Goal: Information Seeking & Learning: Check status

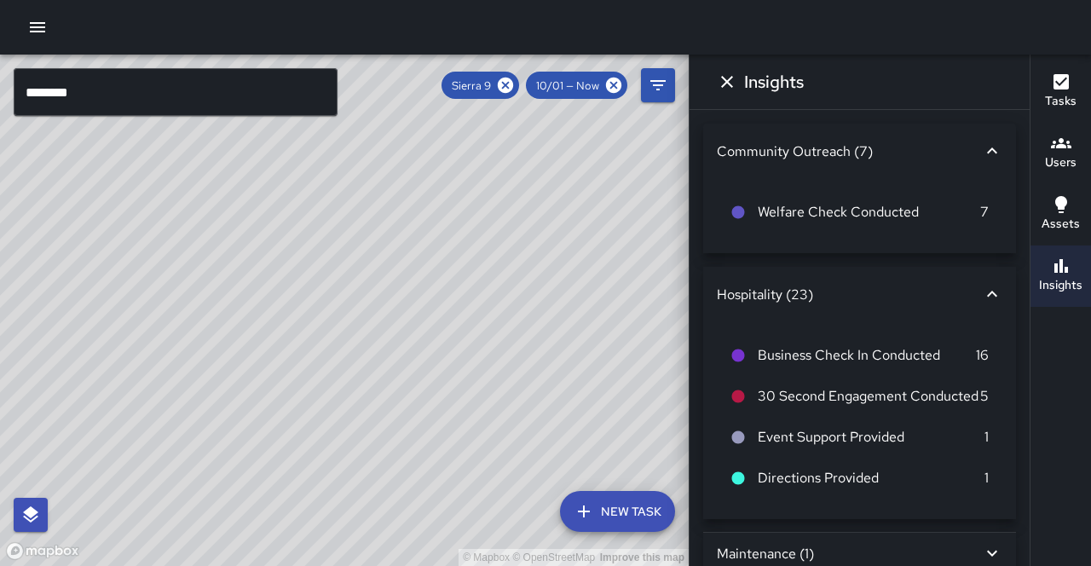
scroll to position [4, 0]
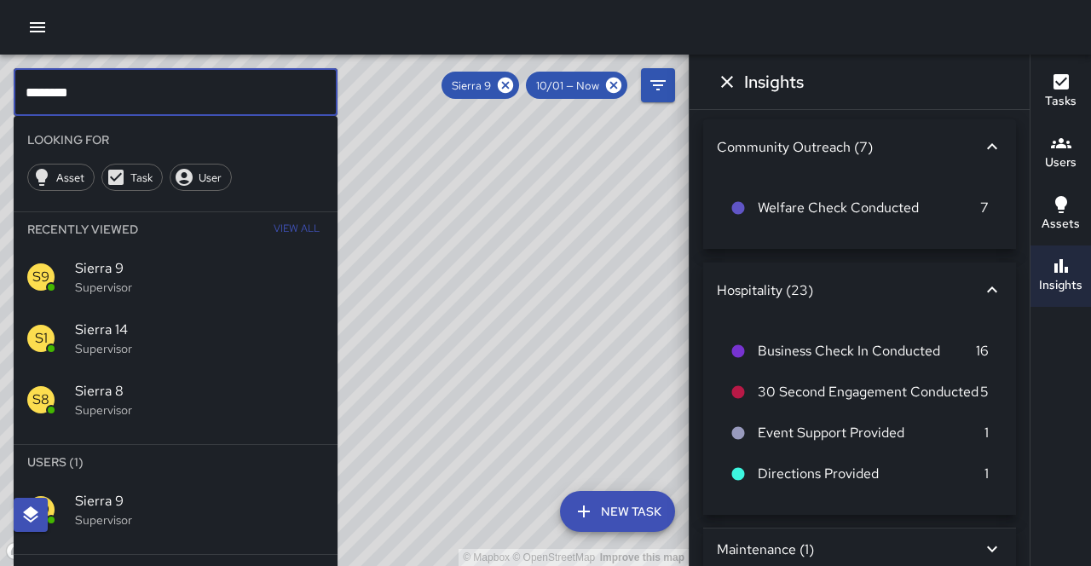
click at [142, 96] on input "********" at bounding box center [176, 92] width 324 height 48
type input "*********"
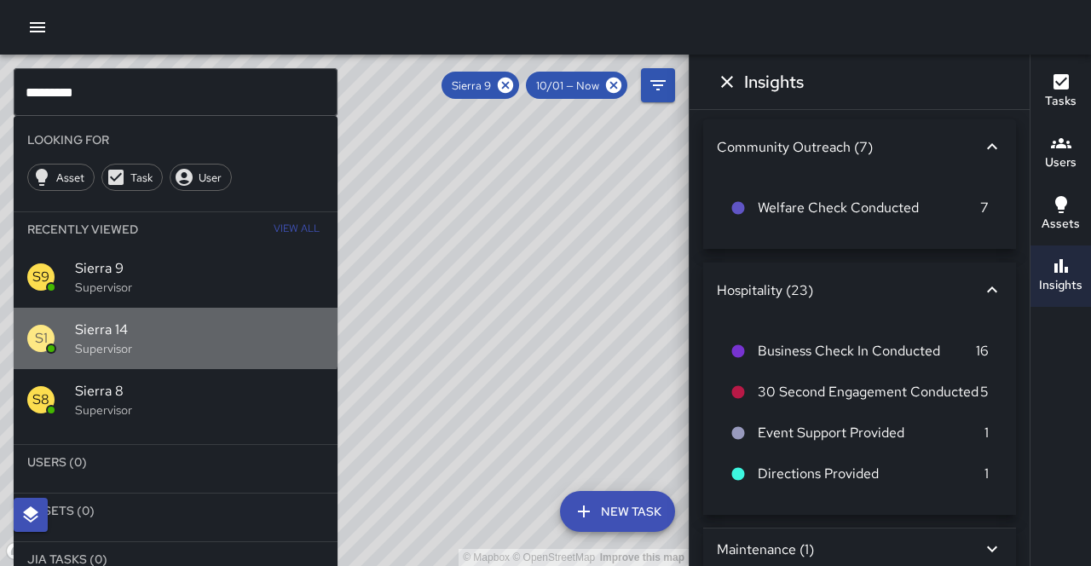
click at [147, 320] on span "Sierra 14" at bounding box center [199, 330] width 249 height 20
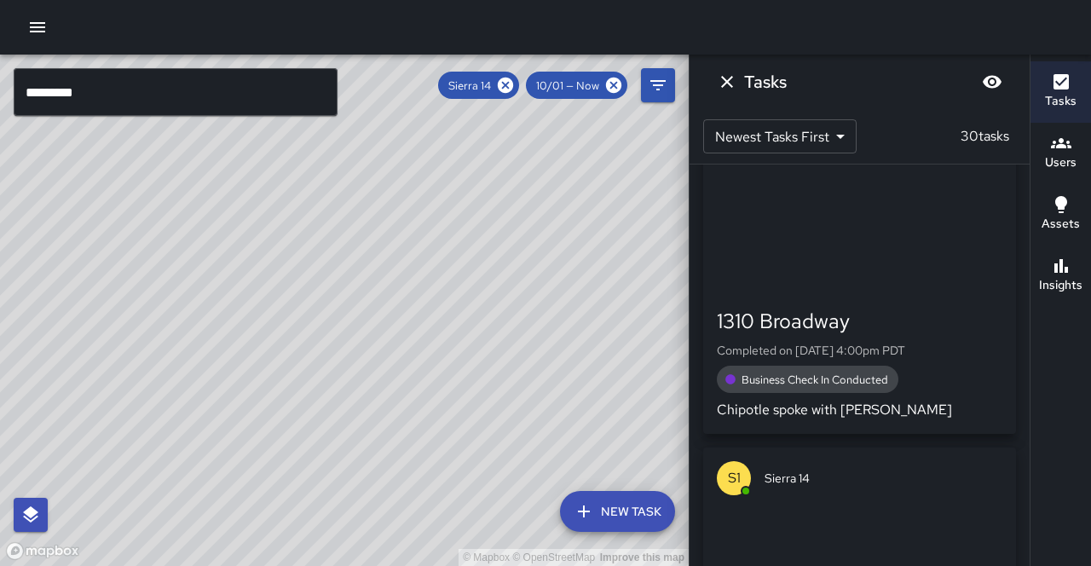
scroll to position [0, 0]
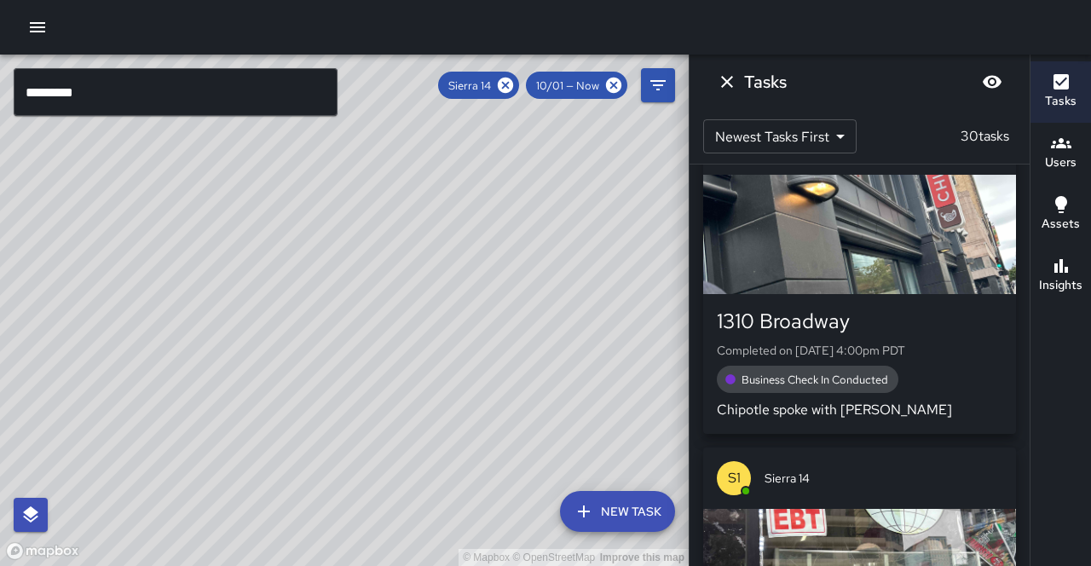
drag, startPoint x: 431, startPoint y: 345, endPoint x: 321, endPoint y: 177, distance: 200.6
click at [506, 131] on div "© Mapbox © OpenStreetMap Improve this map" at bounding box center [344, 311] width 689 height 512
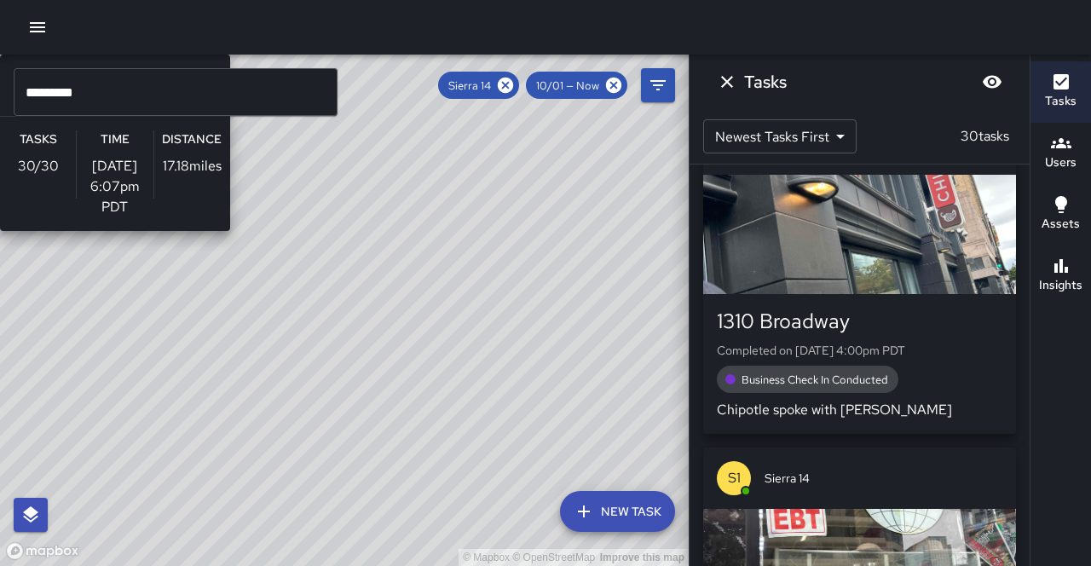
click at [350, 177] on div "© Mapbox © OpenStreetMap Improve this map S1 Sierra 14 Supervisor Tasks 30 / 30…" at bounding box center [344, 311] width 689 height 512
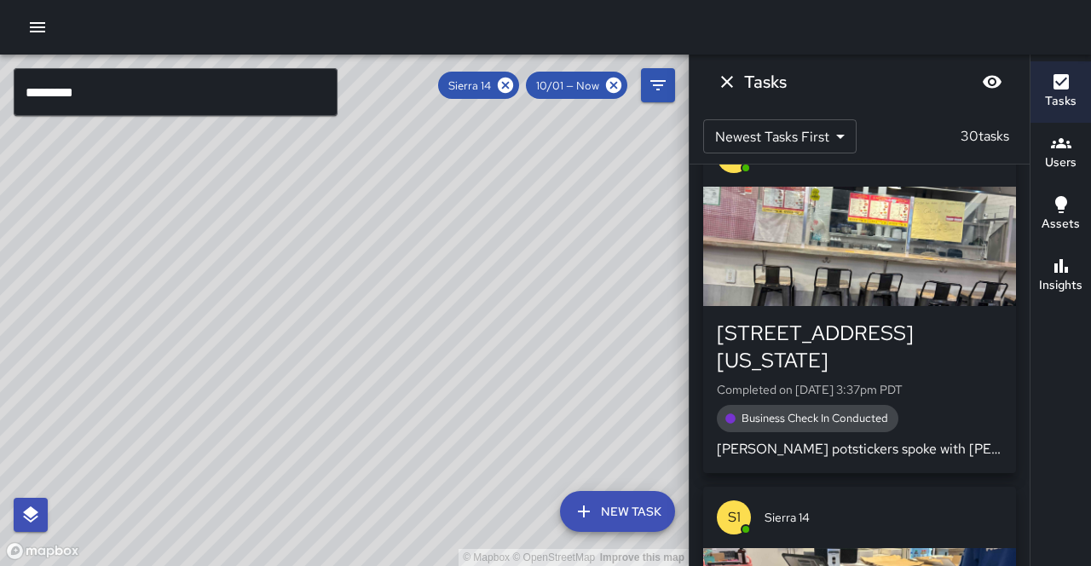
scroll to position [5609, 0]
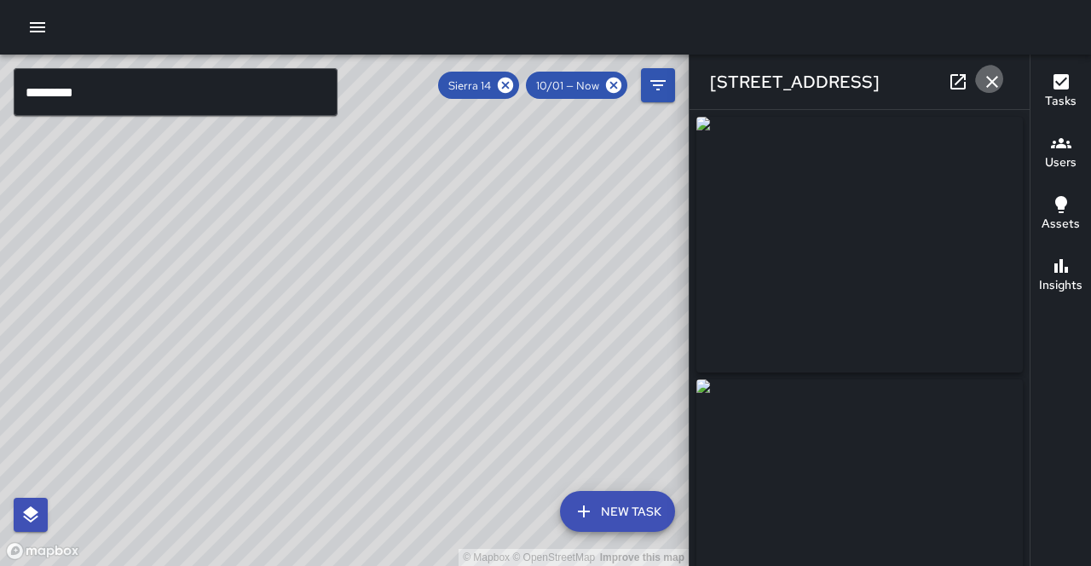
click at [994, 80] on icon "button" at bounding box center [993, 82] width 12 height 12
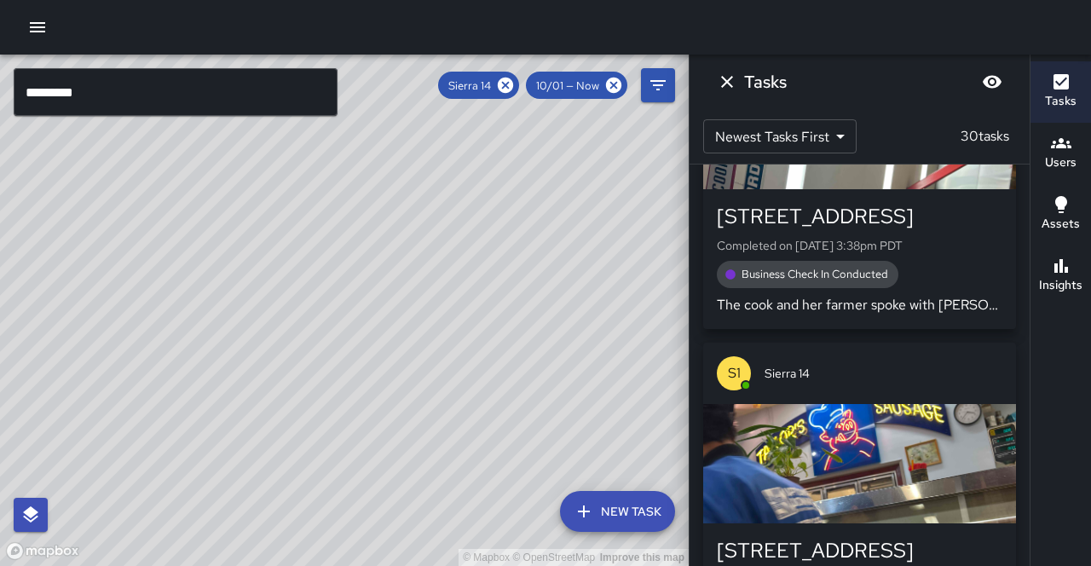
scroll to position [5017, 0]
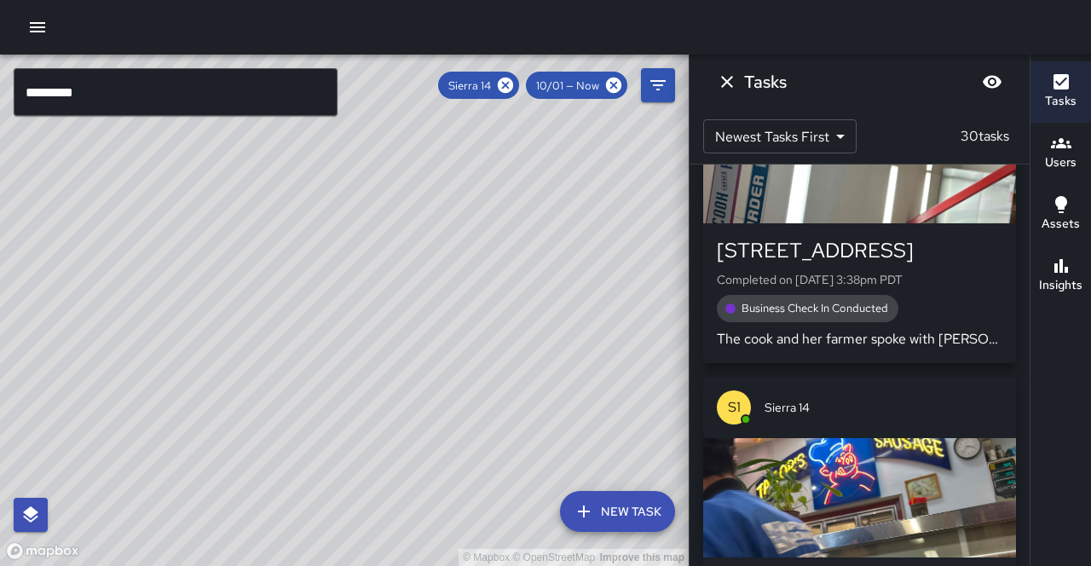
click at [837, 438] on div "button" at bounding box center [860, 497] width 313 height 119
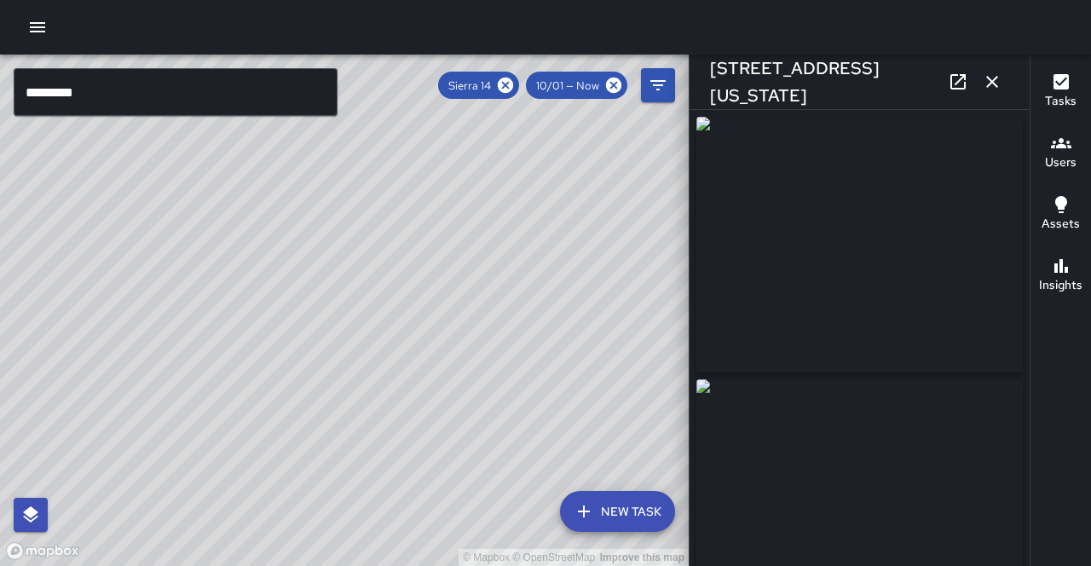
type input "**********"
drag, startPoint x: 996, startPoint y: 84, endPoint x: 980, endPoint y: 107, distance: 28.2
click at [996, 84] on icon "button" at bounding box center [992, 82] width 20 height 20
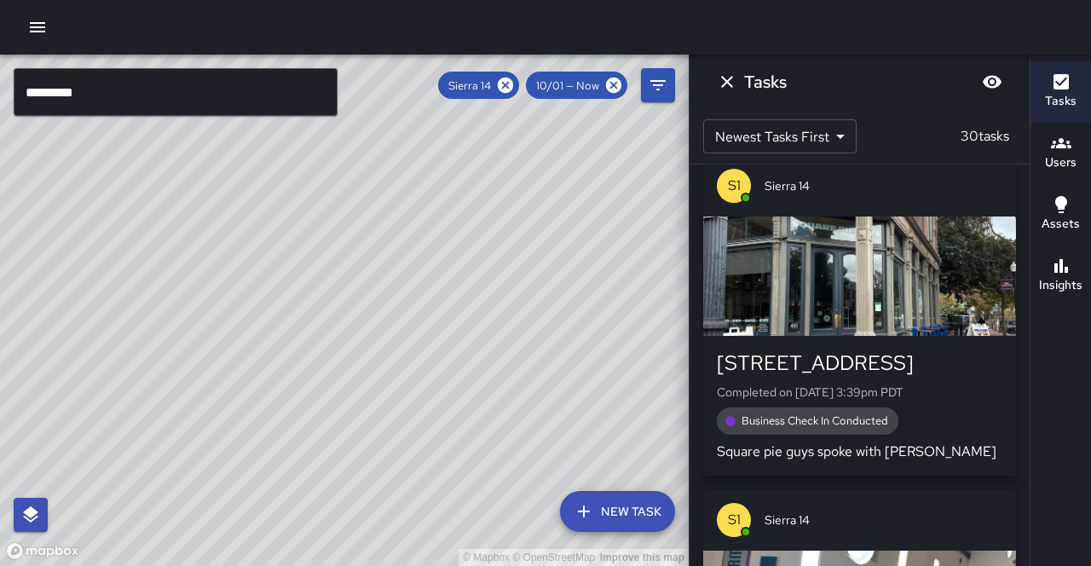
scroll to position [4545, 0]
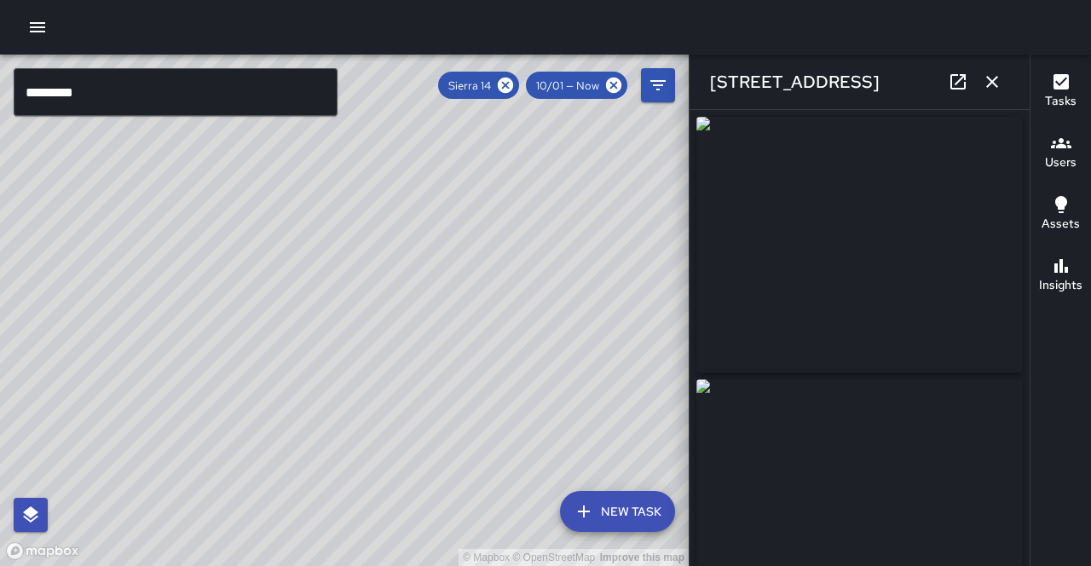
scroll to position [0, 0]
click at [999, 82] on icon "button" at bounding box center [992, 82] width 20 height 20
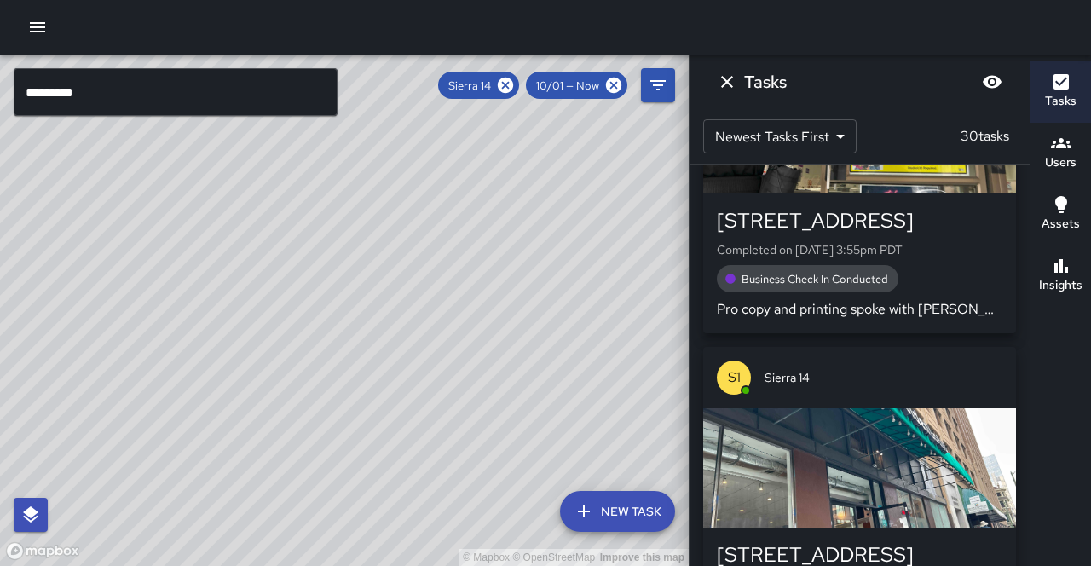
scroll to position [3037, 0]
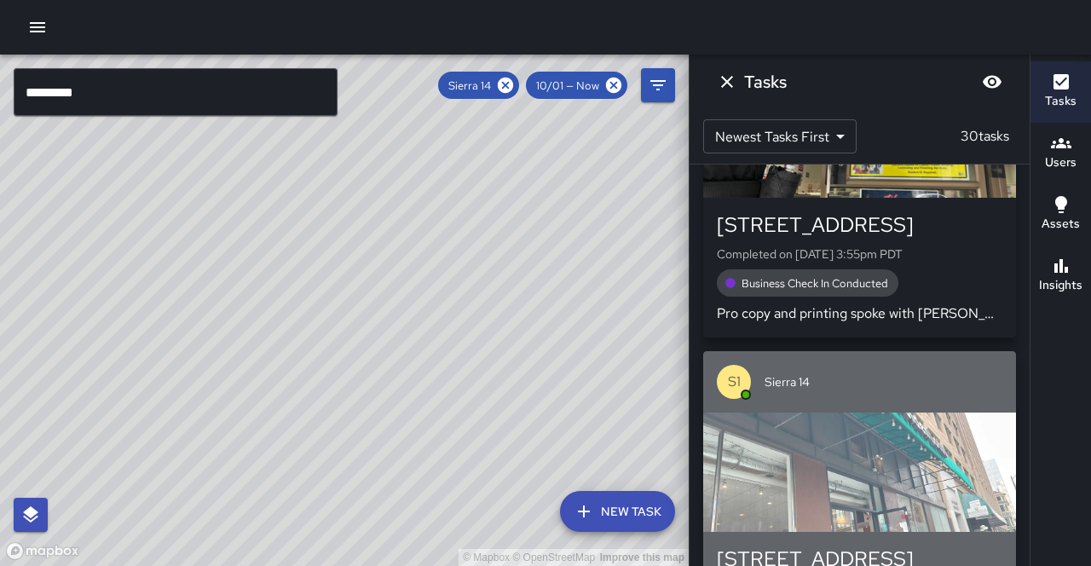
click at [941, 413] on div "button" at bounding box center [860, 472] width 313 height 119
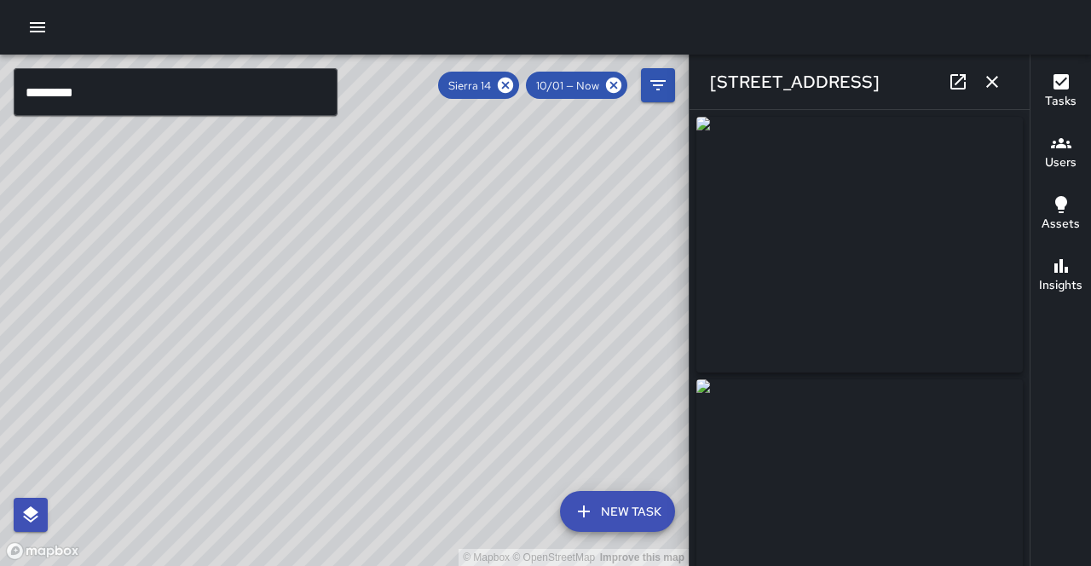
drag, startPoint x: 993, startPoint y: 84, endPoint x: 916, endPoint y: 188, distance: 129.3
click at [993, 84] on icon "button" at bounding box center [993, 82] width 12 height 12
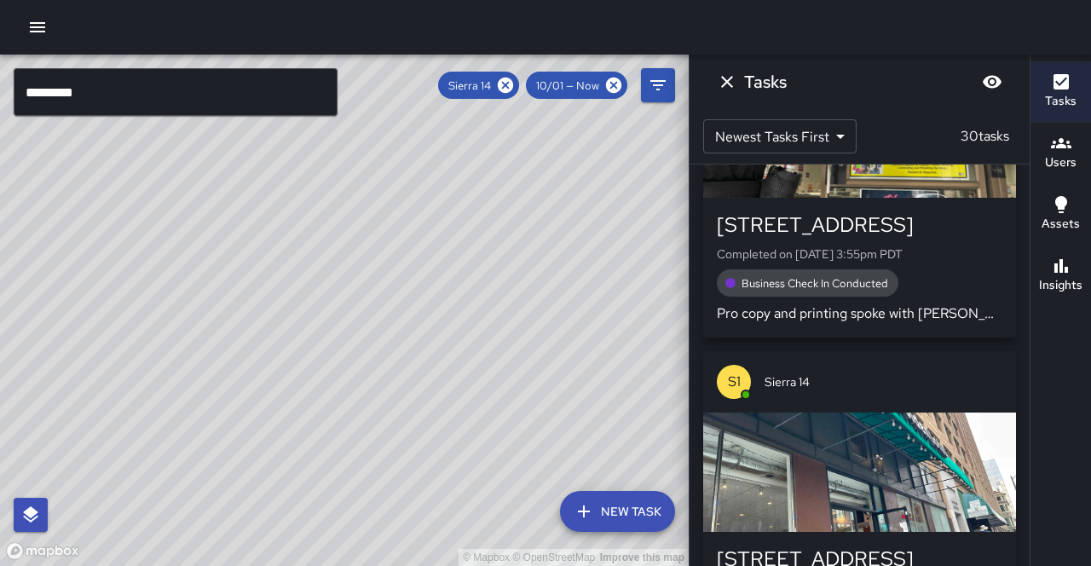
scroll to position [0, 0]
click at [728, 82] on icon "Dismiss" at bounding box center [727, 82] width 20 height 20
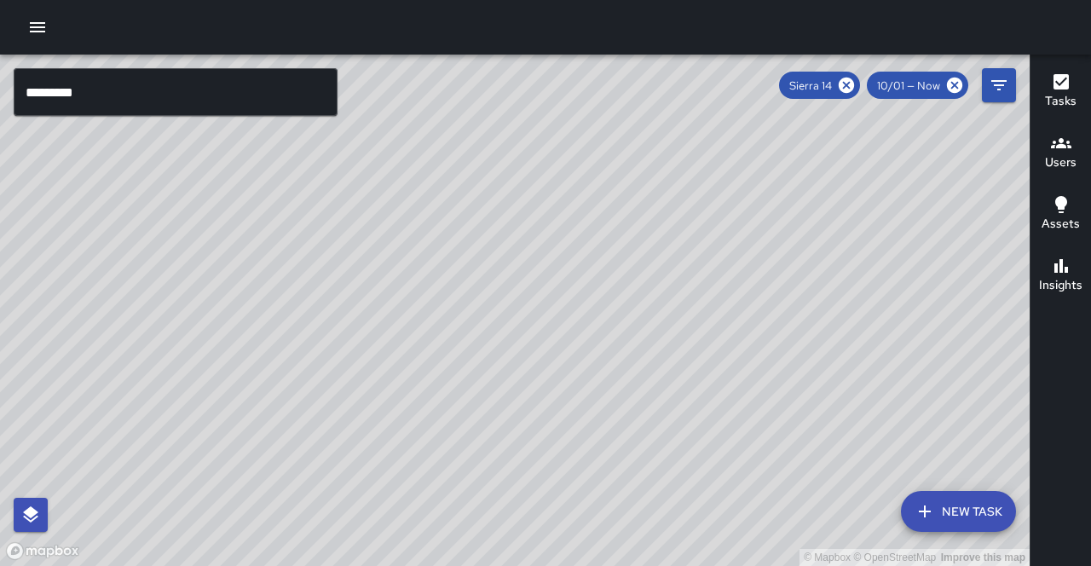
click at [1050, 80] on div "Tasks" at bounding box center [1061, 91] width 32 height 39
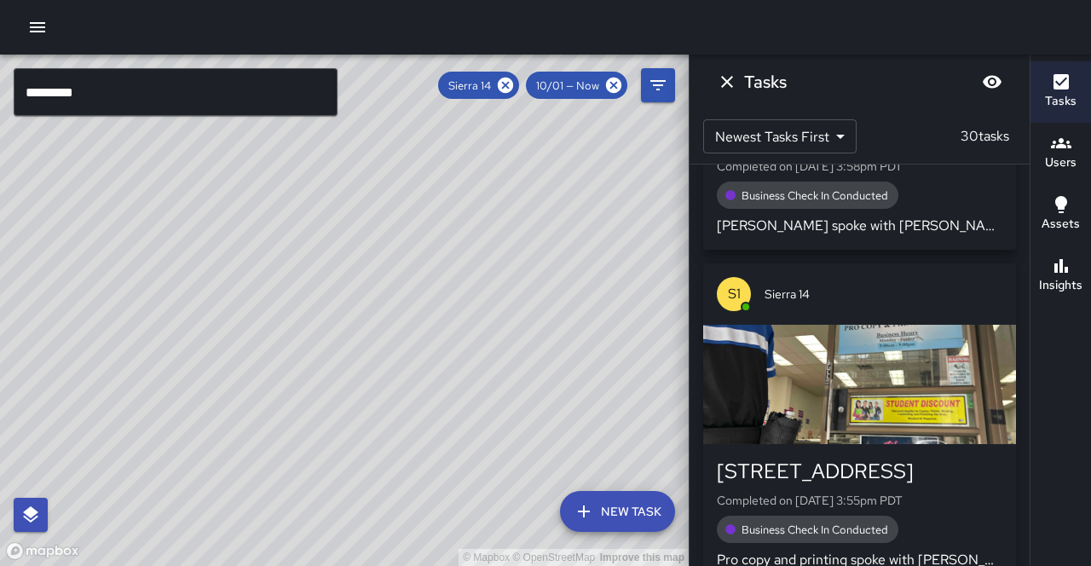
scroll to position [2780, 0]
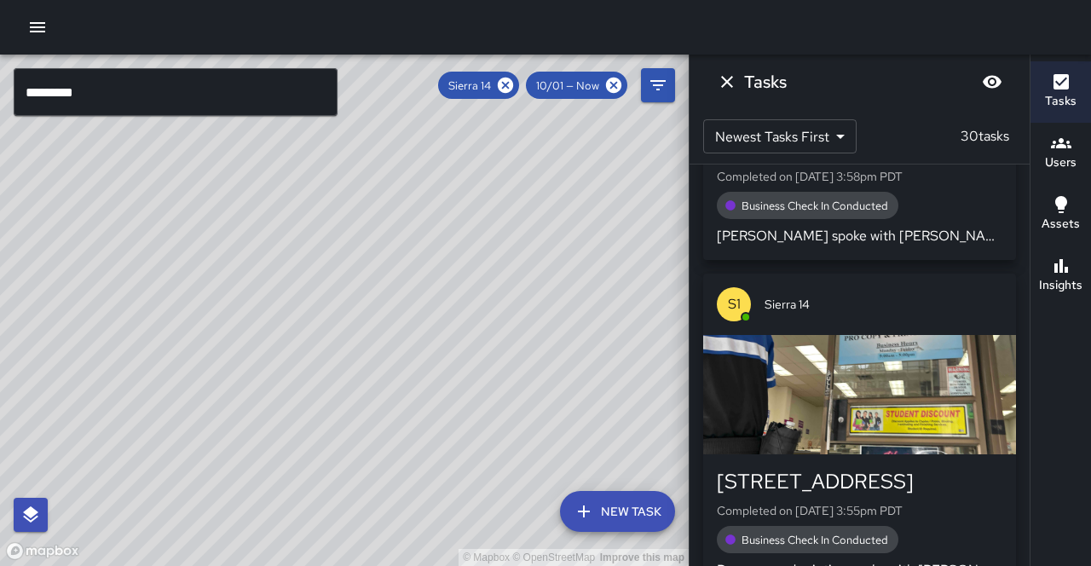
click at [886, 335] on div "button" at bounding box center [860, 394] width 313 height 119
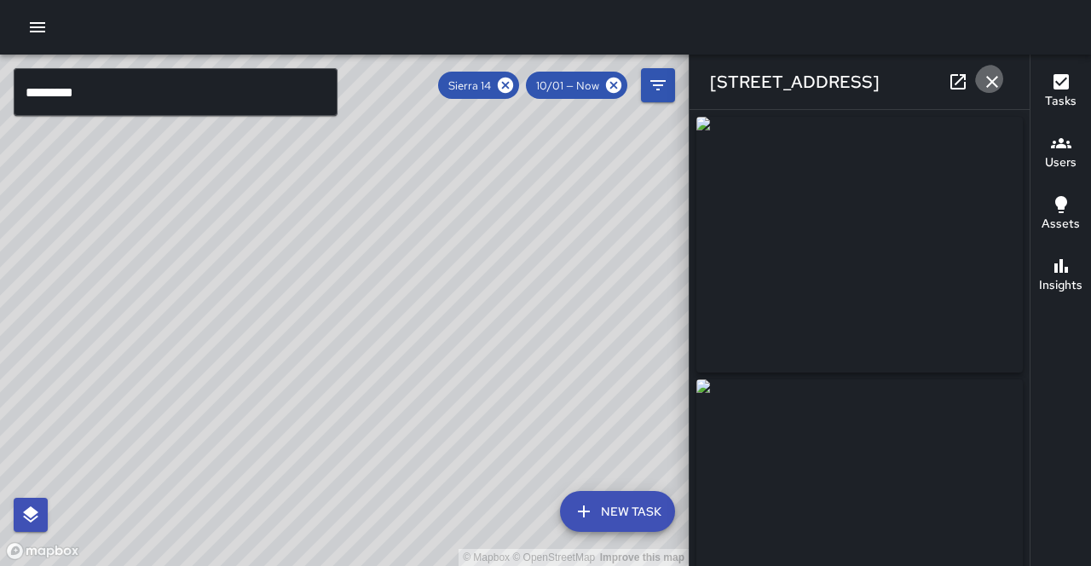
click at [997, 78] on icon "button" at bounding box center [992, 82] width 20 height 20
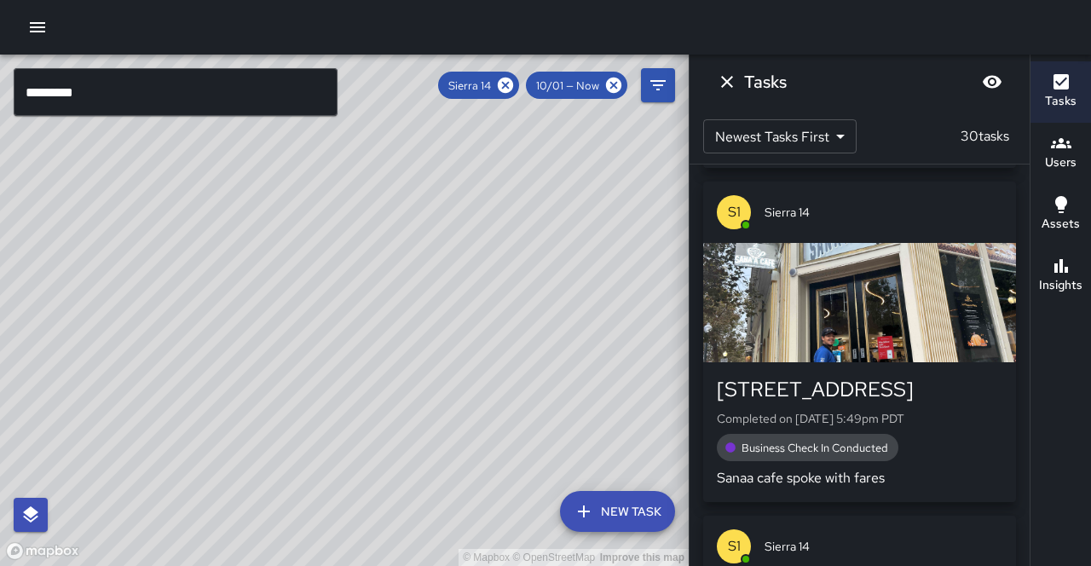
scroll to position [1052, 0]
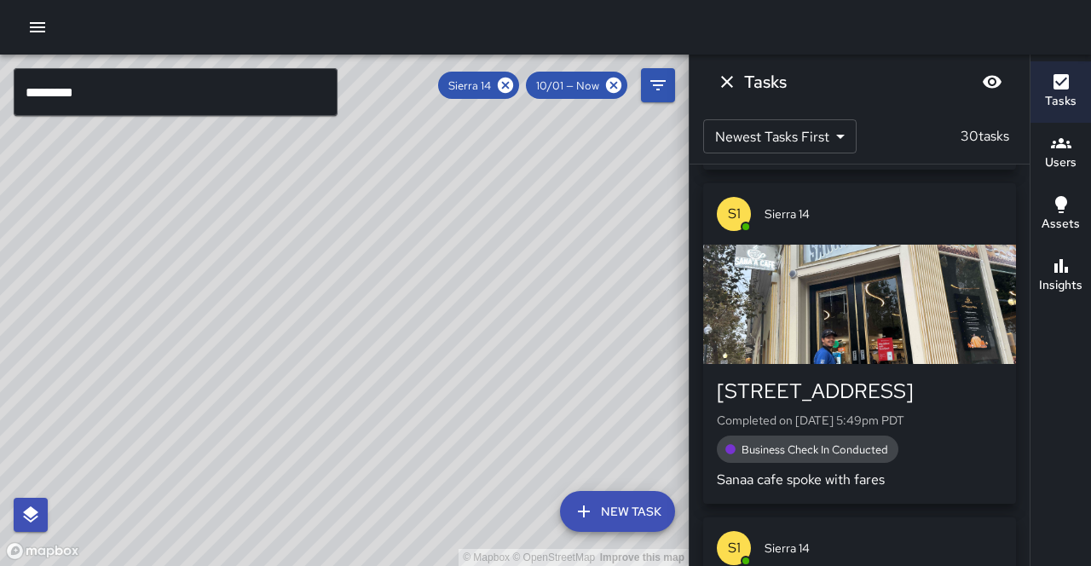
click at [864, 263] on div "button" at bounding box center [860, 304] width 313 height 119
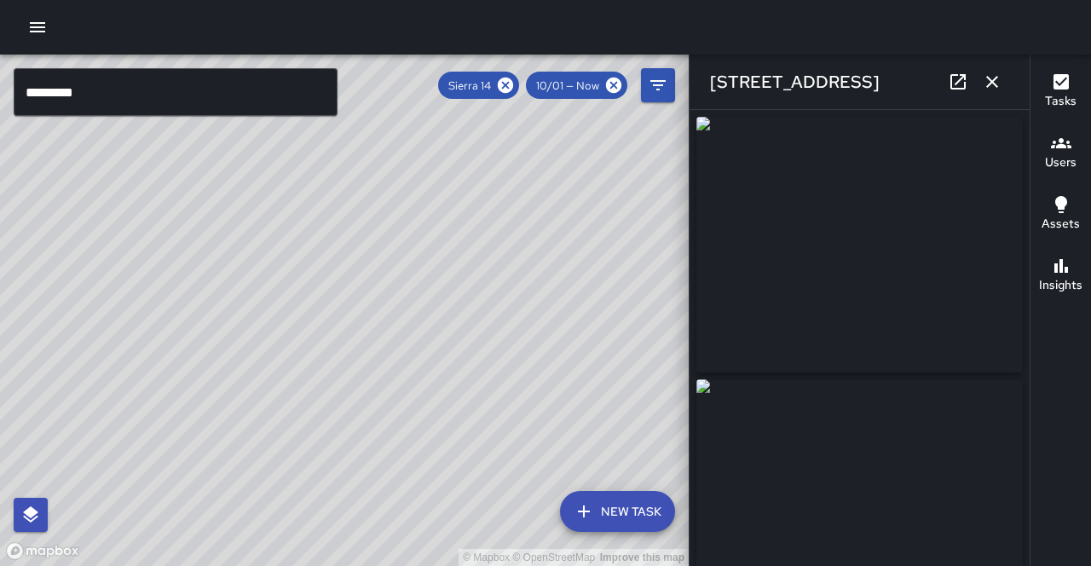
type input "**********"
click at [998, 80] on icon "button" at bounding box center [993, 82] width 12 height 12
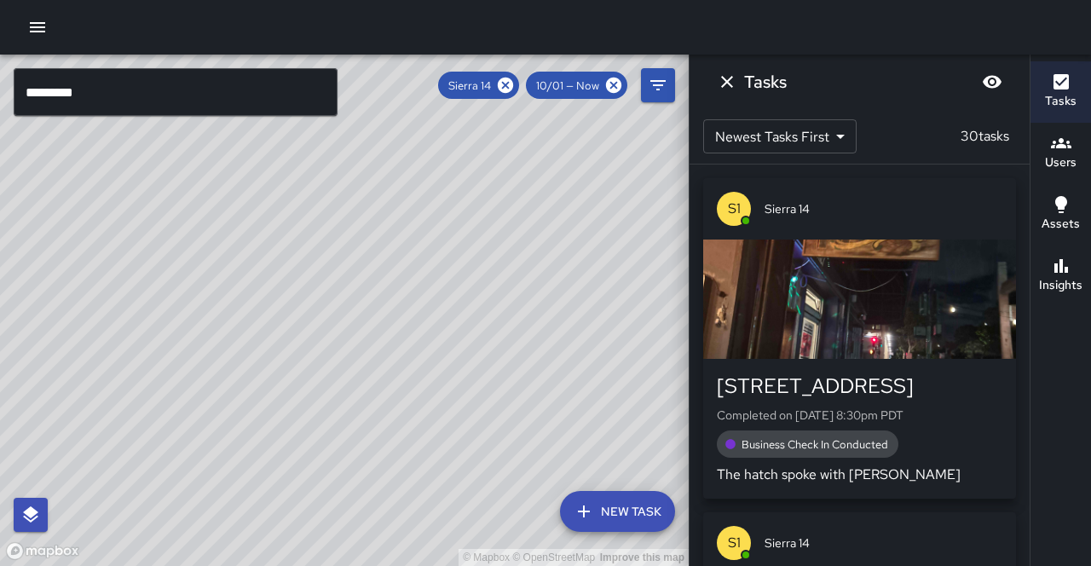
scroll to position [0, 0]
click at [728, 84] on icon "Dismiss" at bounding box center [727, 82] width 20 height 20
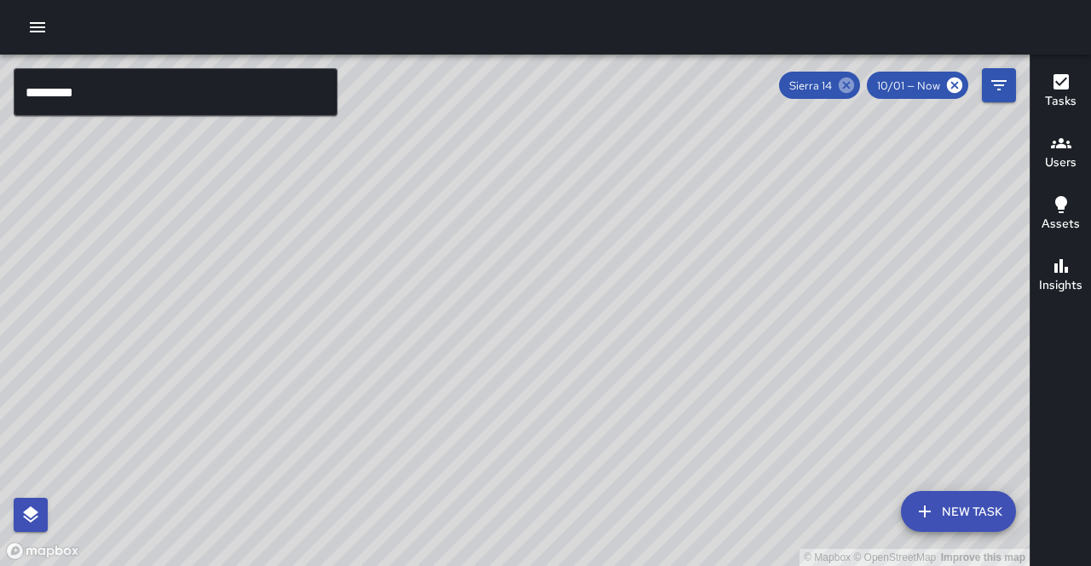
click at [854, 84] on icon at bounding box center [846, 85] width 15 height 15
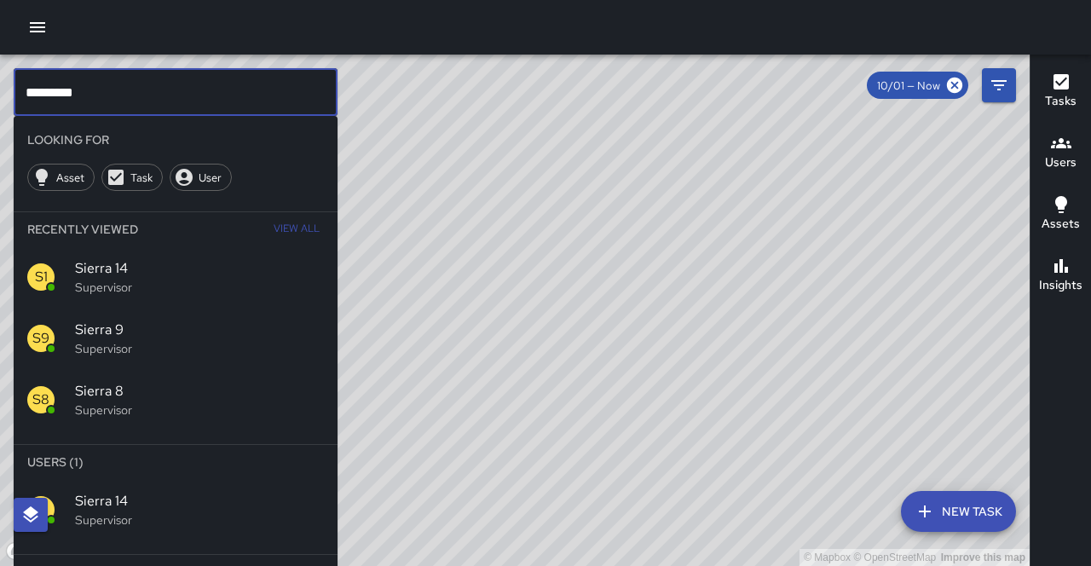
drag, startPoint x: 128, startPoint y: 92, endPoint x: 2, endPoint y: 98, distance: 126.3
click at [0, 97] on div "© Mapbox © OpenStreetMap Improve this map ********* ​ Looking For Asset Task Us…" at bounding box center [515, 311] width 1030 height 512
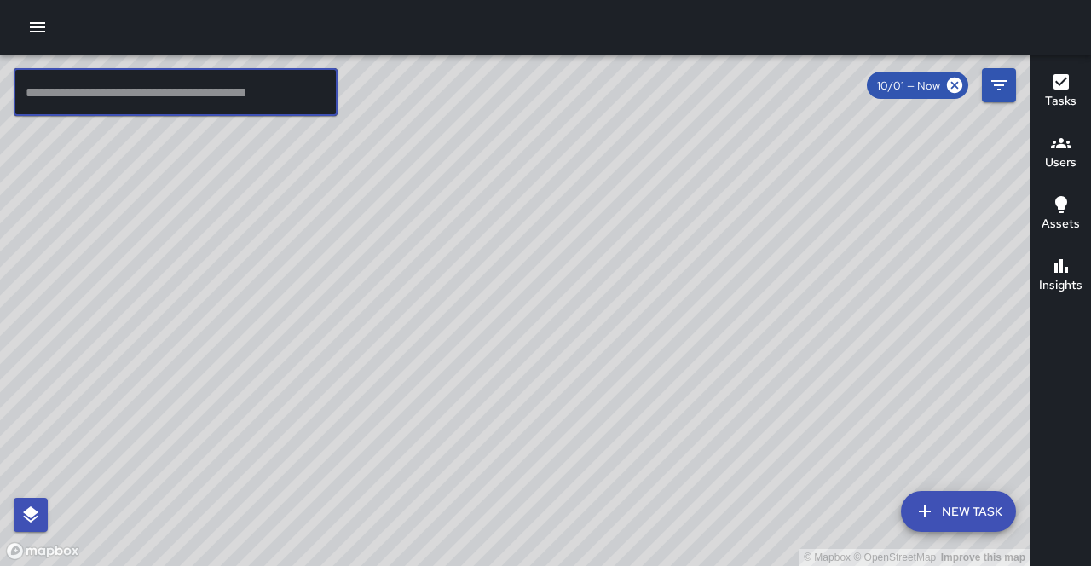
click at [683, 71] on div "© Mapbox © OpenStreetMap Improve this map" at bounding box center [515, 311] width 1030 height 512
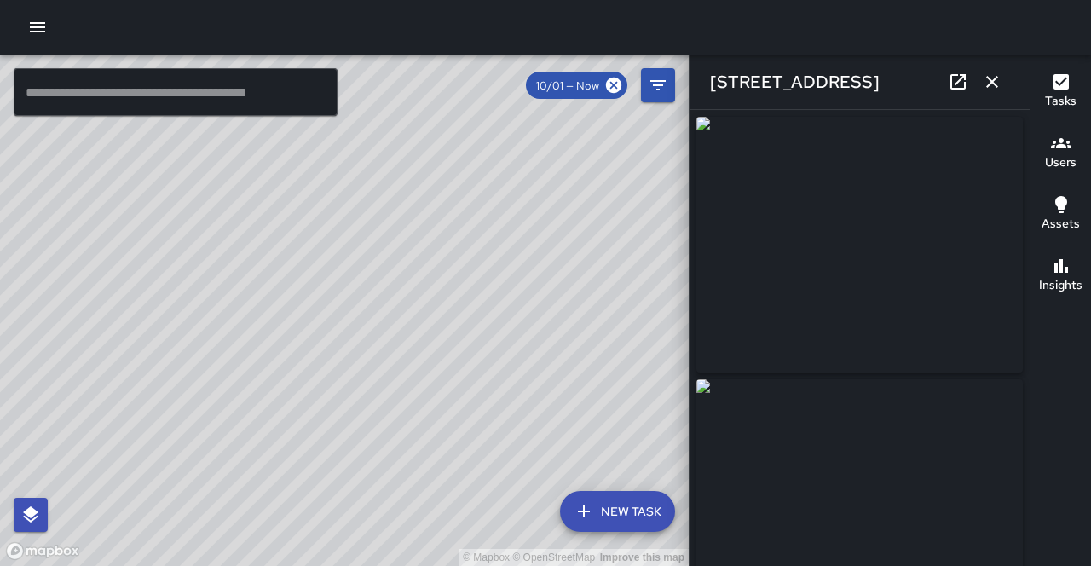
type input "**********"
click at [994, 82] on icon "button" at bounding box center [992, 82] width 20 height 20
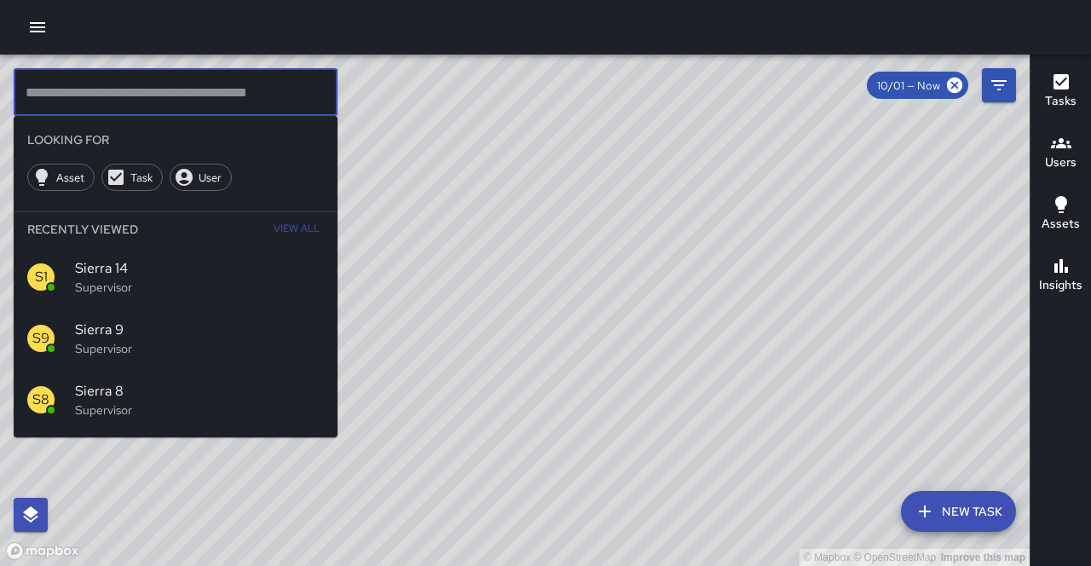
click at [136, 89] on input "text" at bounding box center [176, 92] width 324 height 48
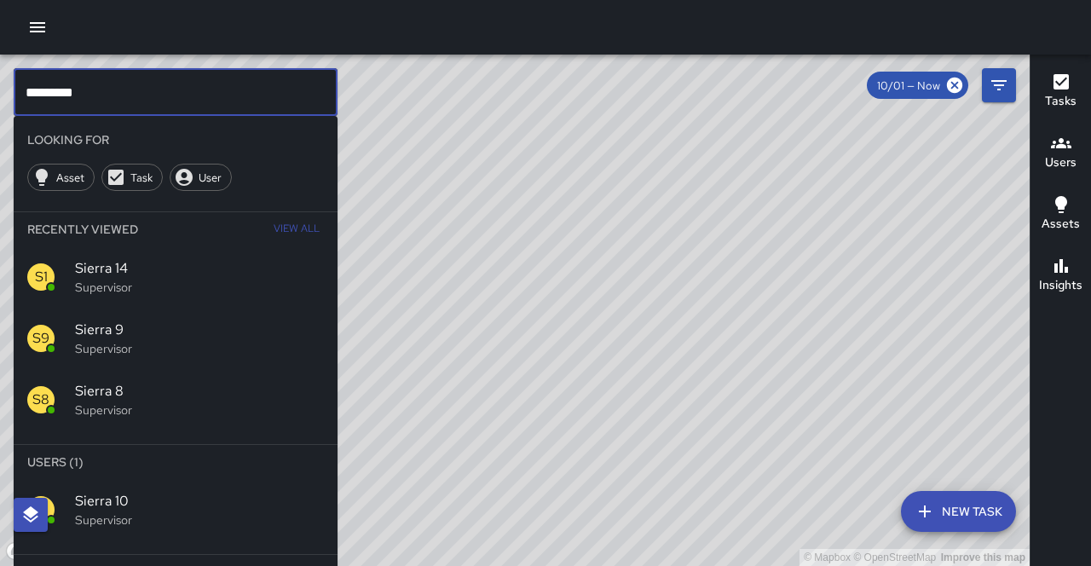
click at [121, 512] on p "Supervisor" at bounding box center [199, 520] width 249 height 17
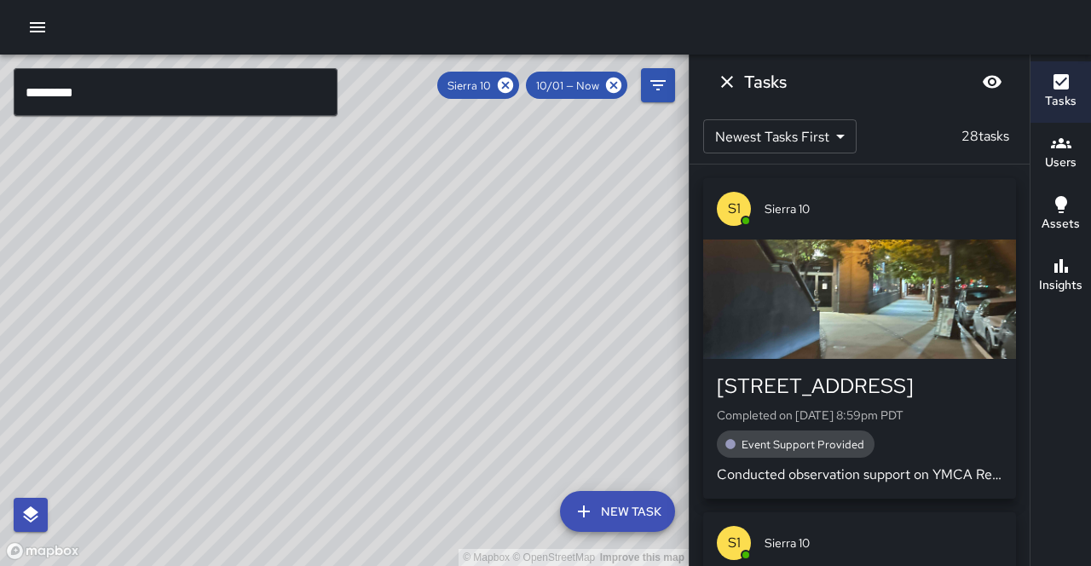
drag, startPoint x: 490, startPoint y: 286, endPoint x: 313, endPoint y: 384, distance: 202.7
click at [243, 503] on div "© Mapbox © OpenStreetMap Improve this map" at bounding box center [344, 311] width 689 height 512
drag, startPoint x: 393, startPoint y: 256, endPoint x: 172, endPoint y: 542, distance: 361.8
click at [172, 547] on div "© Mapbox © OpenStreetMap Improve this map" at bounding box center [344, 311] width 689 height 512
drag, startPoint x: 264, startPoint y: 357, endPoint x: 283, endPoint y: 420, distance: 65.0
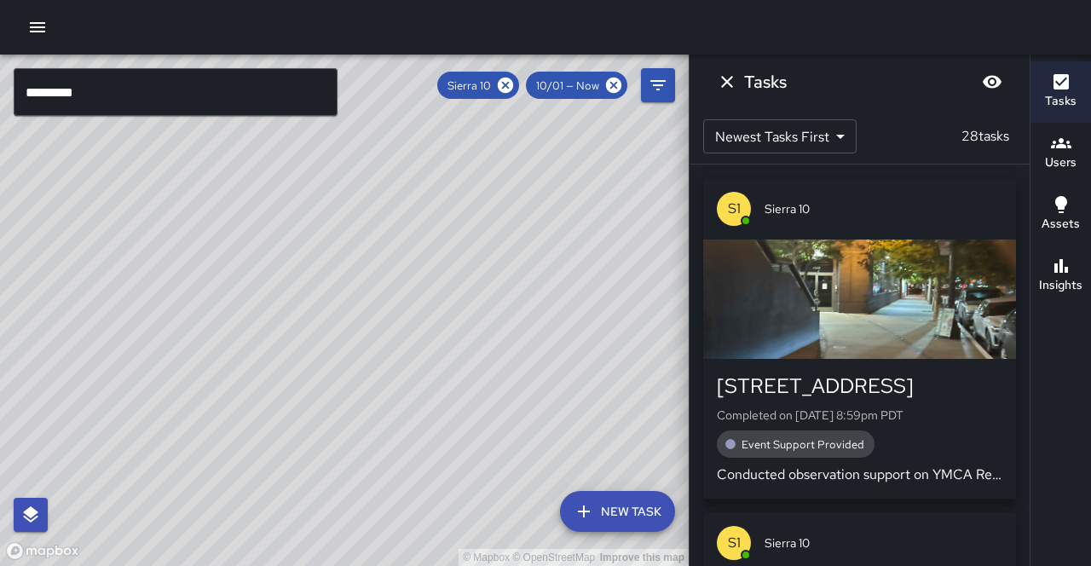
click at [283, 420] on div "© Mapbox © OpenStreetMap Improve this map" at bounding box center [344, 311] width 689 height 512
drag, startPoint x: 259, startPoint y: 265, endPoint x: 745, endPoint y: 193, distance: 491.4
click at [284, 233] on div "© Mapbox © OpenStreetMap Improve this map" at bounding box center [344, 311] width 689 height 512
click at [1076, 276] on h6 "Insights" at bounding box center [1060, 285] width 43 height 19
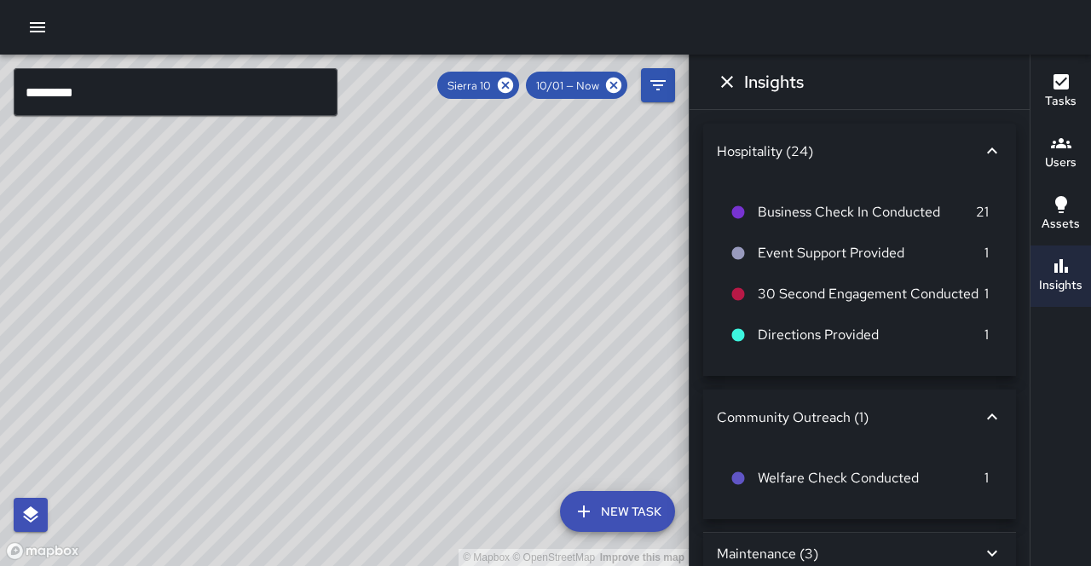
drag, startPoint x: 248, startPoint y: 258, endPoint x: 397, endPoint y: 249, distance: 149.5
click at [397, 249] on div "© Mapbox © OpenStreetMap Improve this map" at bounding box center [344, 311] width 689 height 512
drag, startPoint x: 484, startPoint y: 248, endPoint x: 459, endPoint y: 268, distance: 32.2
click at [459, 268] on div "© Mapbox © OpenStreetMap Improve this map" at bounding box center [344, 311] width 689 height 512
drag, startPoint x: 489, startPoint y: 385, endPoint x: 472, endPoint y: 289, distance: 97.0
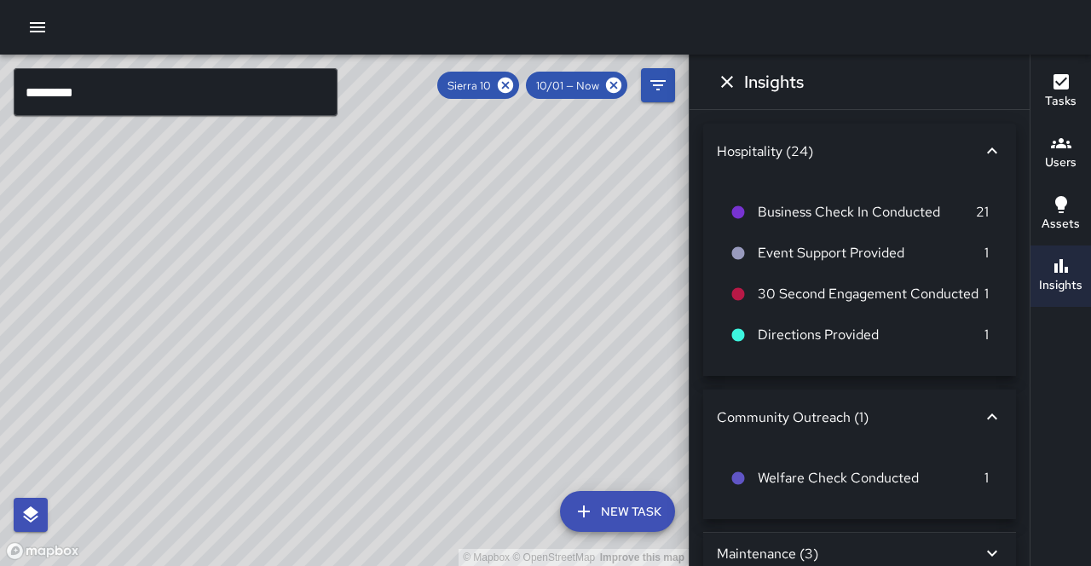
click at [472, 289] on div "© Mapbox © OpenStreetMap Improve this map" at bounding box center [344, 311] width 689 height 512
drag, startPoint x: 394, startPoint y: 274, endPoint x: 345, endPoint y: 391, distance: 126.9
click at [345, 391] on div "© Mapbox © OpenStreetMap Improve this map" at bounding box center [344, 311] width 689 height 512
drag, startPoint x: 368, startPoint y: 312, endPoint x: 377, endPoint y: 282, distance: 31.3
click at [377, 282] on div "© Mapbox © OpenStreetMap Improve this map" at bounding box center [344, 311] width 689 height 512
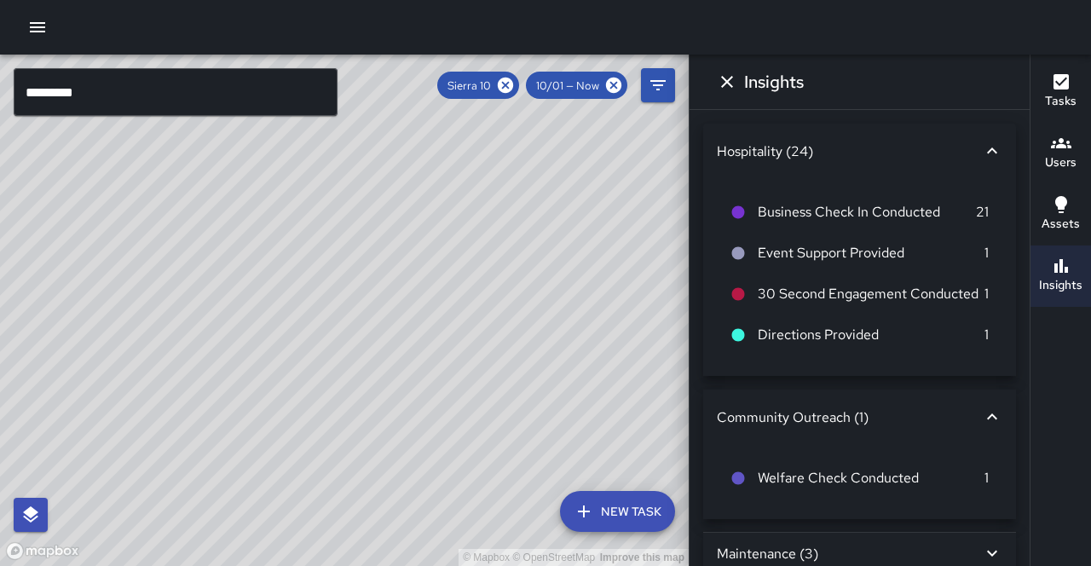
drag, startPoint x: 355, startPoint y: 278, endPoint x: 332, endPoint y: 230, distance: 53.0
click at [332, 230] on div "© Mapbox © OpenStreetMap Improve this map" at bounding box center [344, 311] width 689 height 512
drag, startPoint x: 330, startPoint y: 309, endPoint x: 352, endPoint y: 286, distance: 32.0
click at [352, 286] on div "© Mapbox © OpenStreetMap Improve this map" at bounding box center [344, 311] width 689 height 512
drag, startPoint x: 242, startPoint y: 309, endPoint x: 189, endPoint y: 535, distance: 232.1
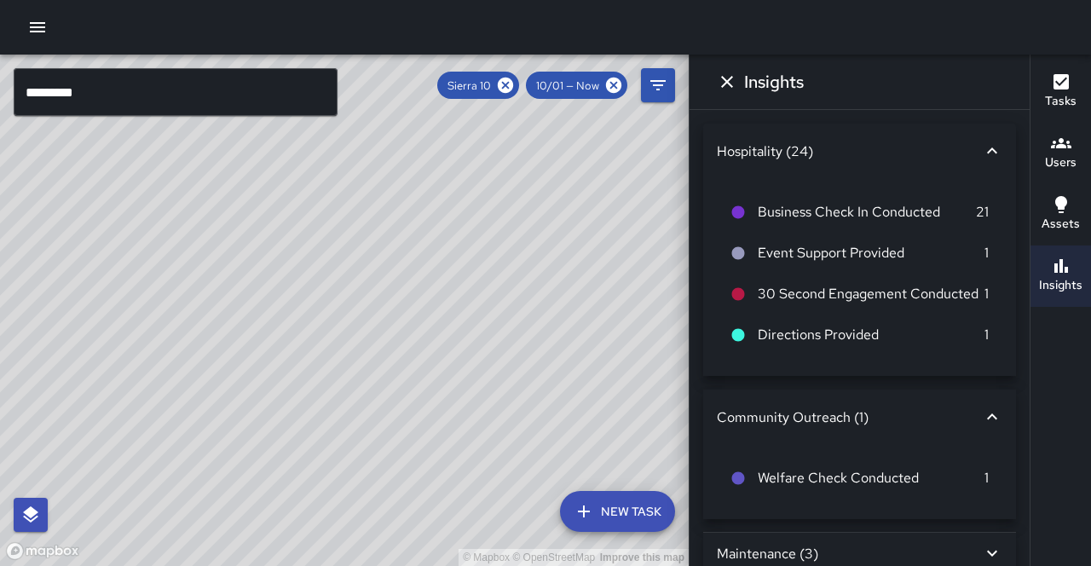
click at [188, 536] on div "© Mapbox © OpenStreetMap Improve this map" at bounding box center [344, 311] width 689 height 512
drag, startPoint x: 392, startPoint y: 379, endPoint x: 399, endPoint y: 336, distance: 44.0
drag, startPoint x: 460, startPoint y: 401, endPoint x: 476, endPoint y: 305, distance: 96.7
click at [476, 305] on div "© Mapbox © OpenStreetMap Improve this map" at bounding box center [344, 311] width 689 height 512
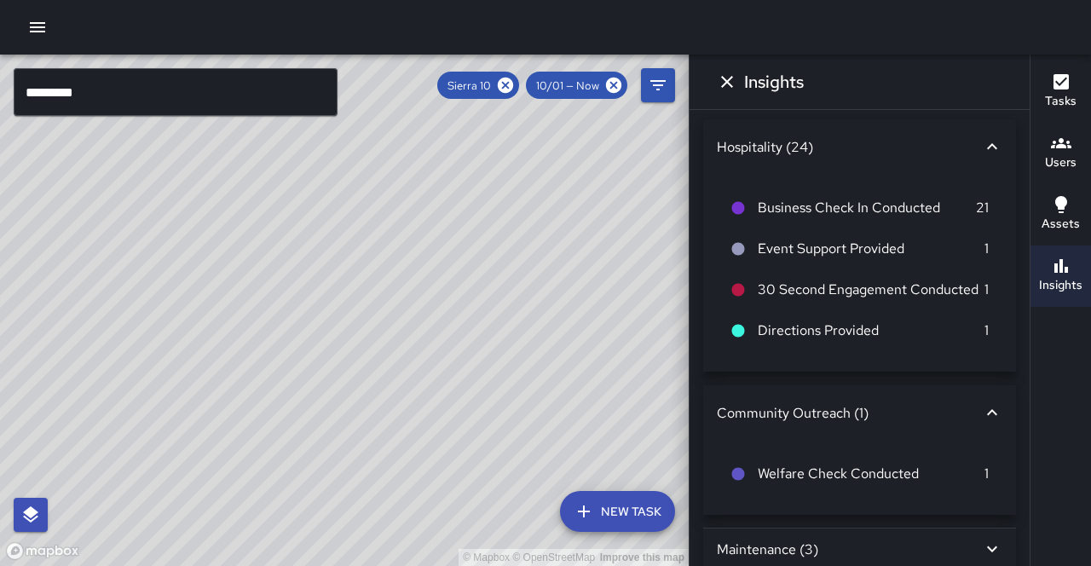
click at [994, 539] on icon at bounding box center [992, 549] width 20 height 20
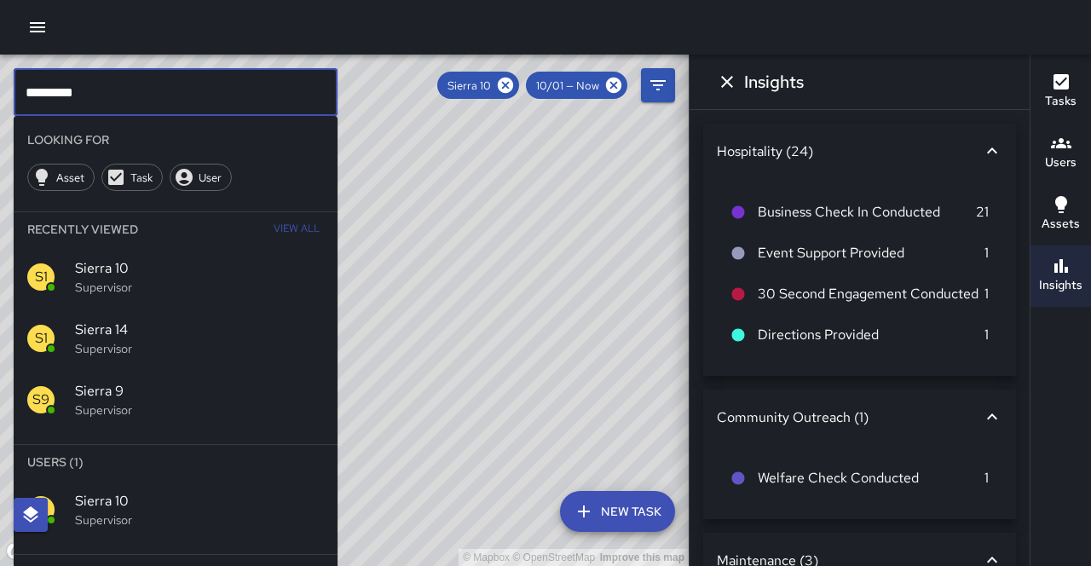
click at [169, 99] on input "*********" at bounding box center [176, 92] width 324 height 48
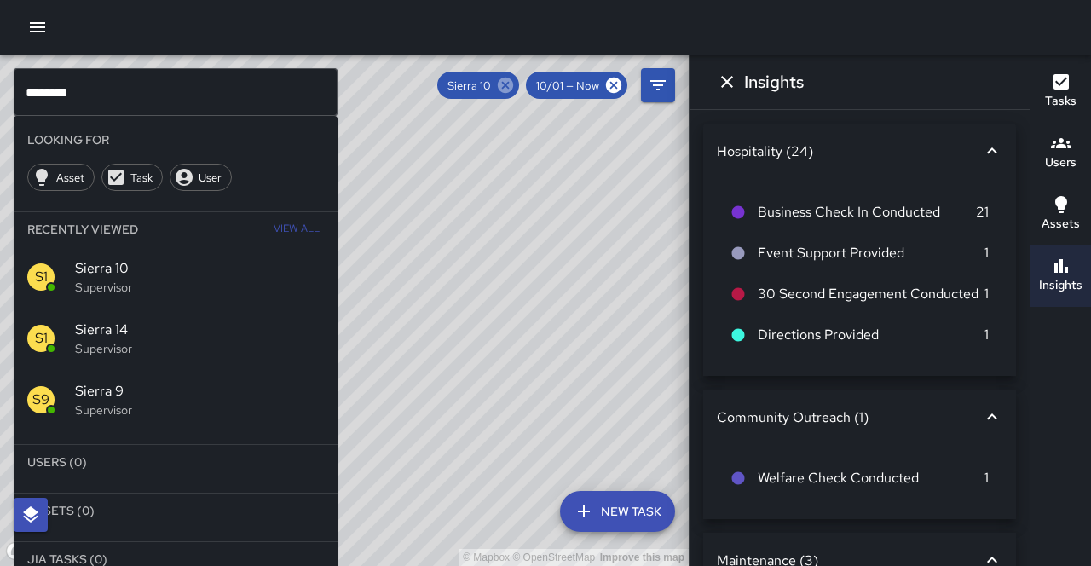
click at [513, 80] on icon at bounding box center [505, 85] width 15 height 15
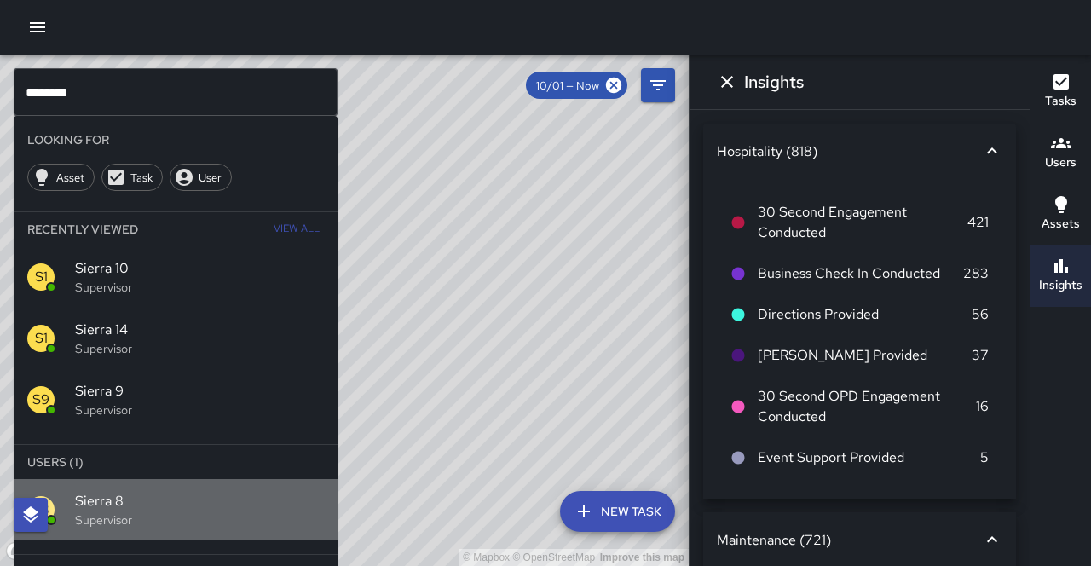
click at [150, 512] on p "Supervisor" at bounding box center [199, 520] width 249 height 17
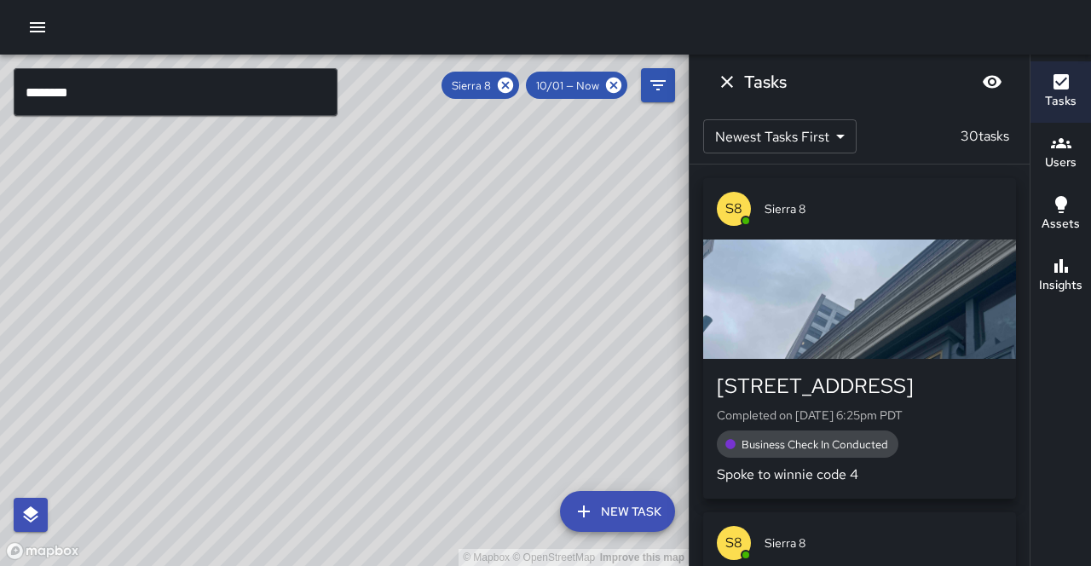
drag, startPoint x: 270, startPoint y: 401, endPoint x: 289, endPoint y: 382, distance: 26.5
click at [289, 382] on div "© Mapbox © OpenStreetMap Improve this map" at bounding box center [344, 311] width 689 height 512
click at [1091, 249] on button "Insights" at bounding box center [1061, 276] width 61 height 61
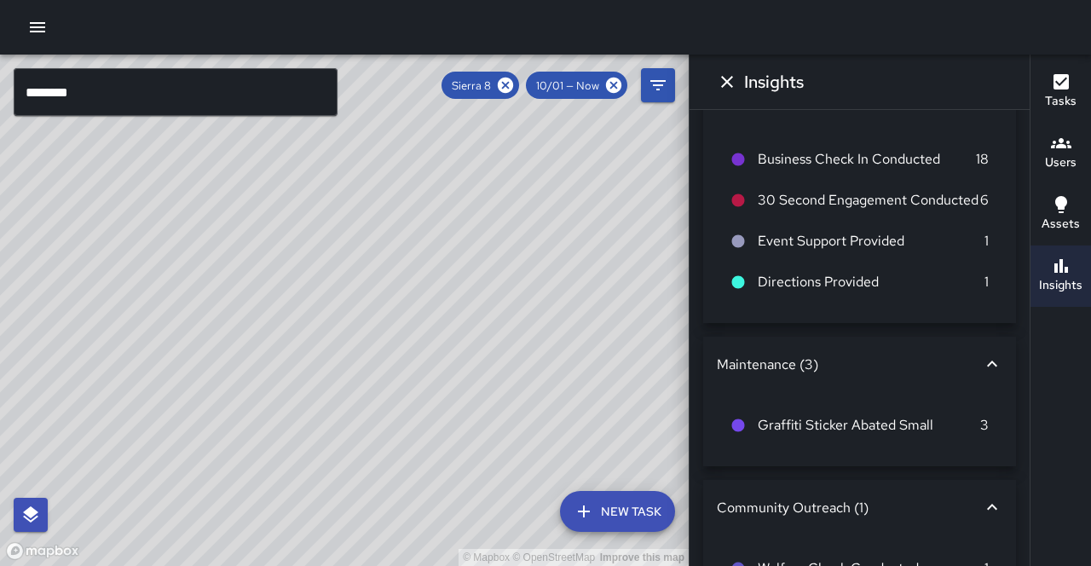
scroll to position [51, 0]
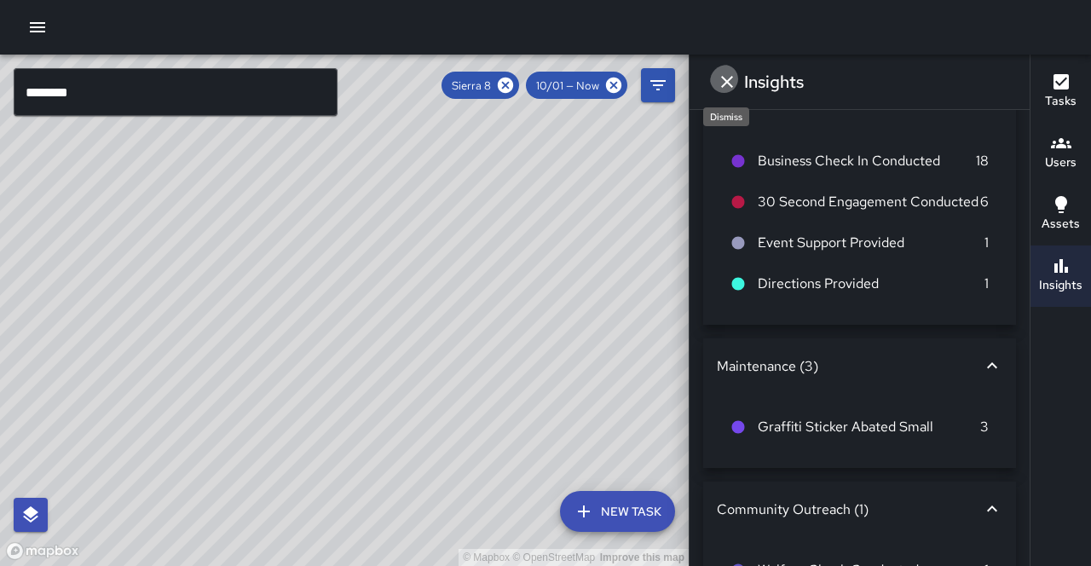
click at [728, 89] on button "Dismiss" at bounding box center [727, 82] width 34 height 34
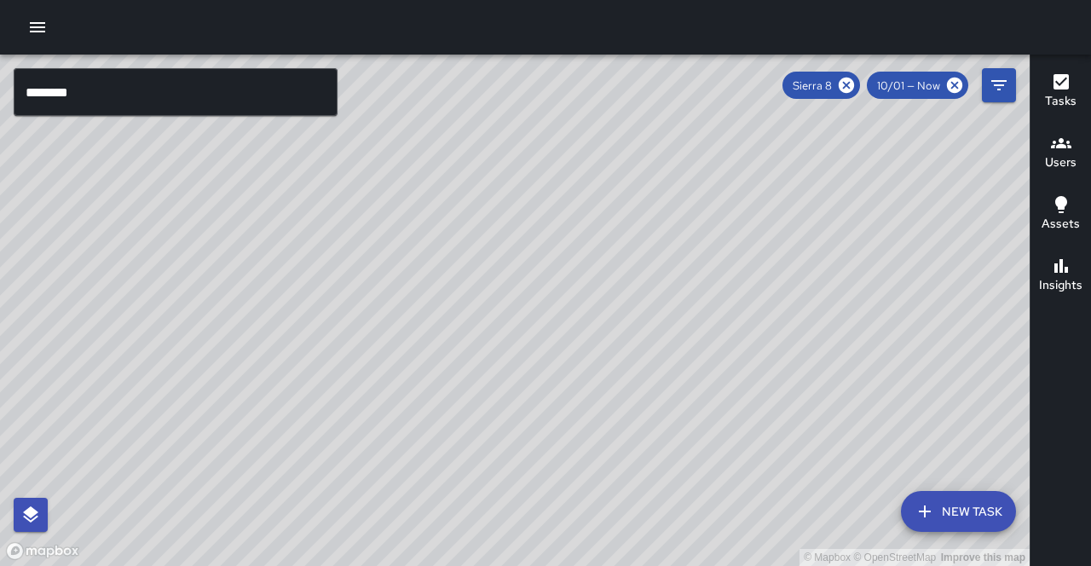
click at [1068, 271] on button "Insights" at bounding box center [1061, 276] width 61 height 61
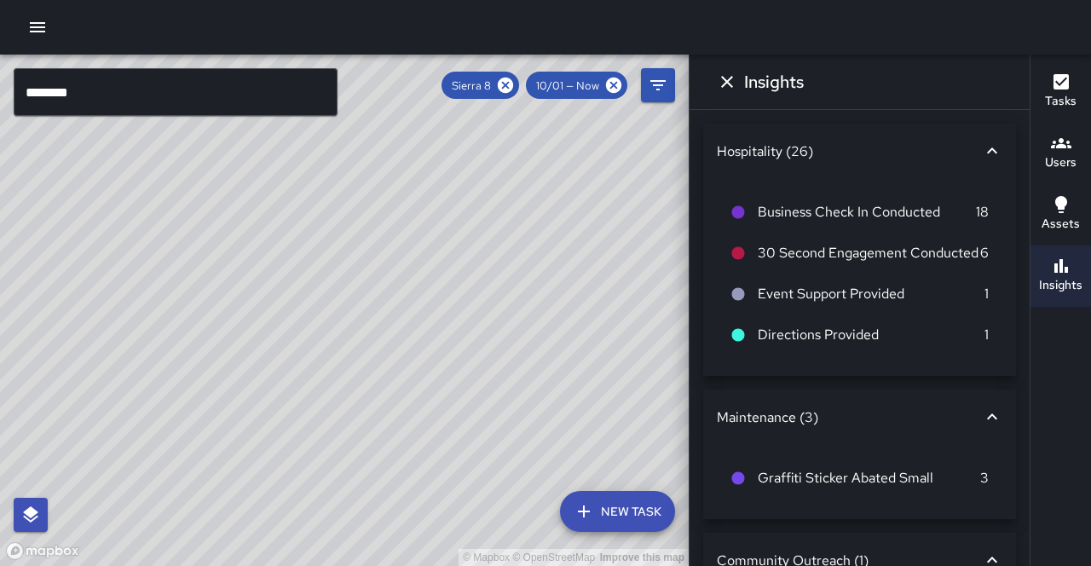
scroll to position [0, 0]
click at [1089, 140] on button "Users" at bounding box center [1061, 153] width 61 height 61
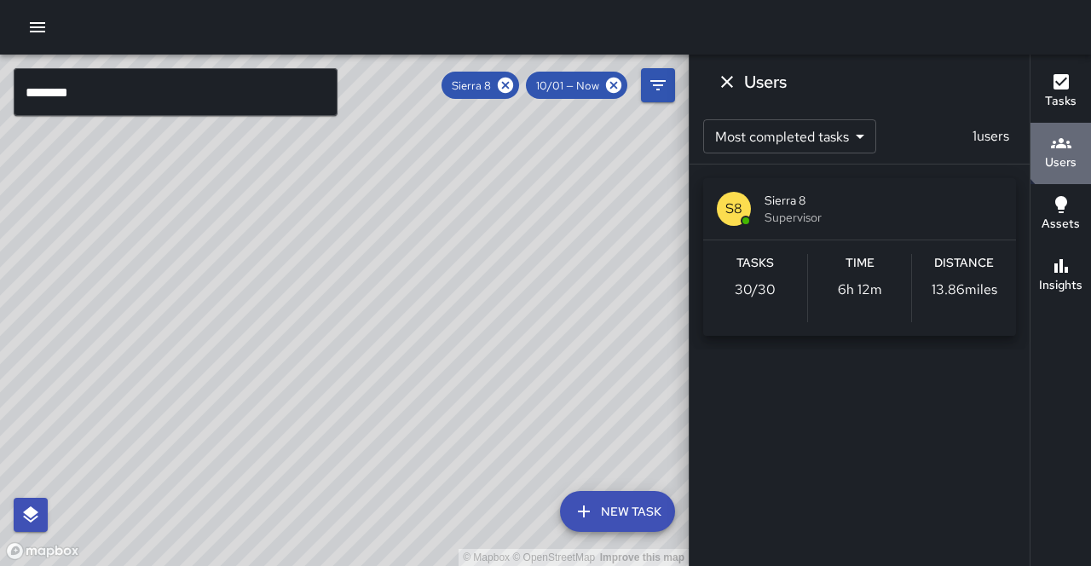
click at [1082, 128] on button "Users" at bounding box center [1061, 153] width 61 height 61
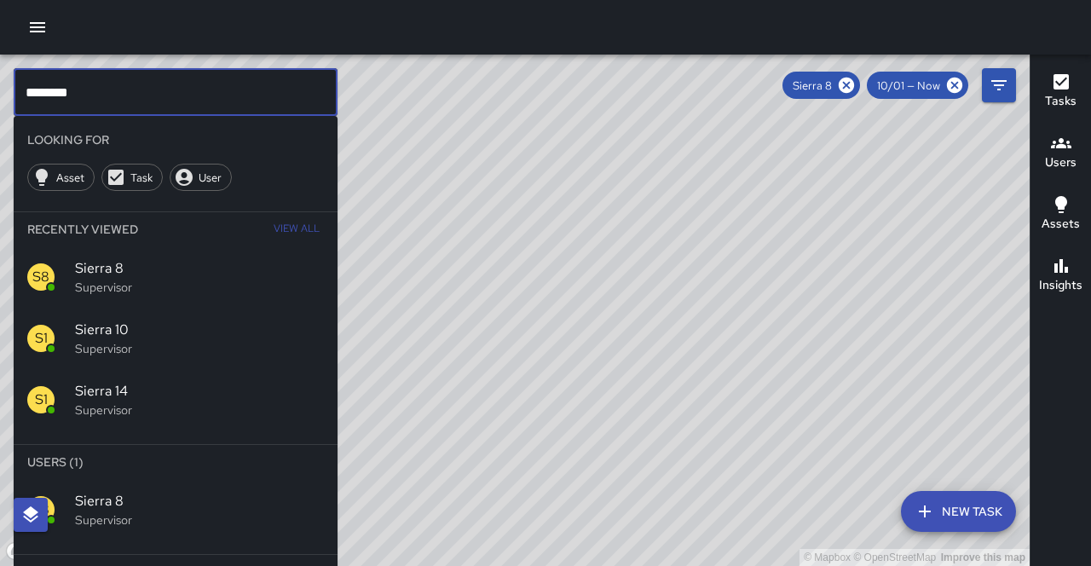
click at [172, 99] on input "********" at bounding box center [176, 92] width 324 height 48
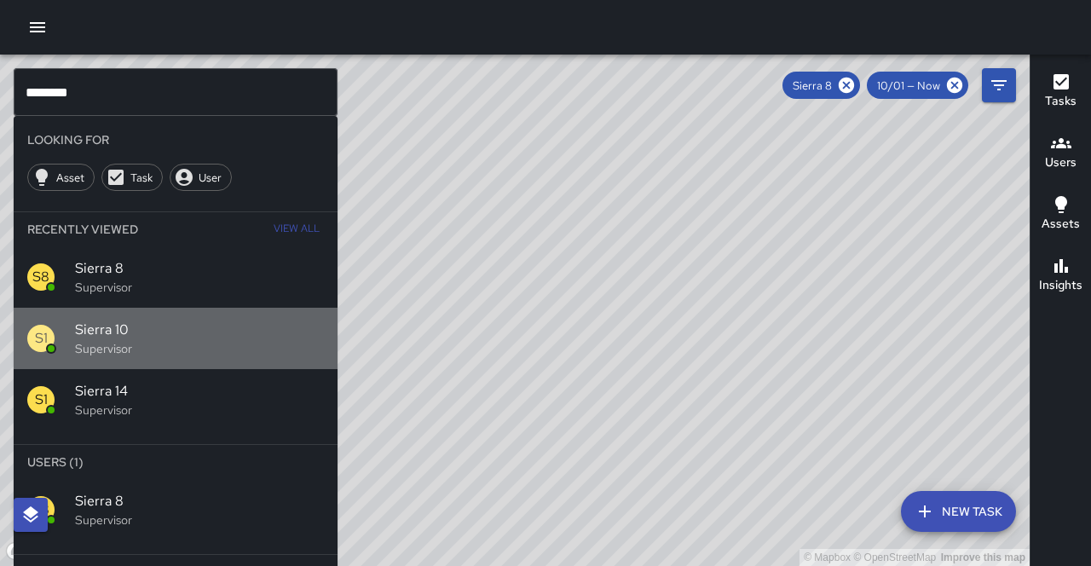
click at [136, 320] on span "Sierra 10" at bounding box center [199, 330] width 249 height 20
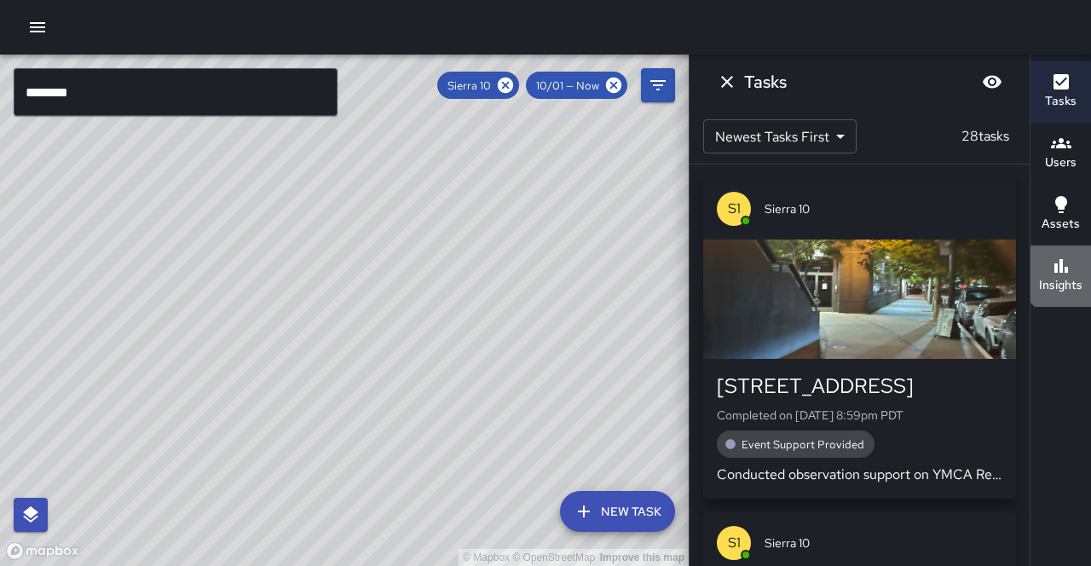
click at [1073, 256] on div "Insights" at bounding box center [1060, 275] width 43 height 39
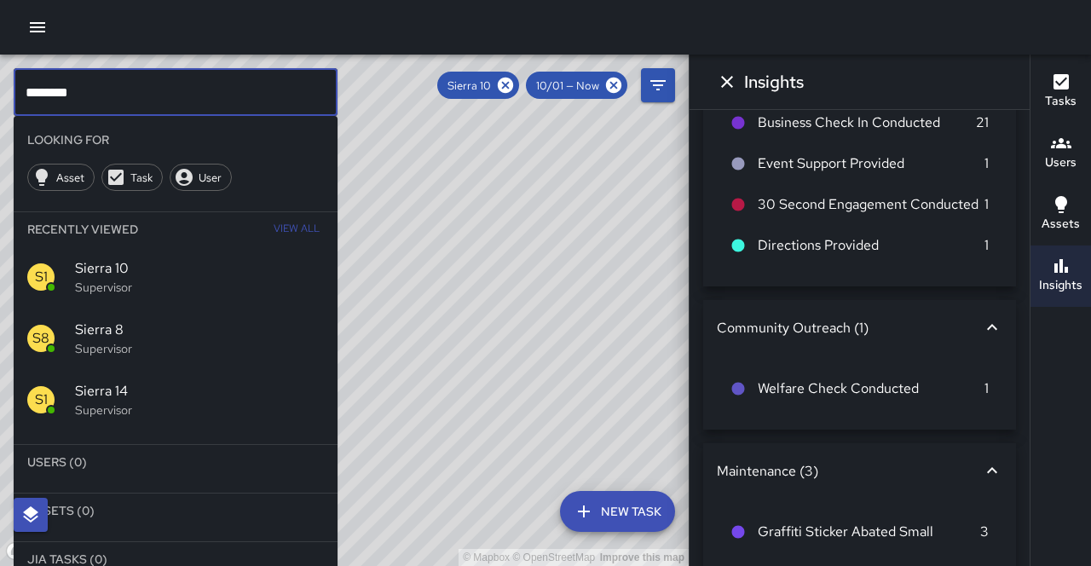
click at [200, 105] on input "********" at bounding box center [176, 92] width 324 height 48
click at [109, 246] on div "S1 Sierra 10 Supervisor" at bounding box center [176, 276] width 324 height 61
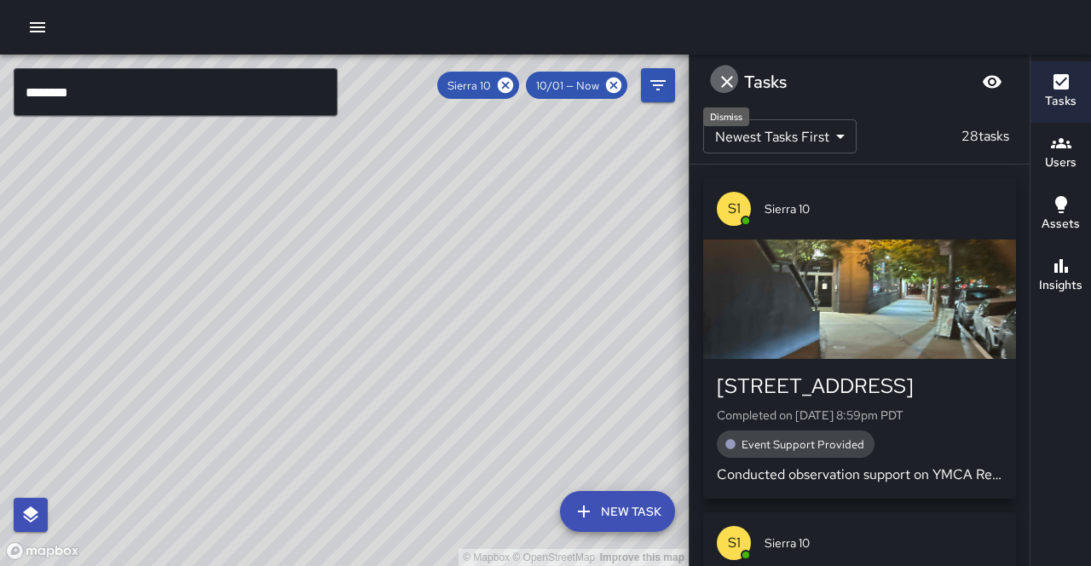
click at [718, 74] on icon "Dismiss" at bounding box center [727, 82] width 20 height 20
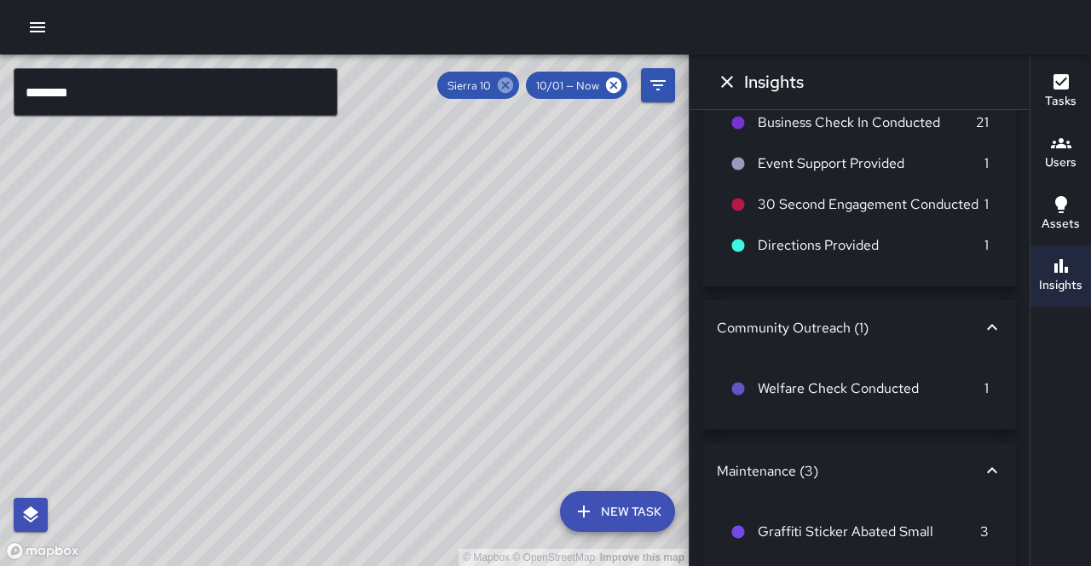
click at [513, 82] on icon at bounding box center [505, 85] width 15 height 15
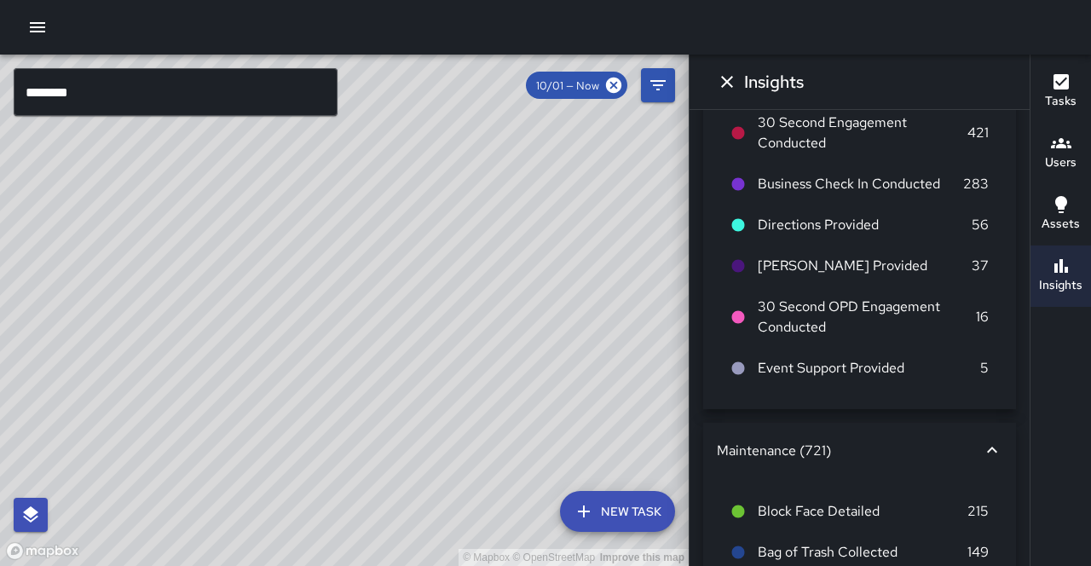
click at [77, 101] on input "********" at bounding box center [176, 92] width 324 height 48
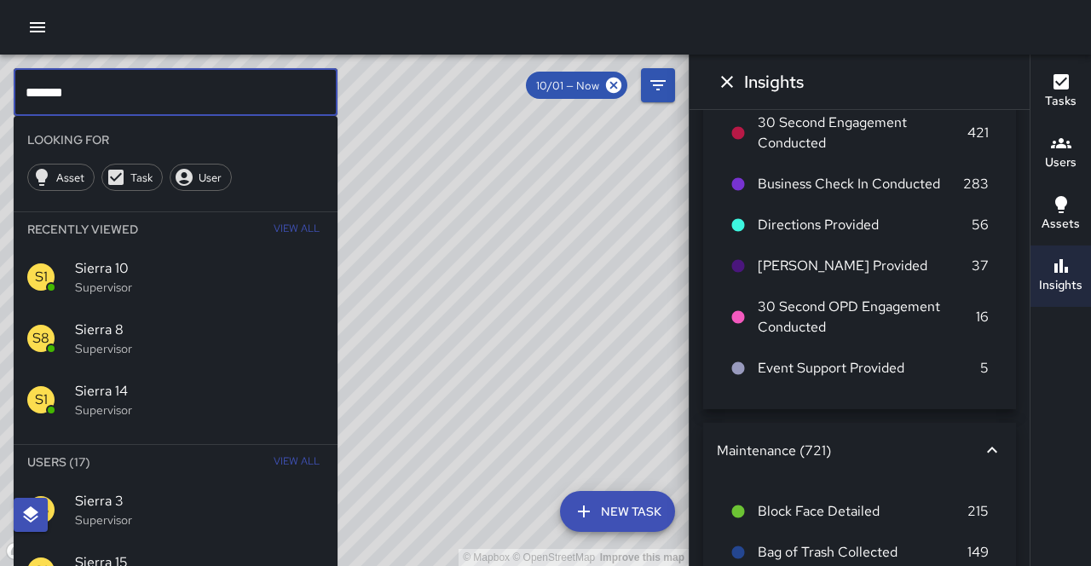
type input "********"
click at [182, 340] on p "Supervisor" at bounding box center [199, 348] width 249 height 17
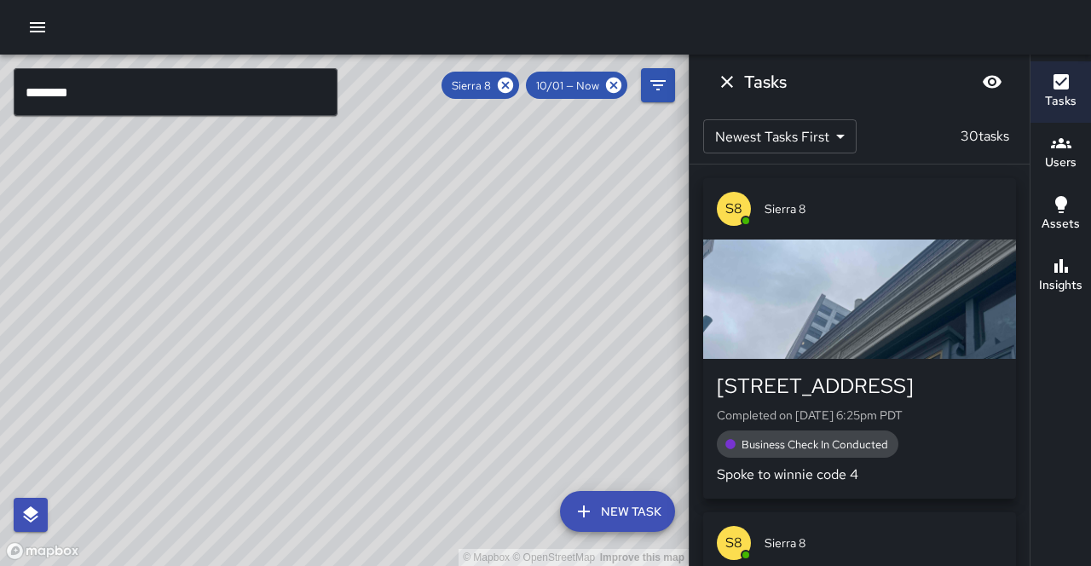
drag, startPoint x: 285, startPoint y: 320, endPoint x: 322, endPoint y: 302, distance: 41.6
click at [322, 302] on div "© Mapbox © OpenStreetMap Improve this map" at bounding box center [344, 311] width 689 height 512
drag, startPoint x: 476, startPoint y: 323, endPoint x: 226, endPoint y: 278, distance: 253.9
click at [227, 277] on div "© Mapbox © OpenStreetMap Improve this map" at bounding box center [344, 311] width 689 height 512
drag, startPoint x: 254, startPoint y: 326, endPoint x: 404, endPoint y: 316, distance: 150.4
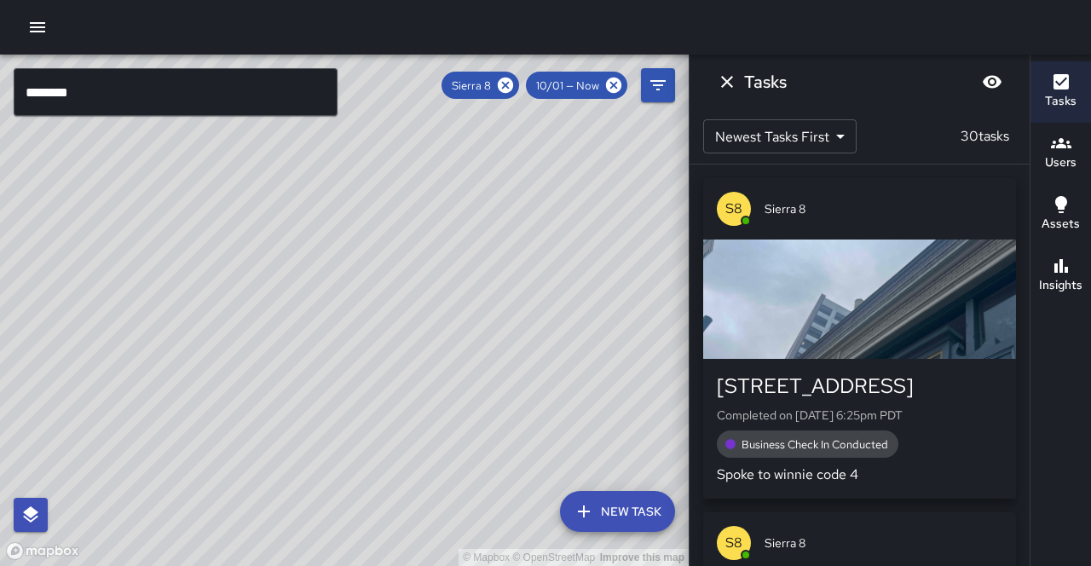
click at [426, 301] on div "© Mapbox © OpenStreetMap Improve this map" at bounding box center [344, 311] width 689 height 512
drag, startPoint x: 387, startPoint y: 320, endPoint x: 309, endPoint y: 378, distance: 97.6
click at [309, 378] on div "© Mapbox © OpenStreetMap Improve this map" at bounding box center [344, 311] width 689 height 512
drag, startPoint x: 338, startPoint y: 324, endPoint x: 326, endPoint y: 350, distance: 29.0
click at [326, 350] on div "© Mapbox © OpenStreetMap Improve this map" at bounding box center [344, 311] width 689 height 512
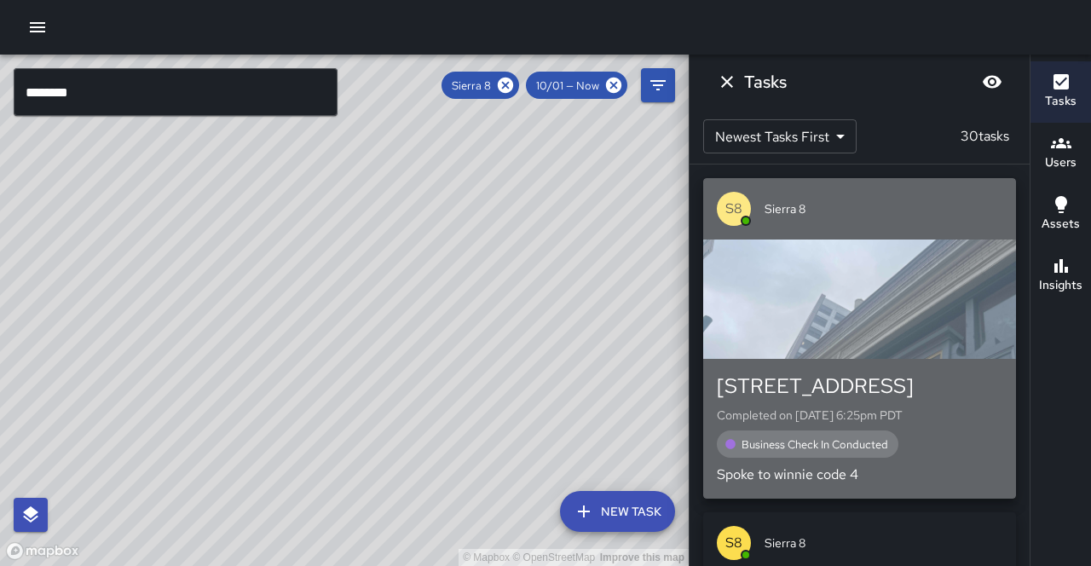
click at [883, 383] on div "[STREET_ADDRESS]" at bounding box center [860, 386] width 286 height 27
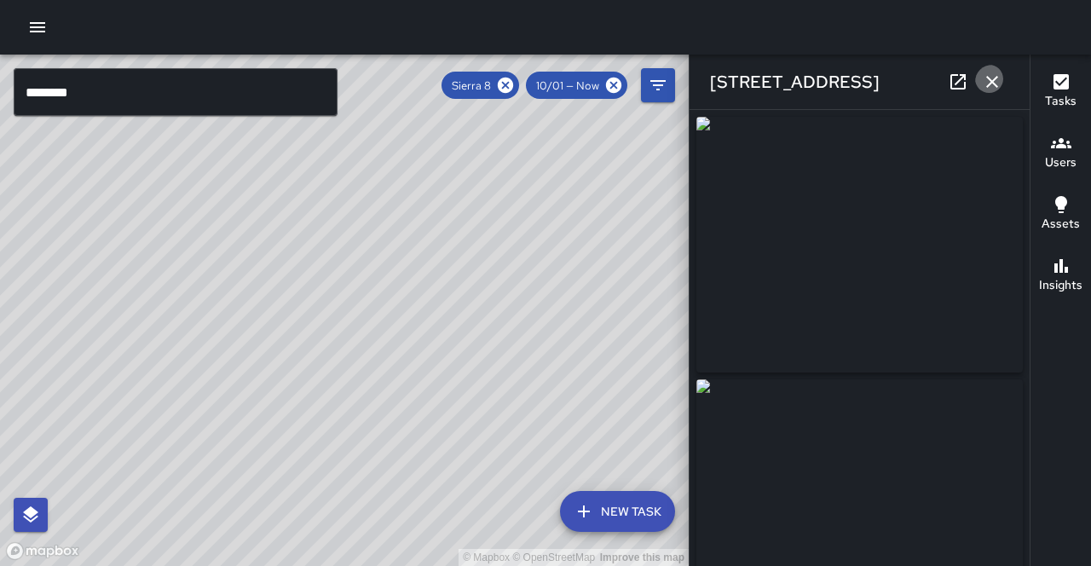
click at [1005, 80] on button "button" at bounding box center [993, 82] width 34 height 34
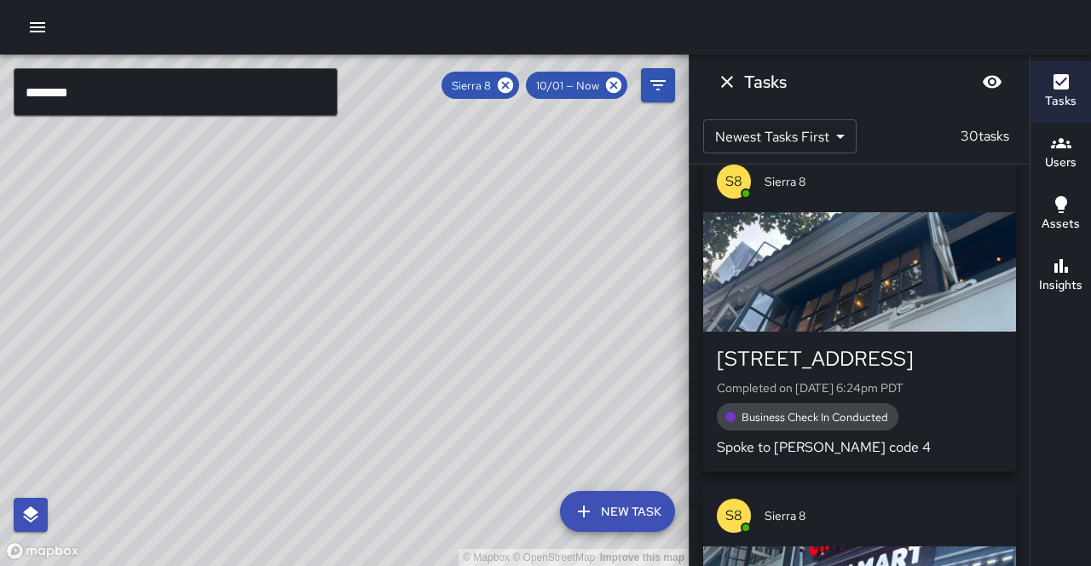
scroll to position [368, 0]
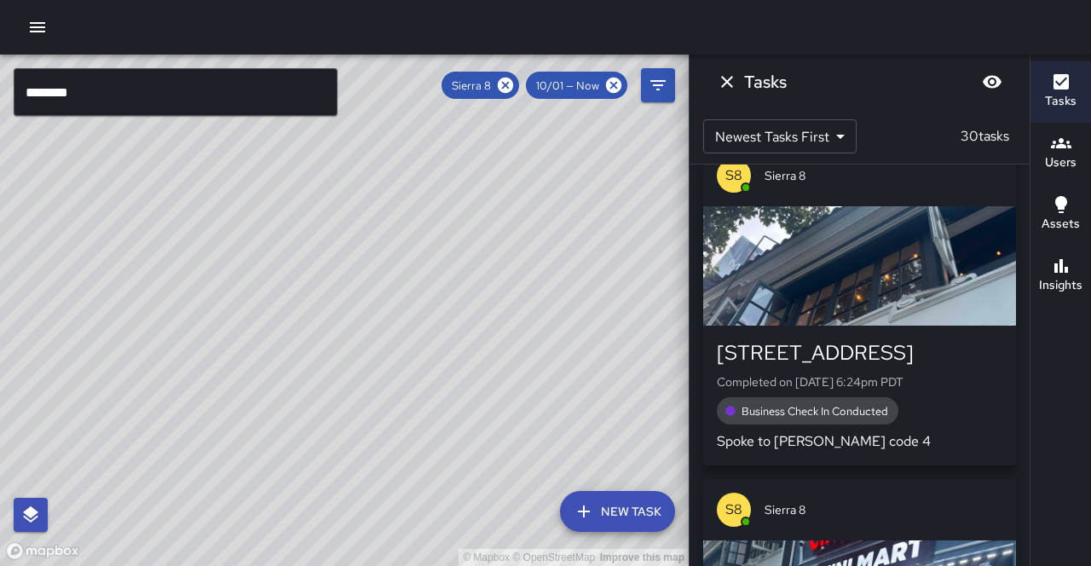
click at [932, 339] on div "[STREET_ADDRESS]" at bounding box center [860, 352] width 286 height 27
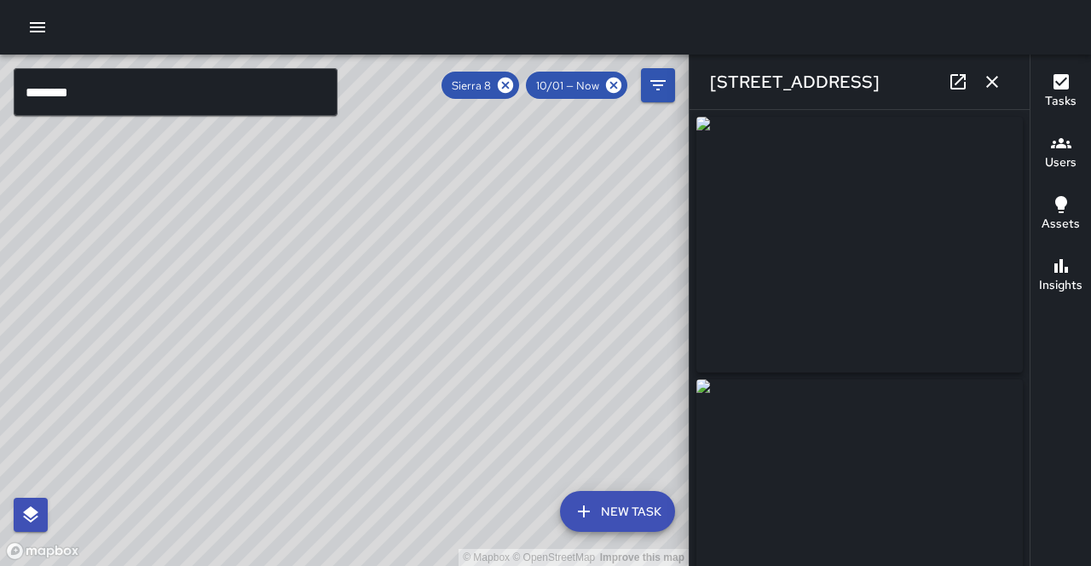
type input "**********"
click at [983, 87] on button "button" at bounding box center [993, 82] width 34 height 34
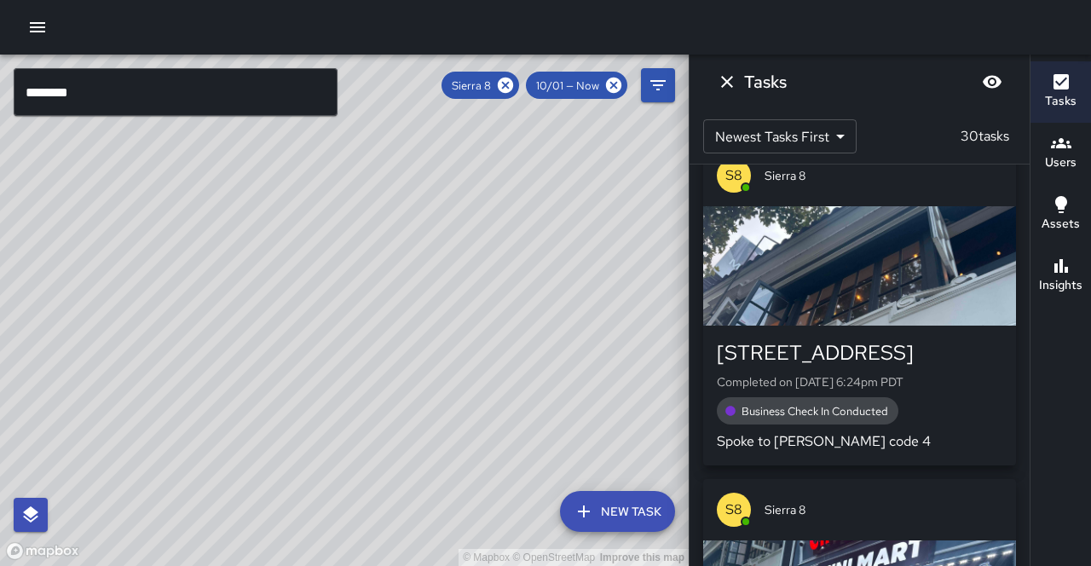
click at [737, 80] on button "Dismiss" at bounding box center [727, 82] width 34 height 34
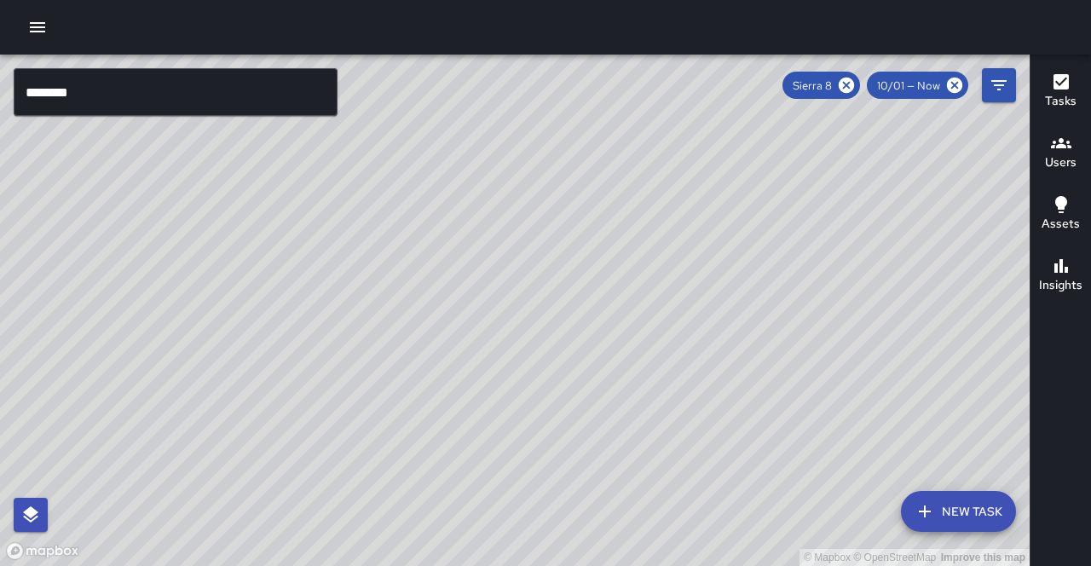
drag, startPoint x: 627, startPoint y: 315, endPoint x: 610, endPoint y: 298, distance: 24.1
click at [610, 298] on div "© Mapbox © OpenStreetMap Improve this map" at bounding box center [515, 311] width 1030 height 512
drag, startPoint x: 570, startPoint y: 409, endPoint x: 456, endPoint y: 426, distance: 114.6
click at [566, 391] on div "© Mapbox © OpenStreetMap Improve this map" at bounding box center [515, 311] width 1030 height 512
drag, startPoint x: 464, startPoint y: 432, endPoint x: 484, endPoint y: 406, distance: 33.4
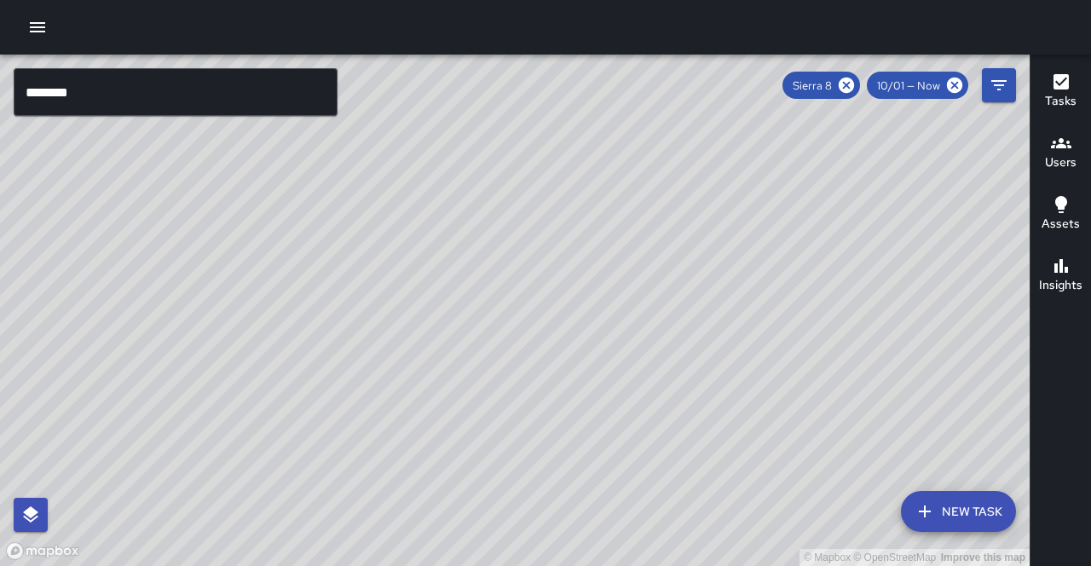
click at [490, 397] on div "© Mapbox © OpenStreetMap Improve this map" at bounding box center [515, 311] width 1030 height 512
drag, startPoint x: 568, startPoint y: 437, endPoint x: 503, endPoint y: 362, distance: 99.2
click at [503, 362] on div "© Mapbox © OpenStreetMap Improve this map" at bounding box center [515, 311] width 1030 height 512
drag, startPoint x: 459, startPoint y: 333, endPoint x: 331, endPoint y: 428, distance: 159.1
click at [310, 445] on div "© Mapbox © OpenStreetMap Improve this map" at bounding box center [515, 311] width 1030 height 512
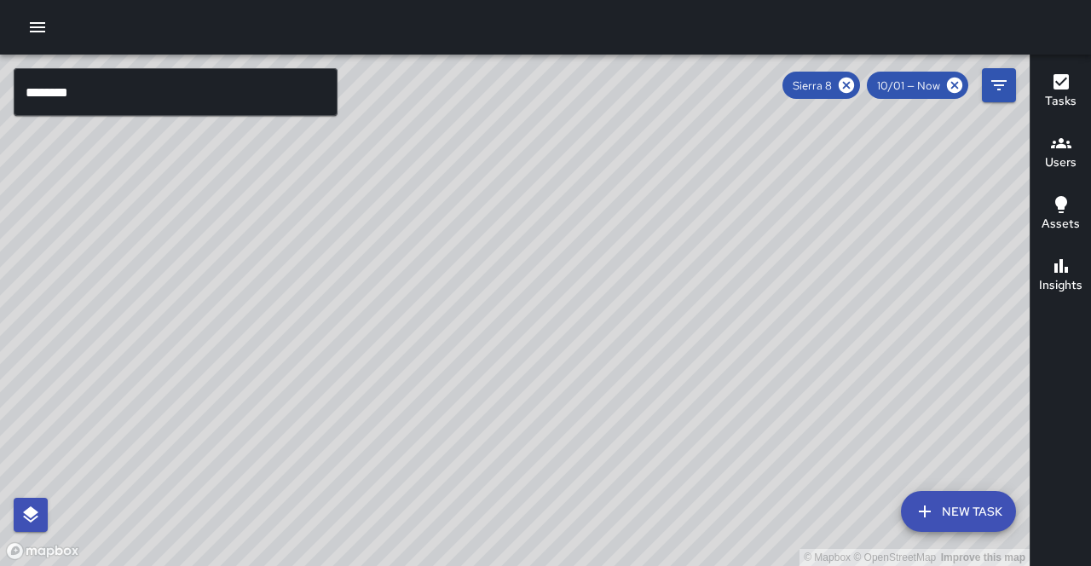
drag, startPoint x: 430, startPoint y: 394, endPoint x: 471, endPoint y: 344, distance: 64.9
click at [471, 344] on div "© Mapbox © OpenStreetMap Improve this map" at bounding box center [515, 311] width 1030 height 512
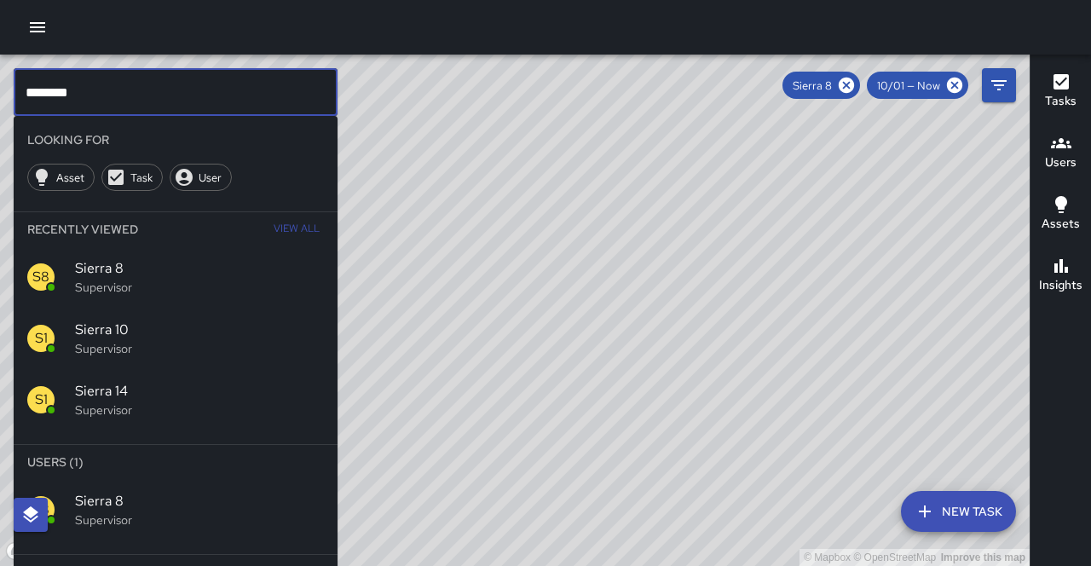
click at [293, 88] on input "********" at bounding box center [176, 92] width 324 height 48
type input "*"
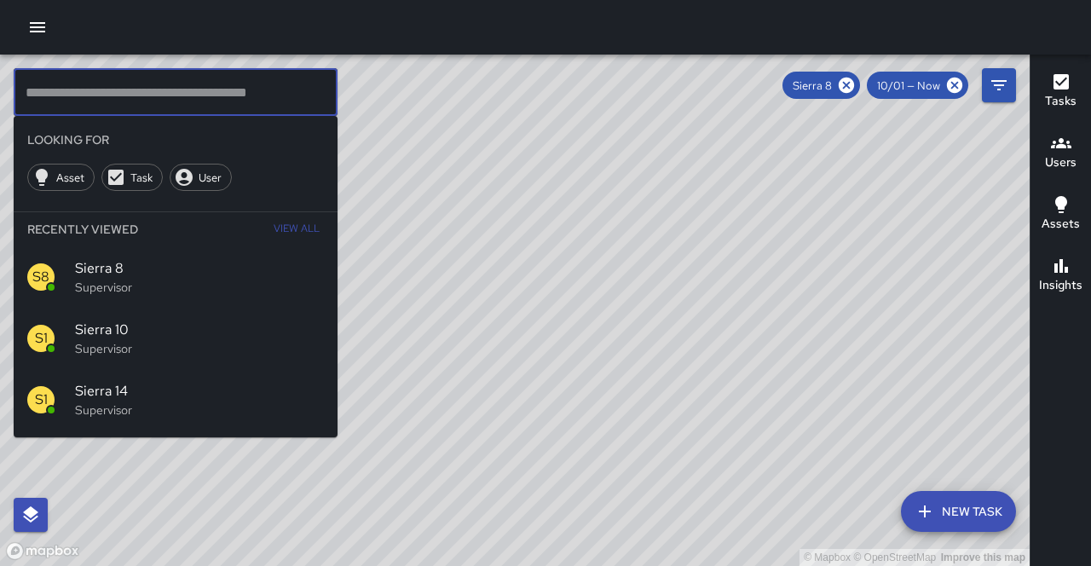
click at [854, 85] on icon at bounding box center [846, 85] width 15 height 15
click at [869, 84] on div "© Mapbox © OpenStreetMap Improve this map" at bounding box center [515, 311] width 1030 height 512
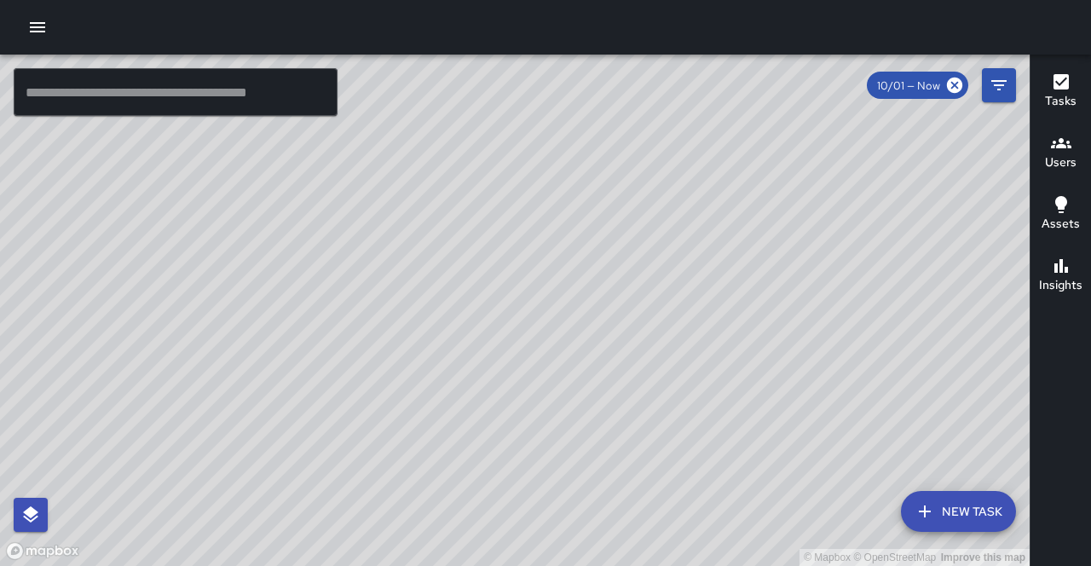
click at [30, 31] on icon "button" at bounding box center [37, 27] width 15 height 10
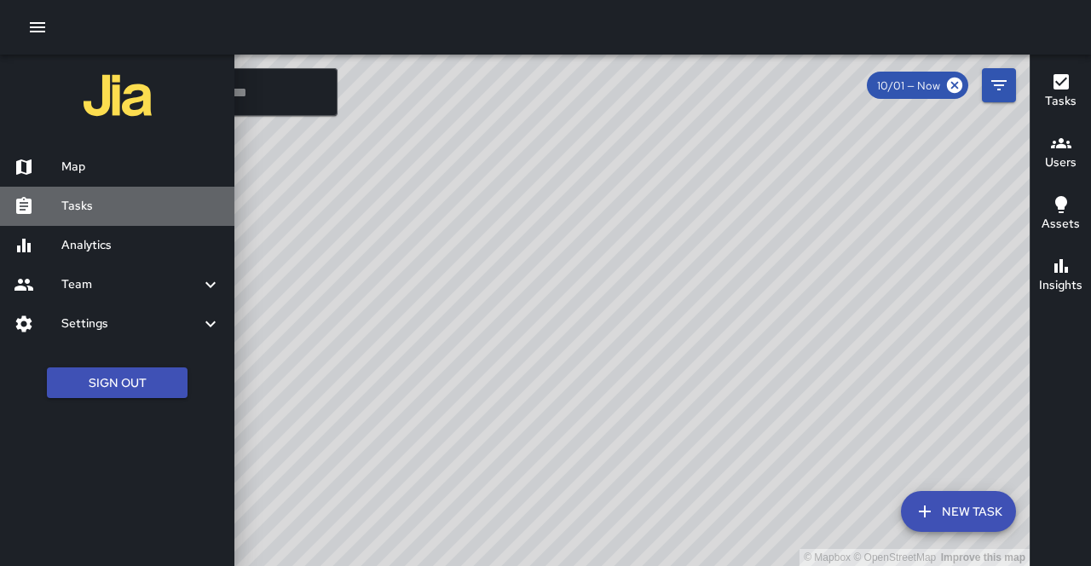
click at [82, 197] on h6 "Tasks" at bounding box center [140, 206] width 159 height 19
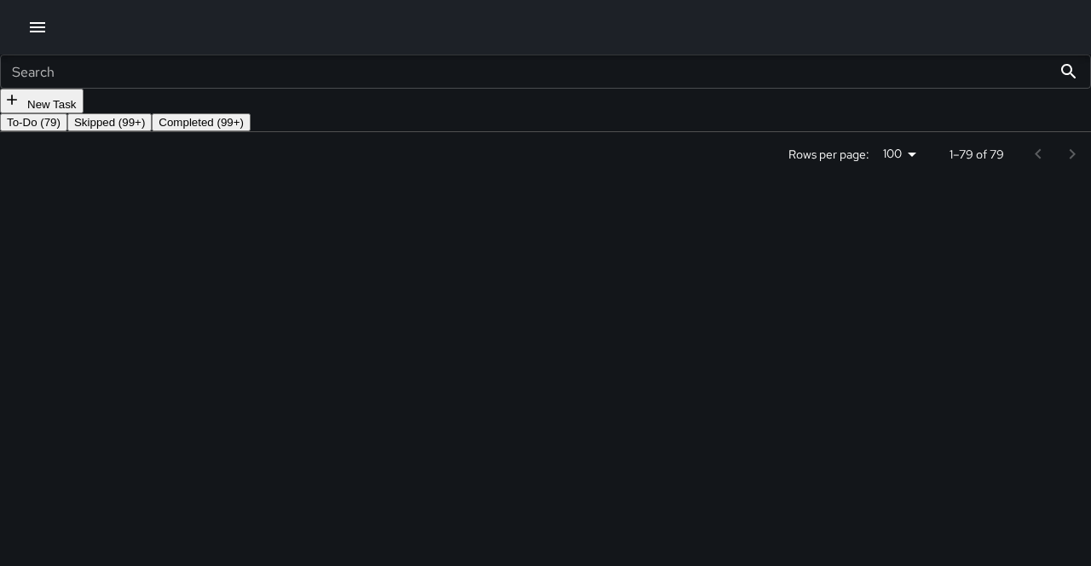
scroll to position [64, 0]
click at [171, 326] on div "D2 Dispatch 2" at bounding box center [85, 348] width 171 height 44
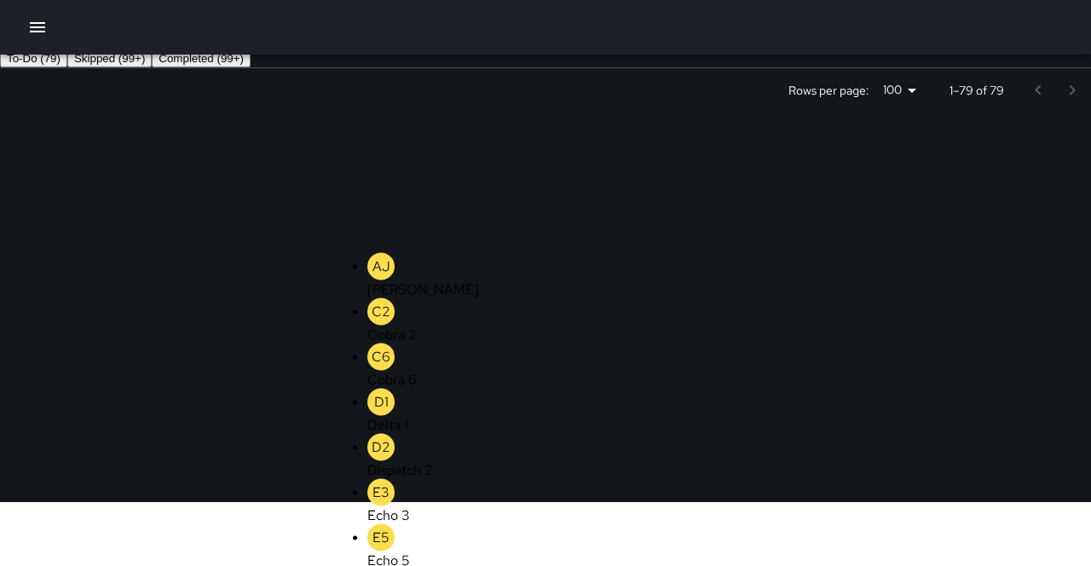
click at [135, 281] on icon "Clear" at bounding box center [126, 289] width 17 height 17
type input "***"
click at [423, 258] on li "E3 Echo 3" at bounding box center [435, 275] width 135 height 45
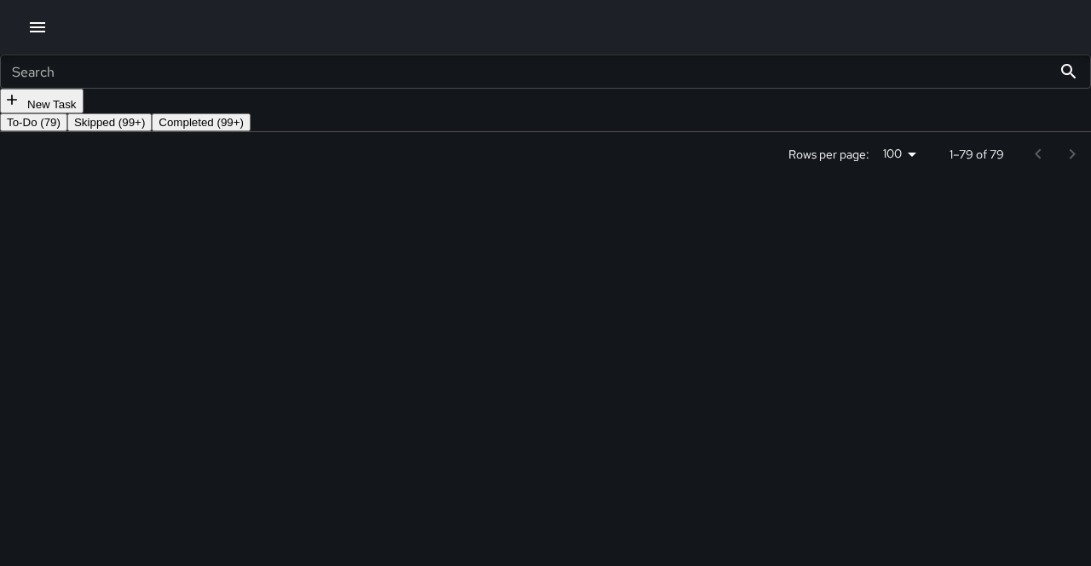
click at [171, 370] on div "D2 Dispatch 2" at bounding box center [85, 392] width 171 height 44
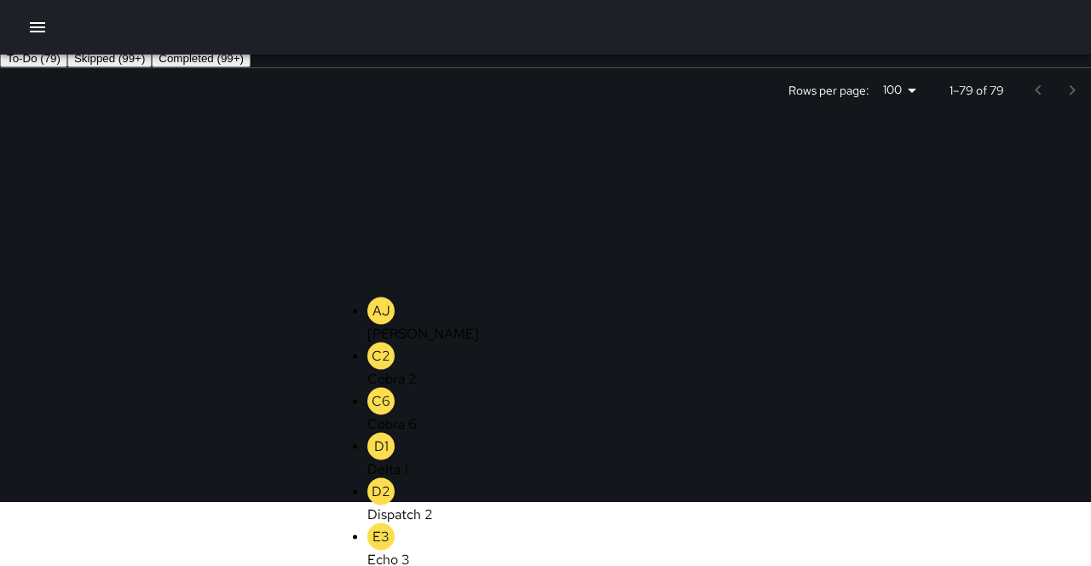
click at [138, 322] on button "Clear" at bounding box center [126, 334] width 24 height 24
type input "***"
click at [425, 304] on li "E3 Echo 3" at bounding box center [435, 320] width 135 height 45
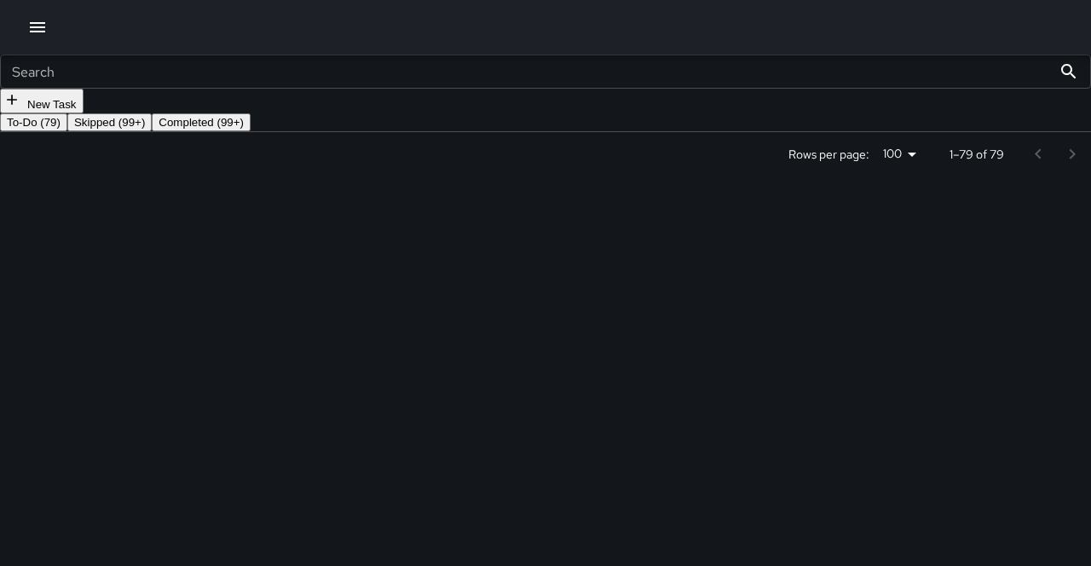
click at [171, 414] on div "D2 Dispatch 2" at bounding box center [85, 436] width 171 height 44
click at [171, 422] on button "Close" at bounding box center [153, 436] width 34 height 28
click at [172, 426] on button "Open" at bounding box center [160, 438] width 24 height 24
click at [135, 434] on icon "Clear" at bounding box center [126, 442] width 17 height 17
type input "**"
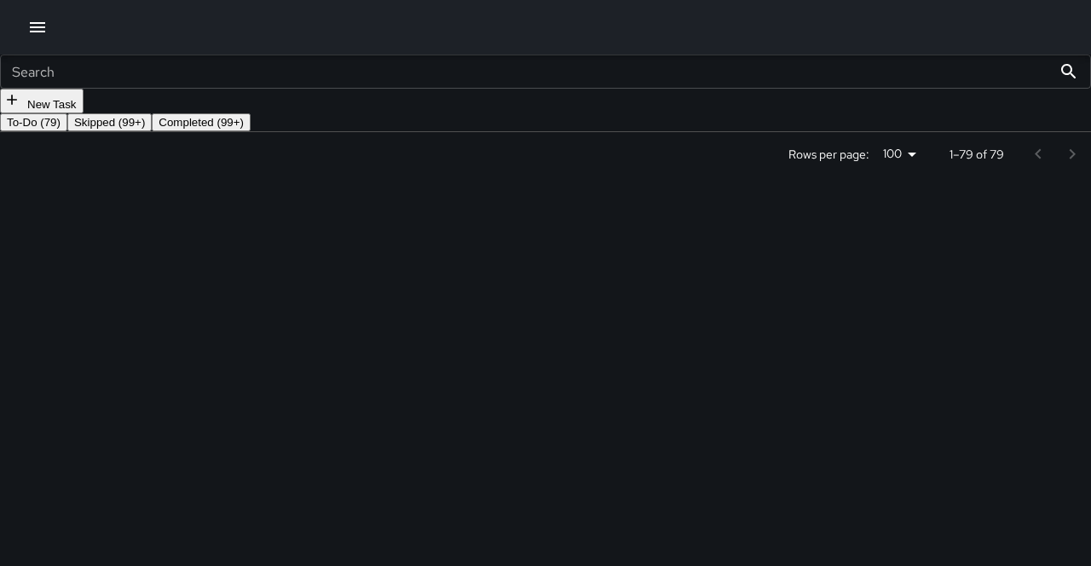
click at [171, 486] on div "Dispatch 2" at bounding box center [85, 495] width 171 height 18
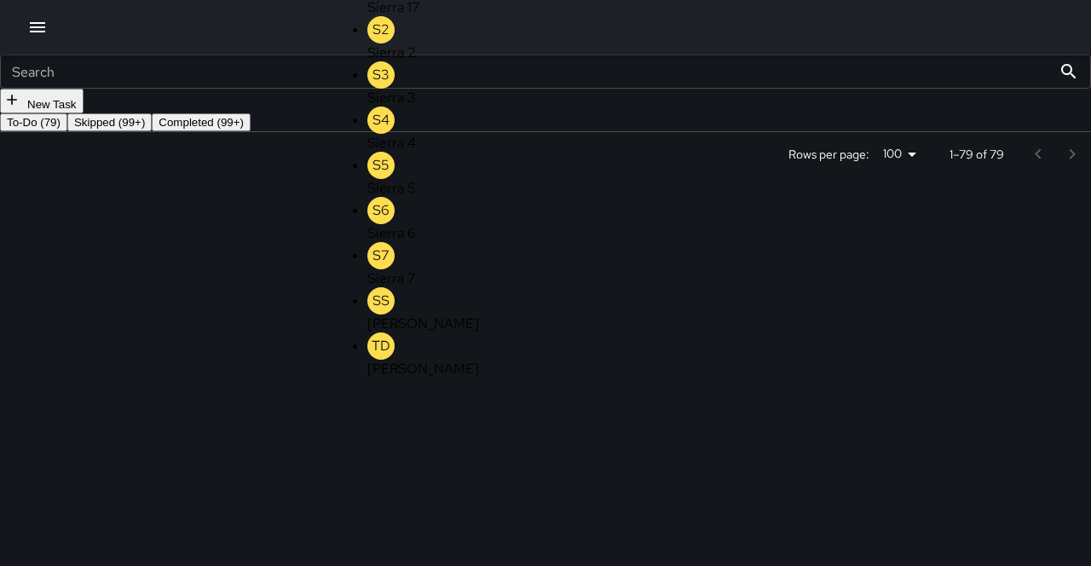
click at [164, 469] on icon "Close" at bounding box center [153, 479] width 20 height 20
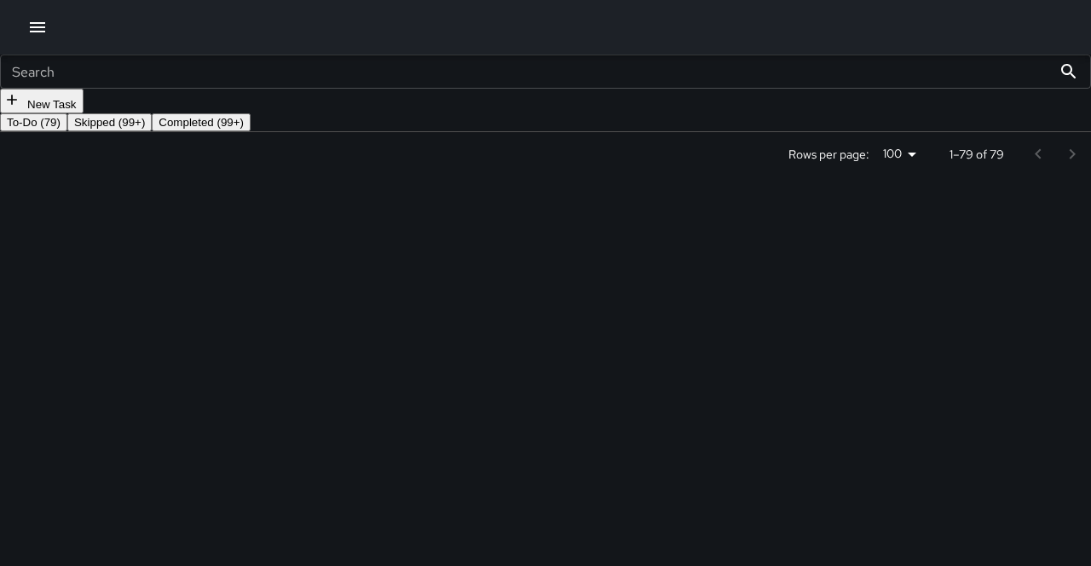
type input "*"
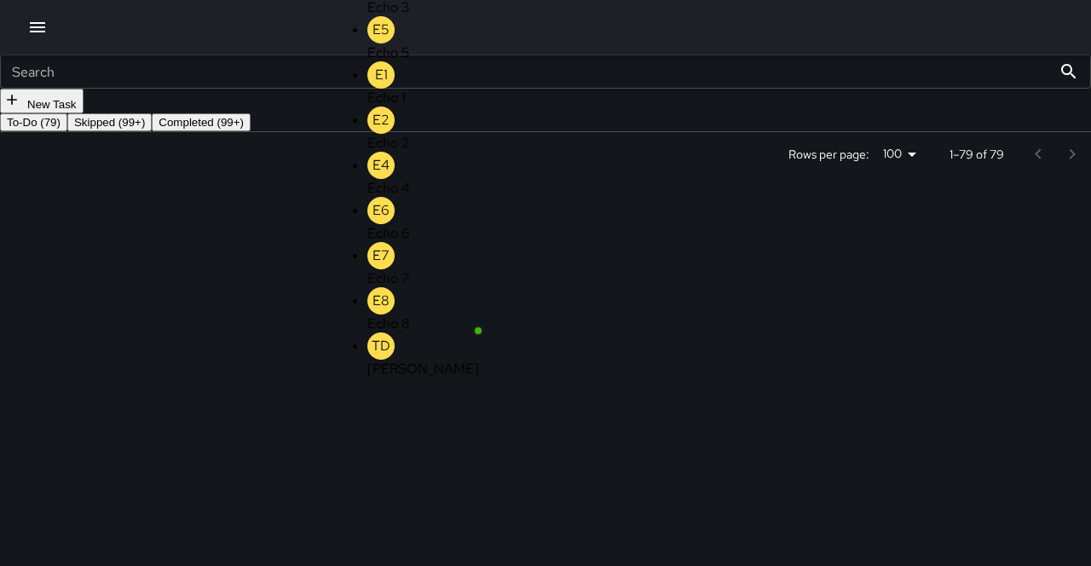
type input "***"
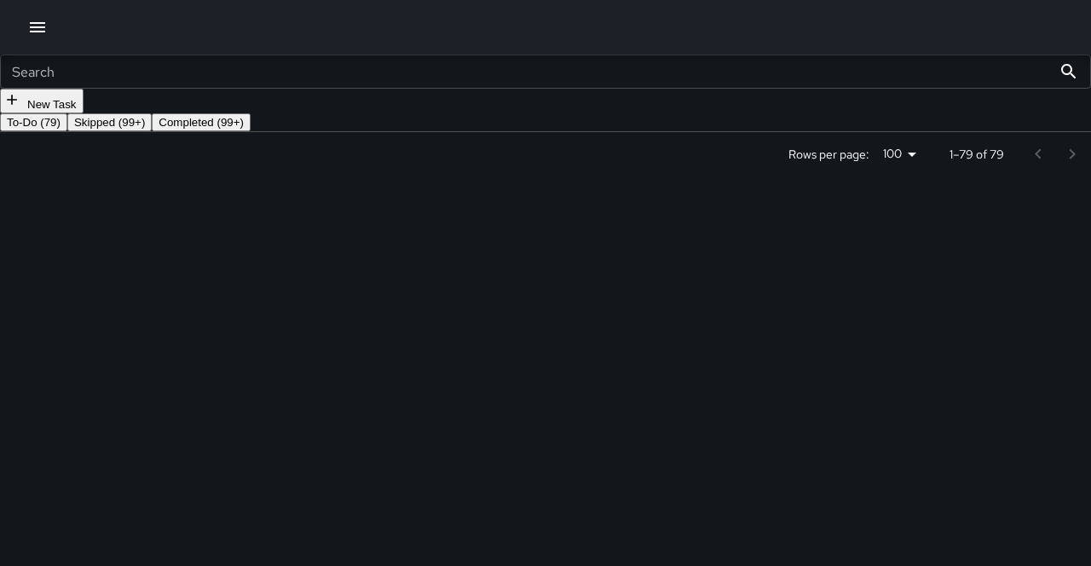
click at [171, 433] on div "DC Dispatch Center" at bounding box center [85, 455] width 171 height 45
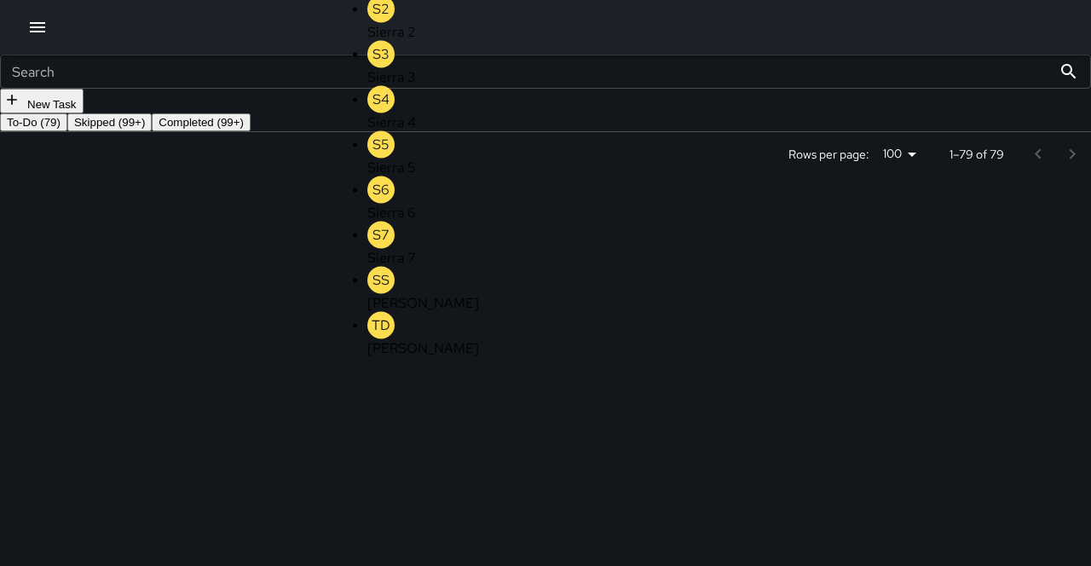
scroll to position [1080, 0]
click at [135, 457] on icon "Clear" at bounding box center [126, 465] width 17 height 17
type input "***"
click at [396, 41] on div "Echo 3" at bounding box center [435, 32] width 135 height 18
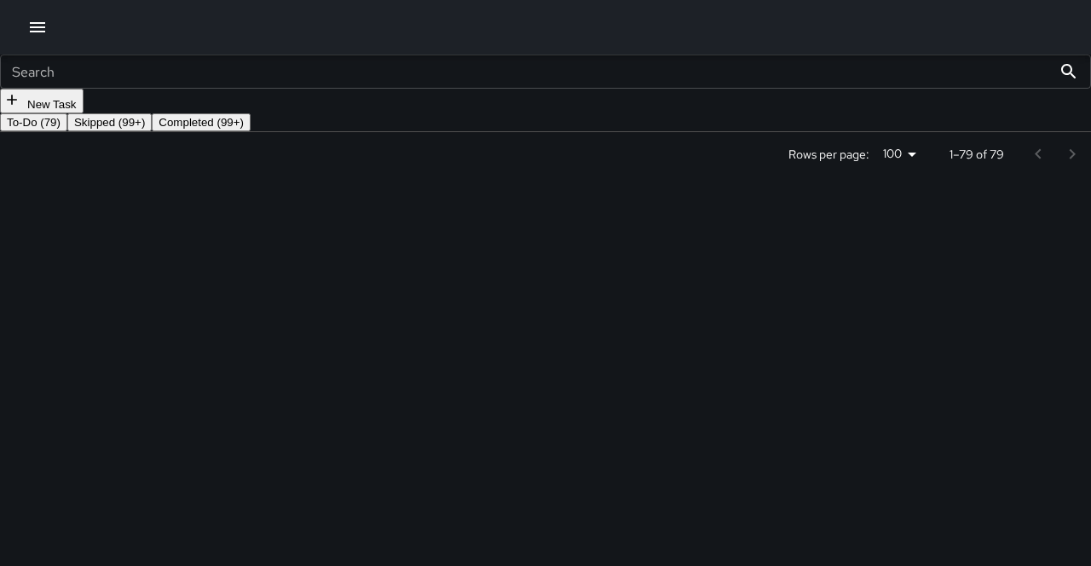
click at [171, 509] on div "Dispatch 2" at bounding box center [85, 518] width 171 height 18
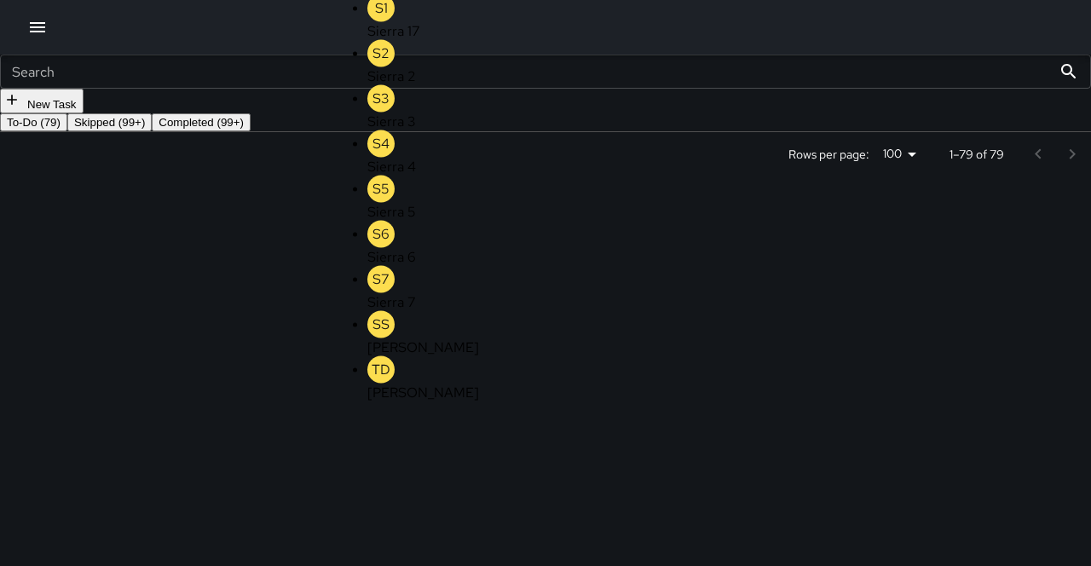
click at [138, 498] on button "Clear" at bounding box center [126, 510] width 24 height 24
type input "***"
click at [399, 85] on div "Echo 3" at bounding box center [435, 76] width 135 height 18
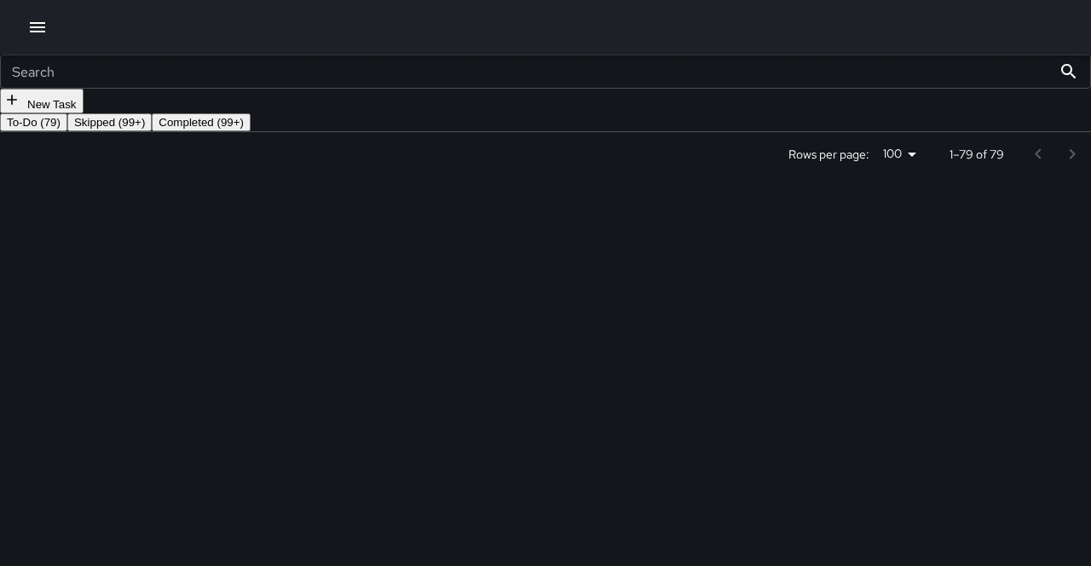
scroll to position [0, 0]
click at [41, 40] on div at bounding box center [545, 27] width 1091 height 55
click at [38, 32] on icon "button" at bounding box center [37, 27] width 20 height 20
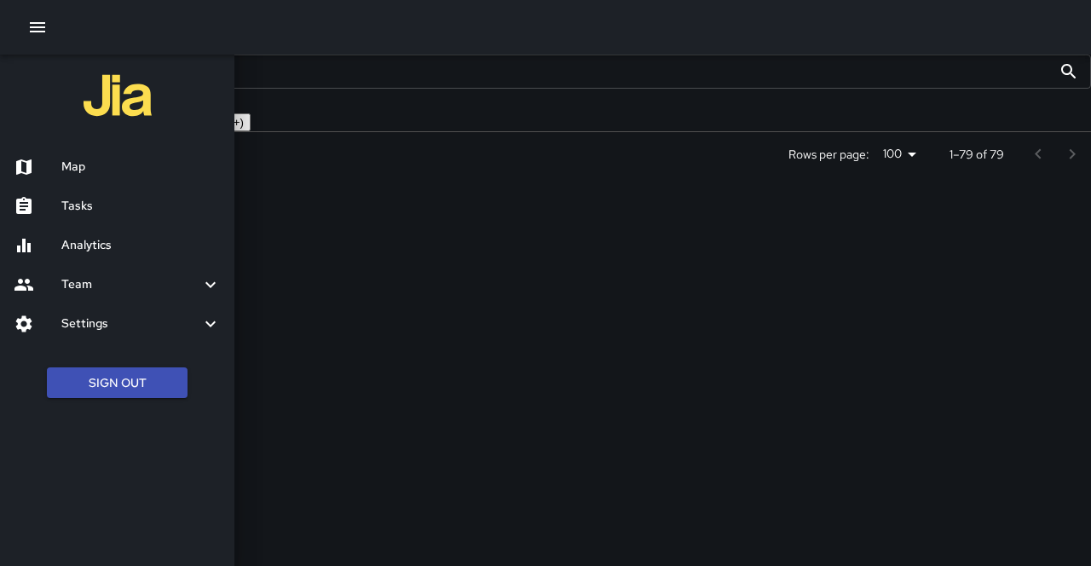
click at [90, 173] on div "Map" at bounding box center [117, 167] width 235 height 39
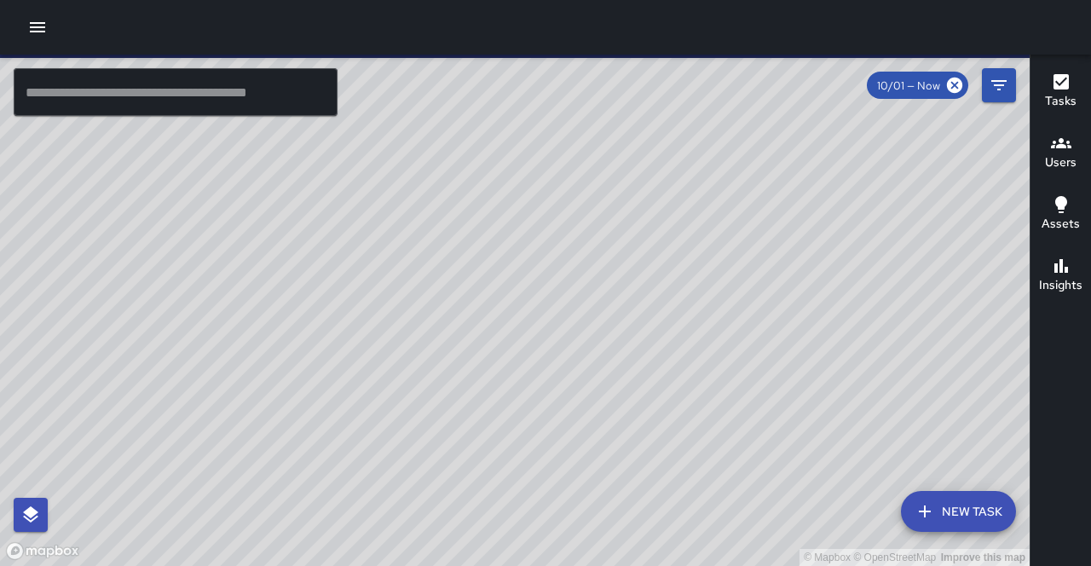
drag, startPoint x: 571, startPoint y: 284, endPoint x: 453, endPoint y: 287, distance: 118.6
click at [466, 295] on div "© Mapbox © OpenStreetMap Improve this map" at bounding box center [515, 311] width 1030 height 512
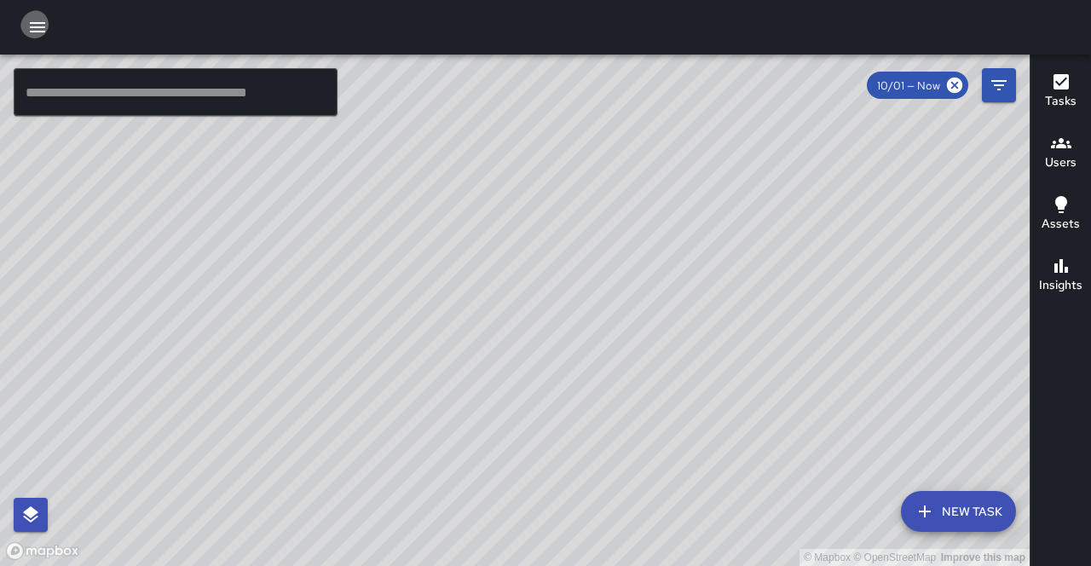
click at [44, 34] on button "button" at bounding box center [37, 27] width 34 height 34
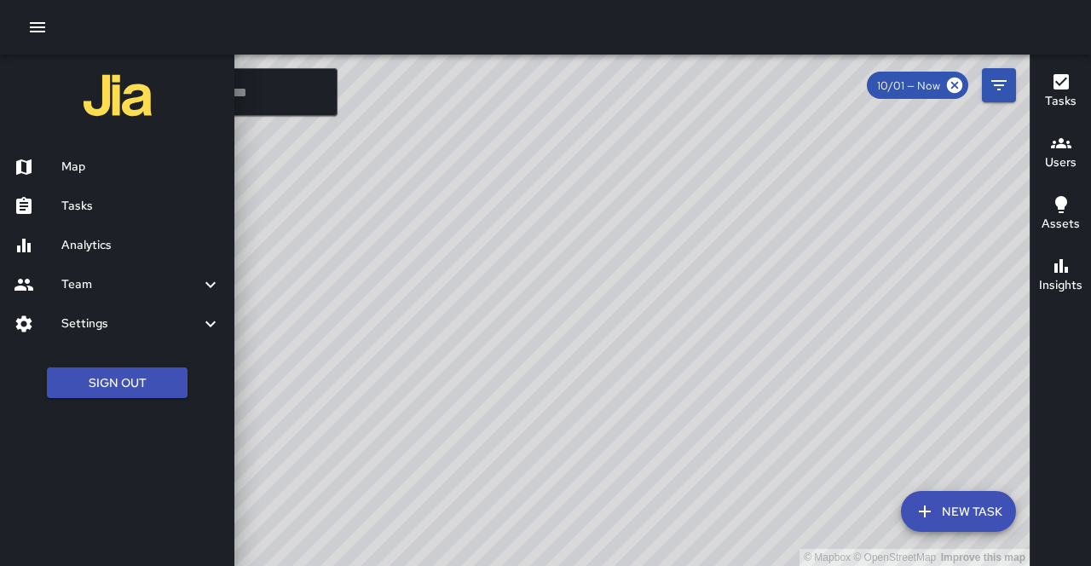
click at [73, 191] on div "Tasks" at bounding box center [117, 206] width 235 height 39
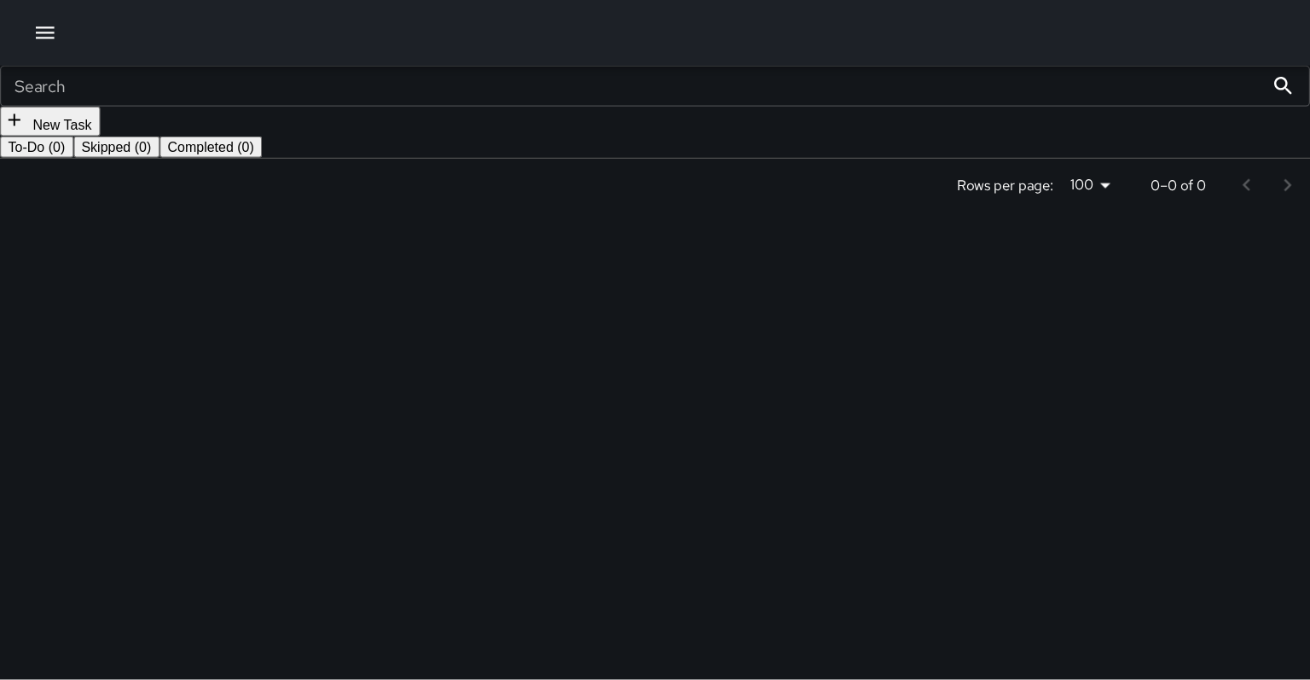
scroll to position [722, 1049]
click at [171, 414] on div "E3 Echo 3" at bounding box center [85, 436] width 171 height 44
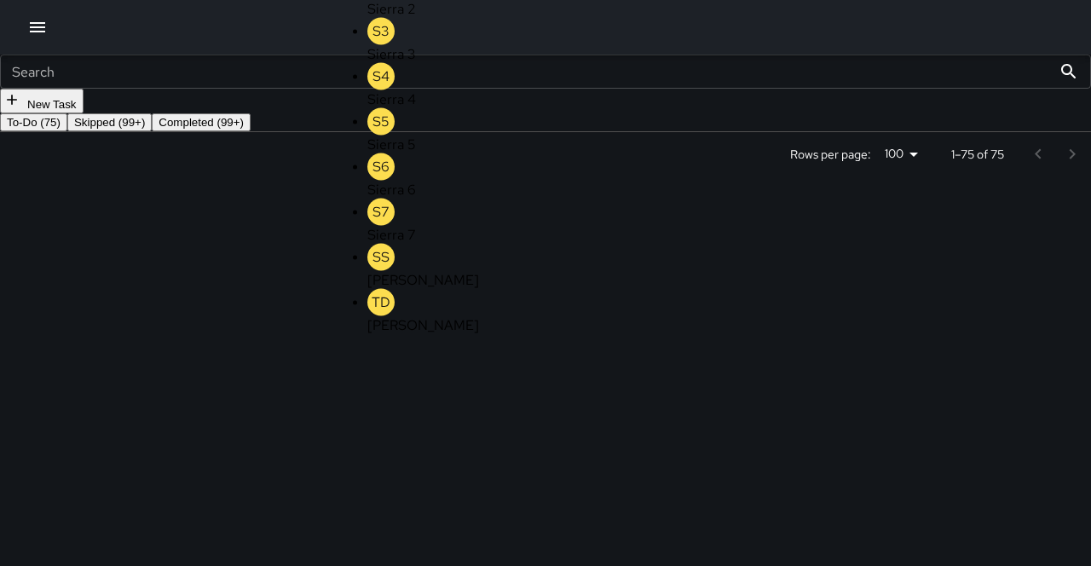
type input "******"
click at [704, 154] on div "To-Do (74) Skipped (99+) Completed (99+) ID Location Status Assigned To Assigne…" at bounding box center [545, 144] width 1091 height 63
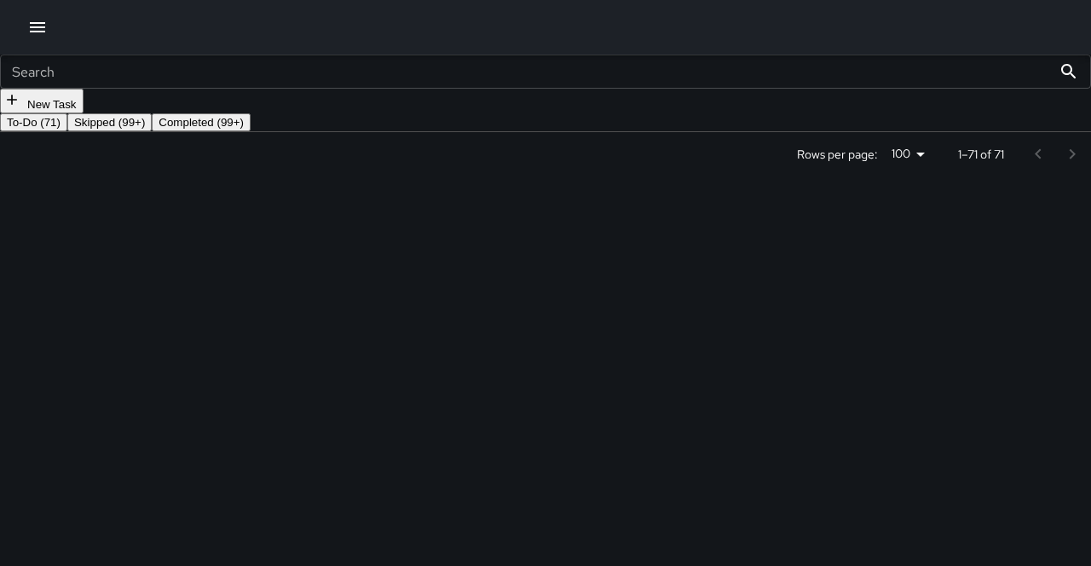
click at [855, 113] on div "Search Search New Task" at bounding box center [545, 84] width 1091 height 59
click at [33, 15] on button "button" at bounding box center [37, 27] width 34 height 34
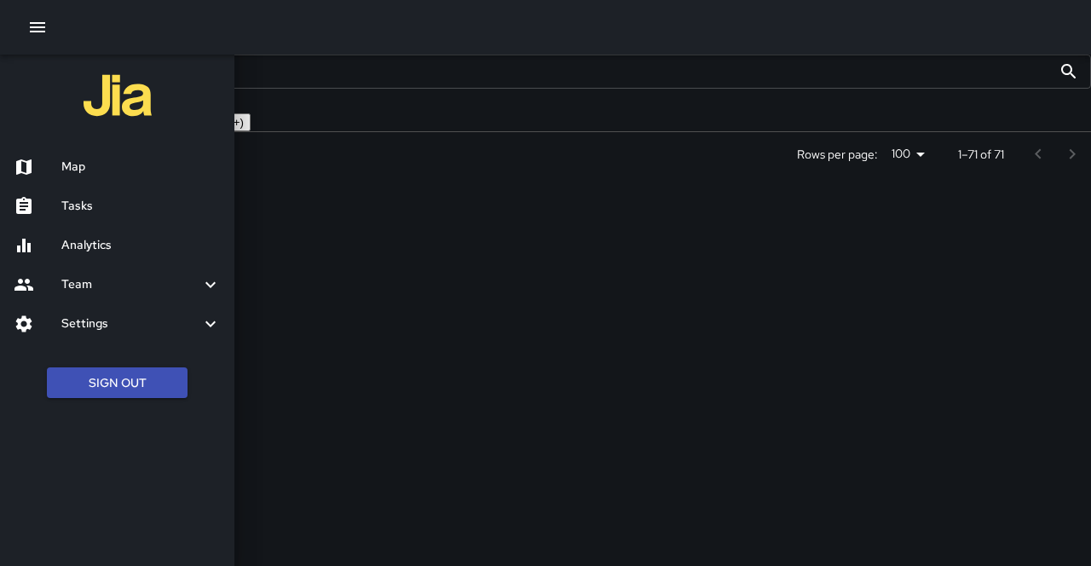
click at [92, 173] on div "Map" at bounding box center [117, 167] width 235 height 39
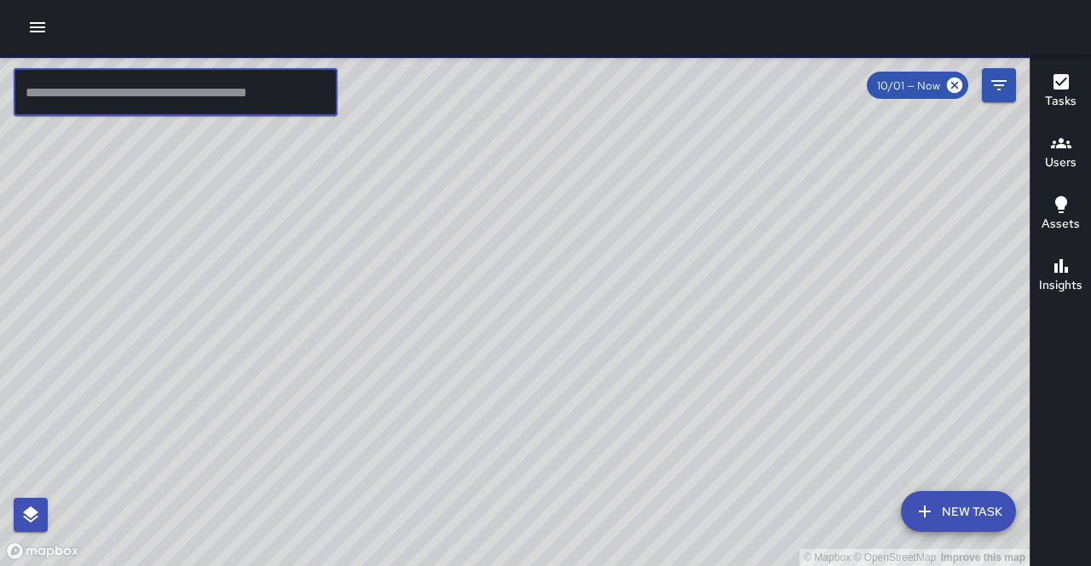
click at [145, 94] on input "text" at bounding box center [176, 92] width 324 height 48
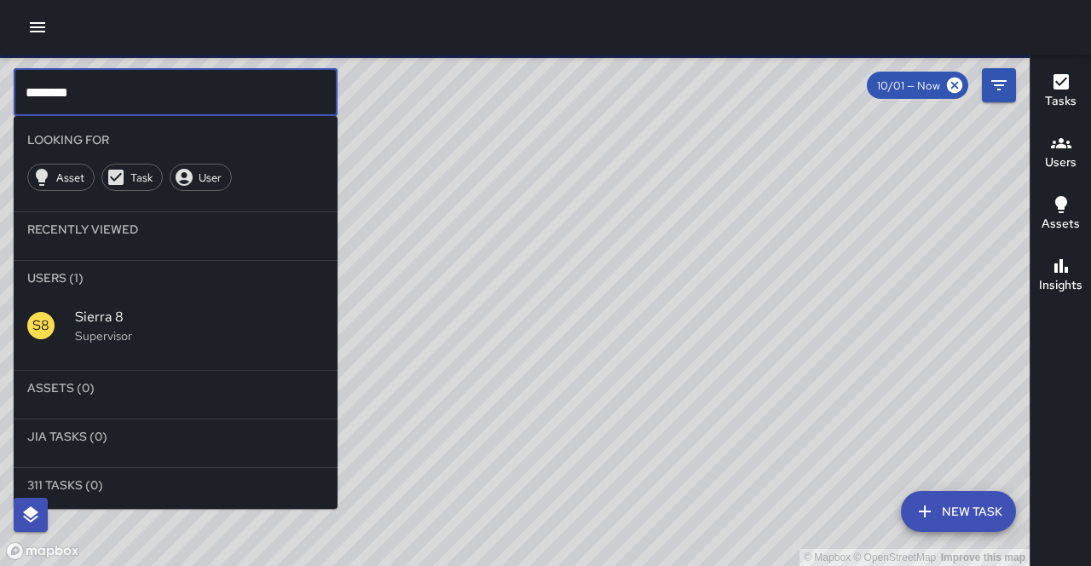
type input "********"
click at [145, 327] on p "Supervisor" at bounding box center [199, 335] width 249 height 17
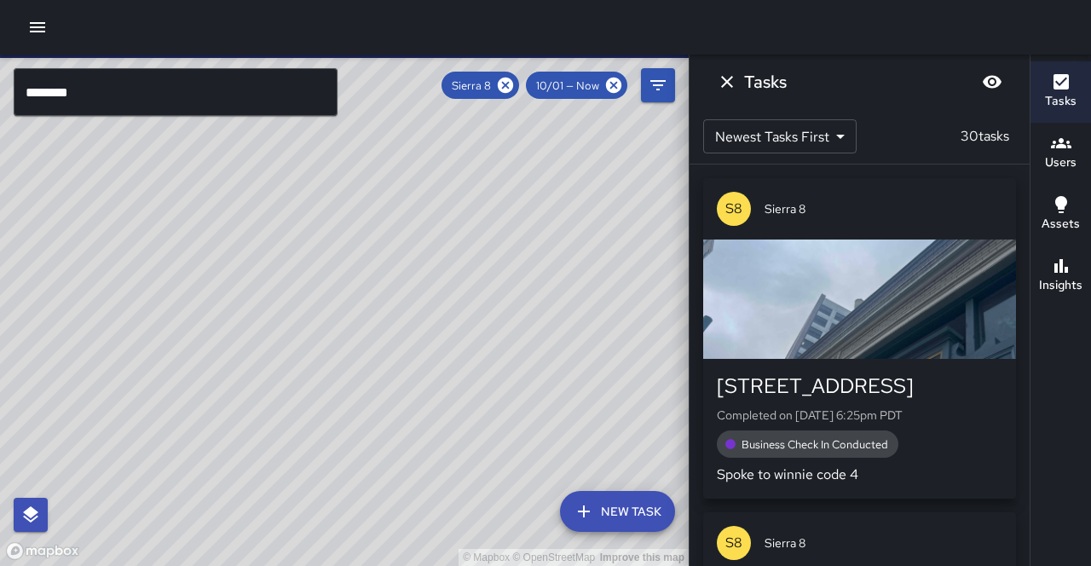
drag, startPoint x: 384, startPoint y: 362, endPoint x: 291, endPoint y: 466, distance: 139.5
click at [291, 466] on div "© Mapbox © OpenStreetMap Improve this map" at bounding box center [344, 311] width 689 height 512
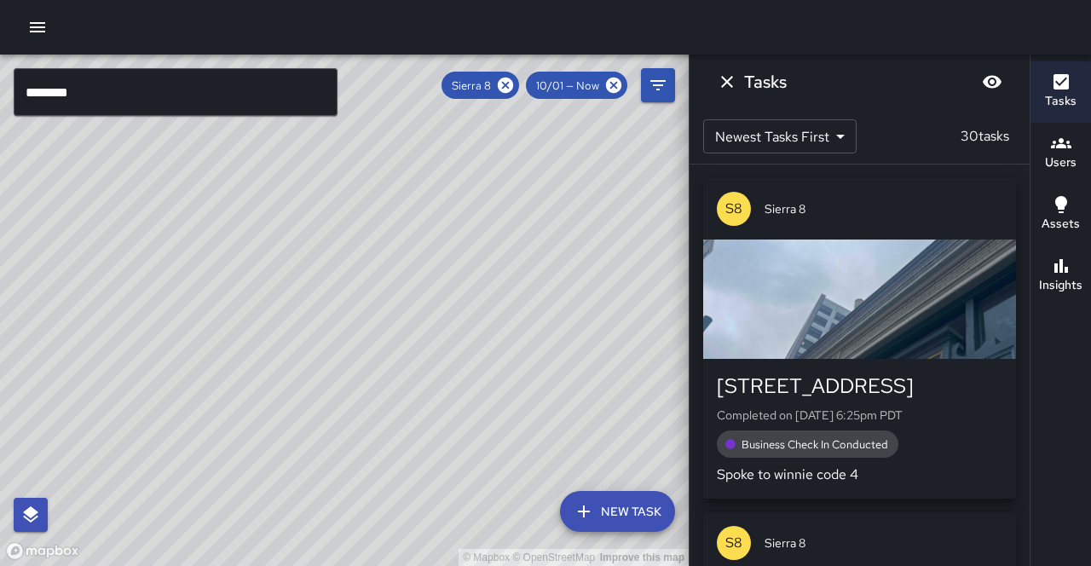
click at [1080, 257] on button "Insights" at bounding box center [1061, 276] width 61 height 61
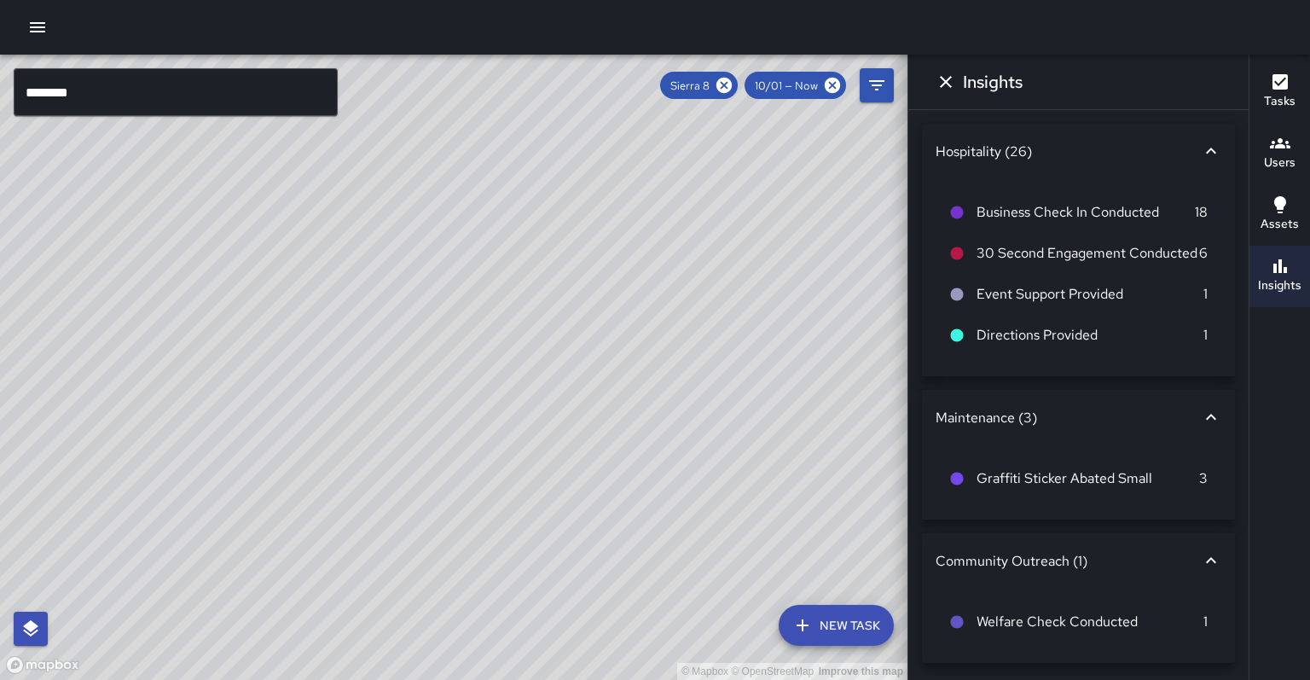
drag, startPoint x: 735, startPoint y: 90, endPoint x: 228, endPoint y: 157, distance: 511.8
click at [733, 90] on icon at bounding box center [724, 85] width 19 height 19
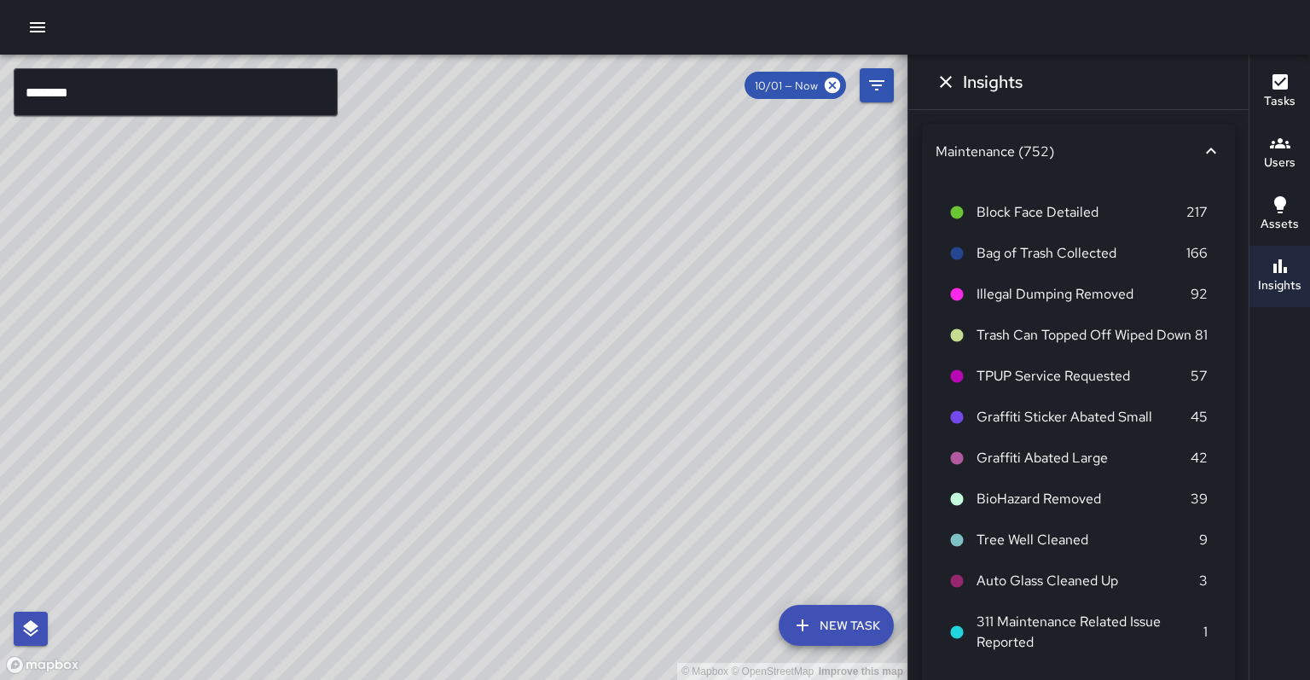
click at [147, 102] on input "********" at bounding box center [176, 92] width 324 height 48
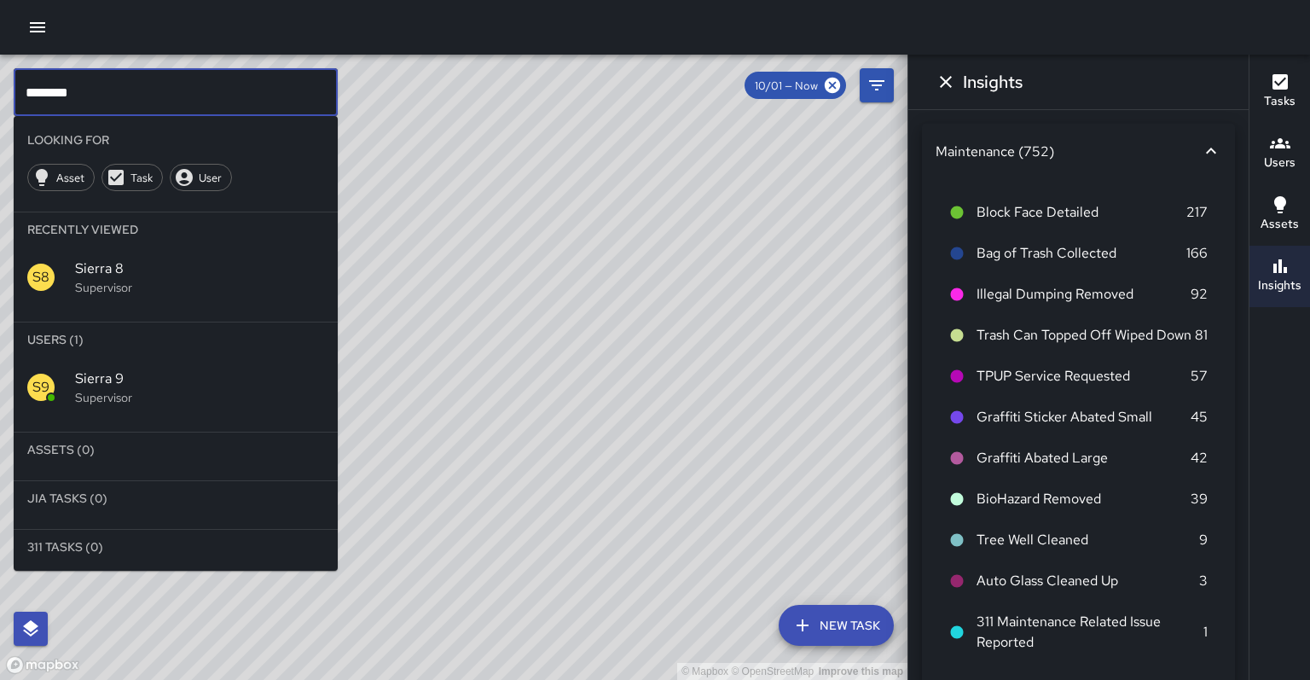
click at [127, 378] on div "S9 Sierra 9 Supervisor" at bounding box center [176, 386] width 324 height 61
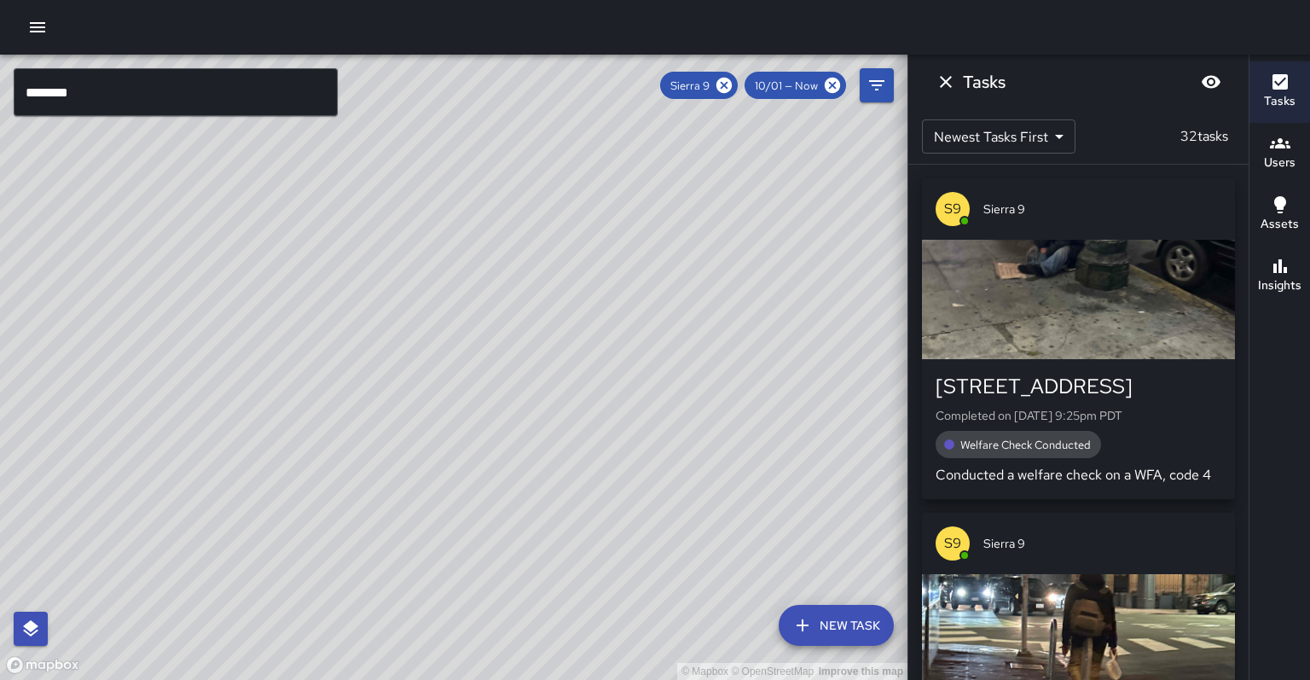
drag, startPoint x: 355, startPoint y: 525, endPoint x: 437, endPoint y: 381, distance: 166.2
click at [438, 379] on div "© Mapbox © OpenStreetMap Improve this map S9 Sierra 9 Supervisor Tasks 32 / 32 …" at bounding box center [453, 367] width 907 height 625
click at [437, 312] on div "© Mapbox © OpenStreetMap Improve this map S9 Sierra 9 Supervisor Tasks 32 / 32 …" at bounding box center [453, 367] width 907 height 625
click at [1091, 268] on button "Insights" at bounding box center [1279, 276] width 61 height 61
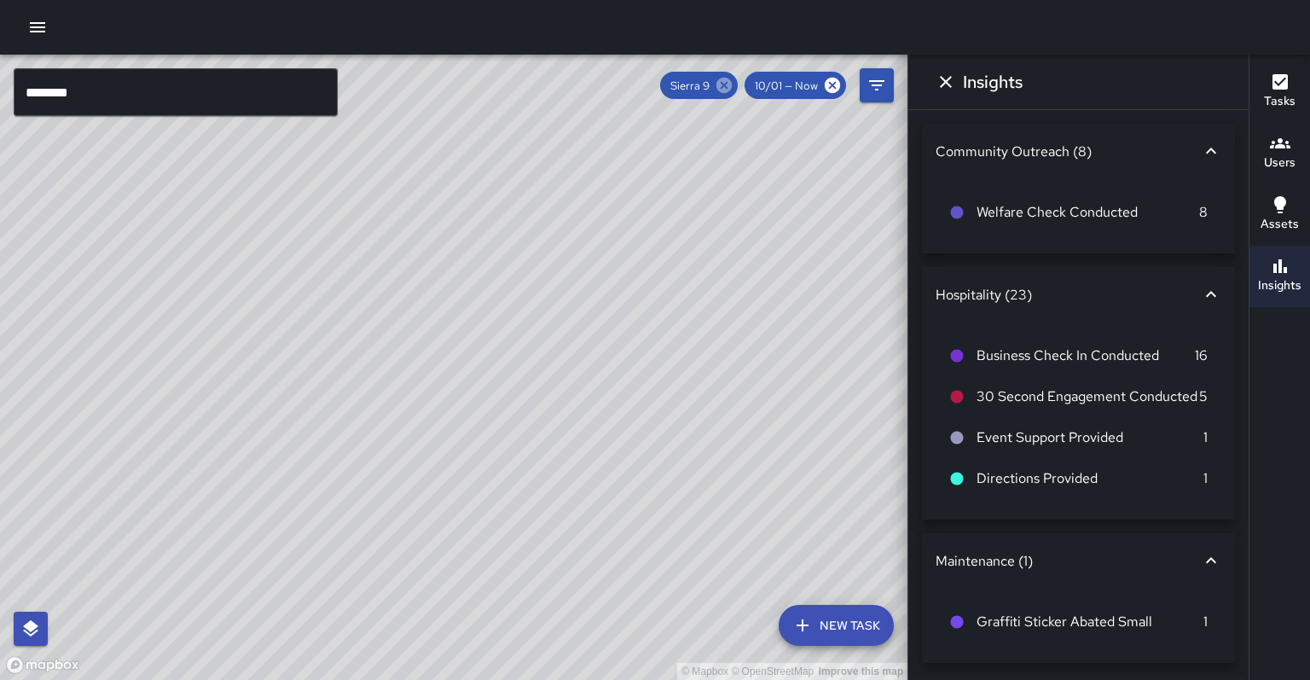
click at [732, 88] on icon at bounding box center [723, 85] width 15 height 15
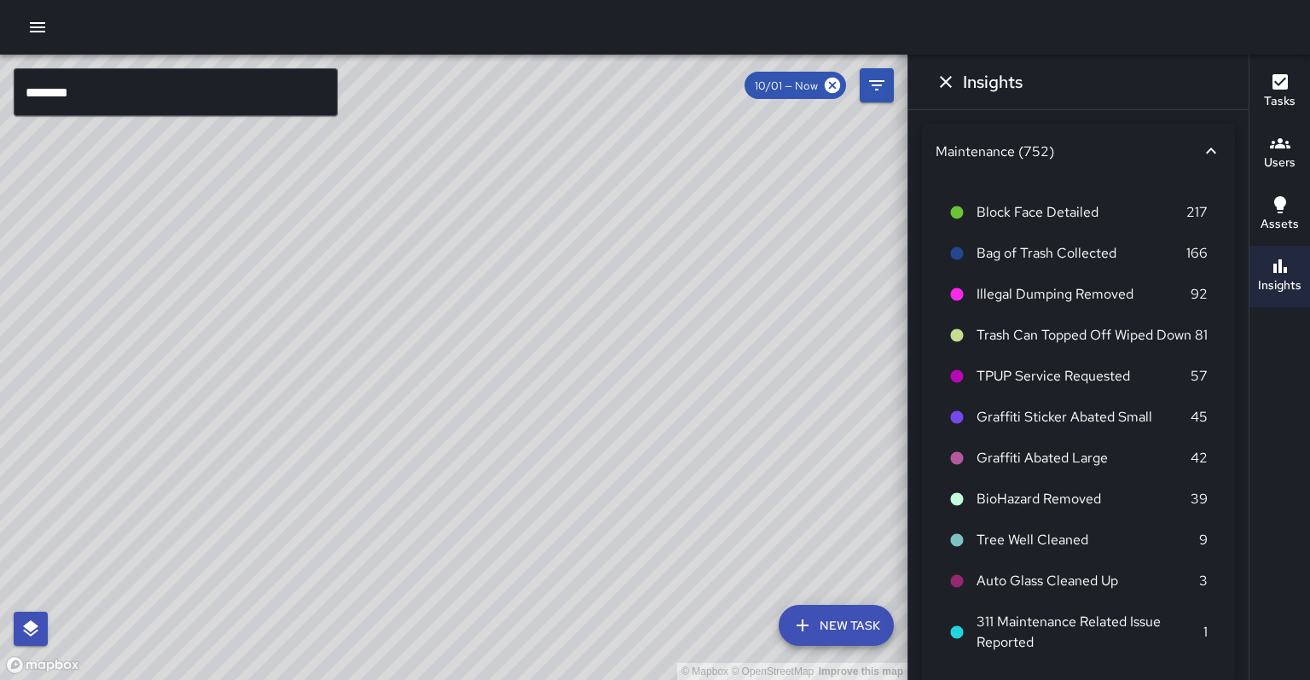
click at [160, 90] on input "********" at bounding box center [176, 92] width 324 height 48
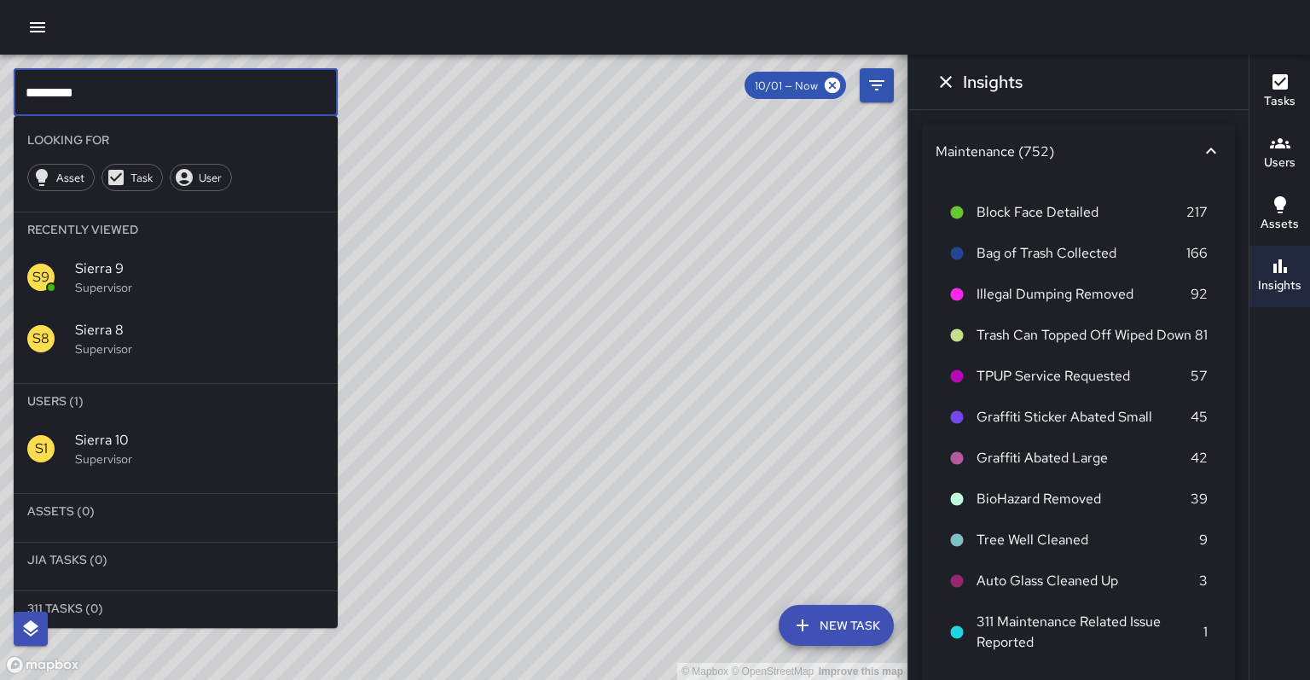
drag, startPoint x: 143, startPoint y: 410, endPoint x: 130, endPoint y: 410, distance: 12.8
click at [143, 450] on p "Supervisor" at bounding box center [199, 458] width 249 height 17
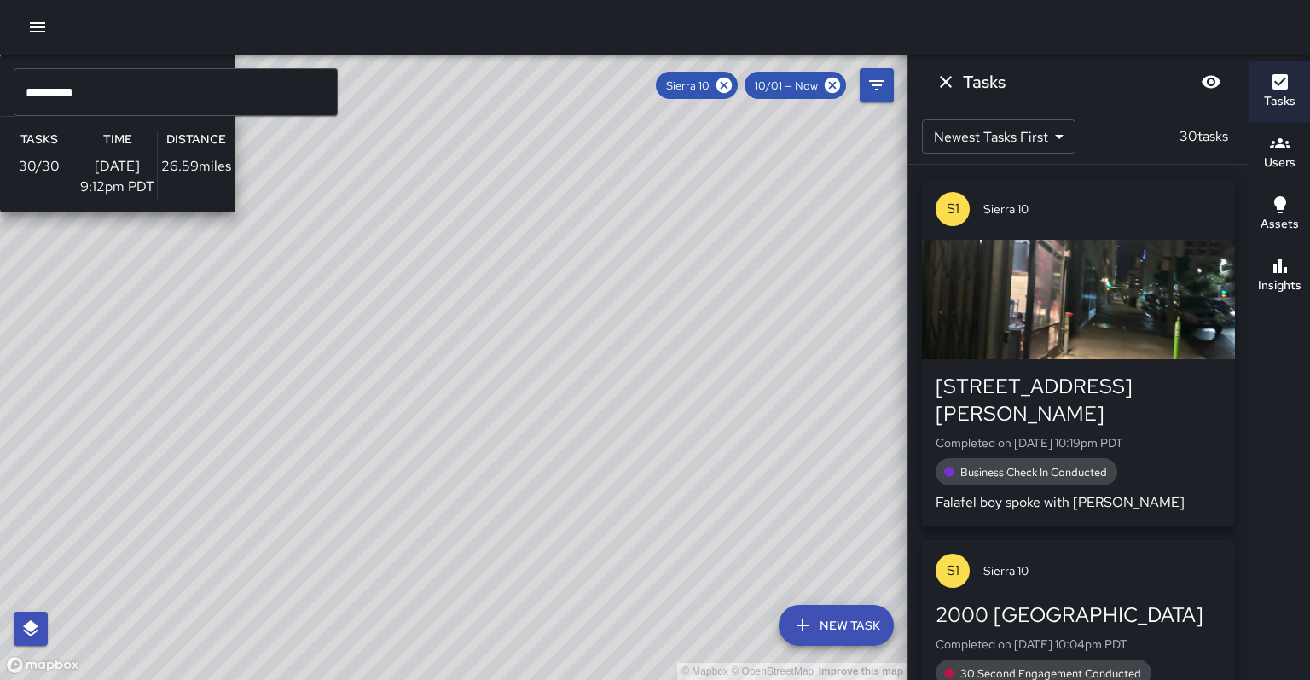
click at [478, 275] on div "© Mapbox © OpenStreetMap Improve this map S1 Sierra 10 Supervisor Tasks 30 / 30…" at bounding box center [453, 367] width 907 height 625
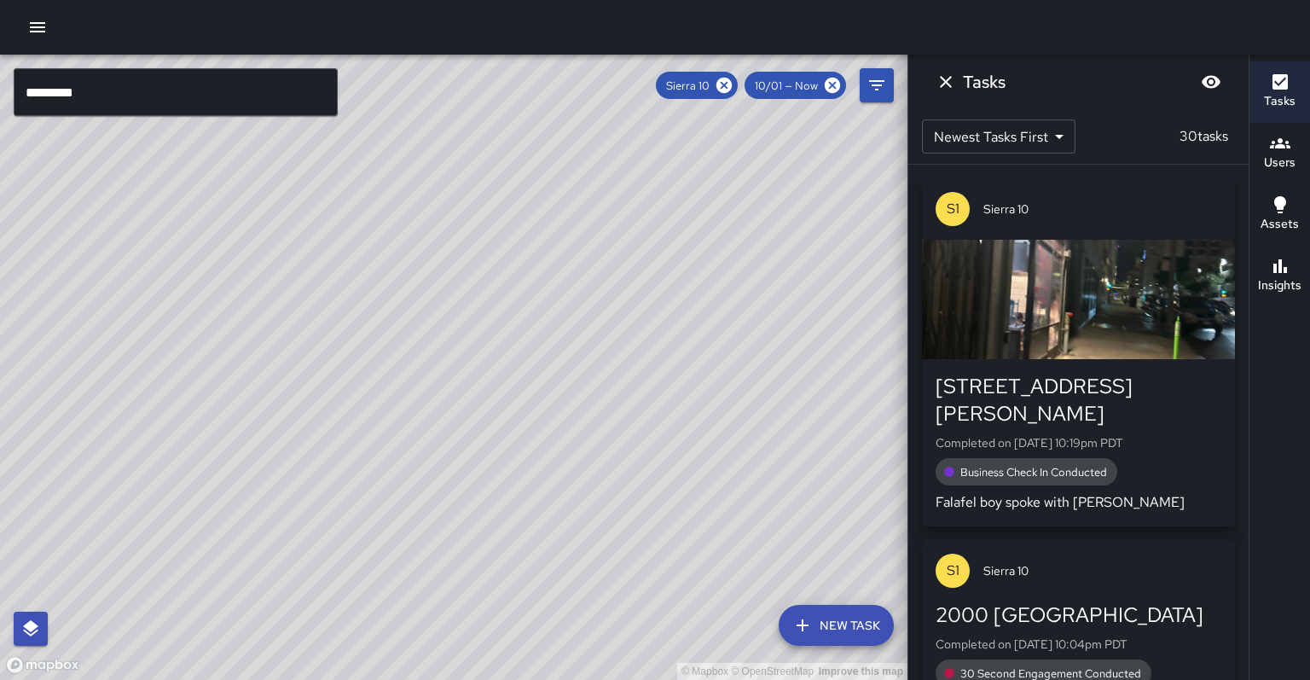
click at [1091, 276] on h6 "Insights" at bounding box center [1279, 285] width 43 height 19
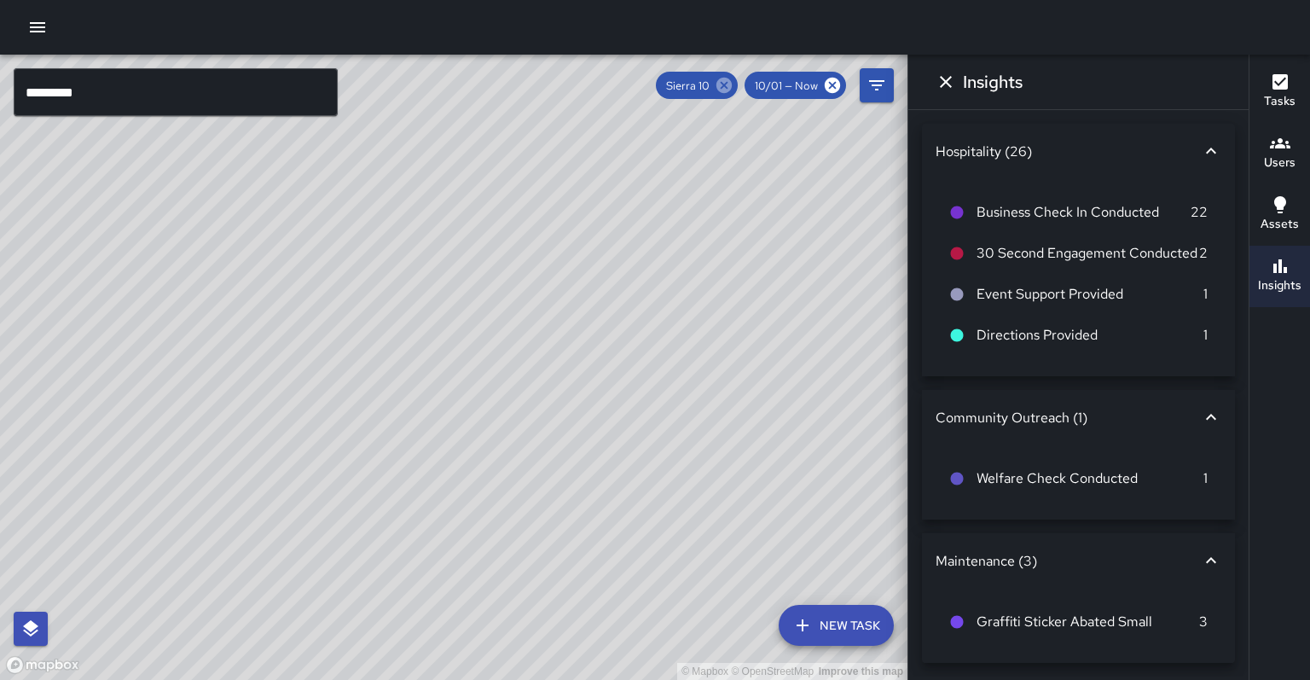
click at [732, 86] on icon at bounding box center [723, 85] width 15 height 15
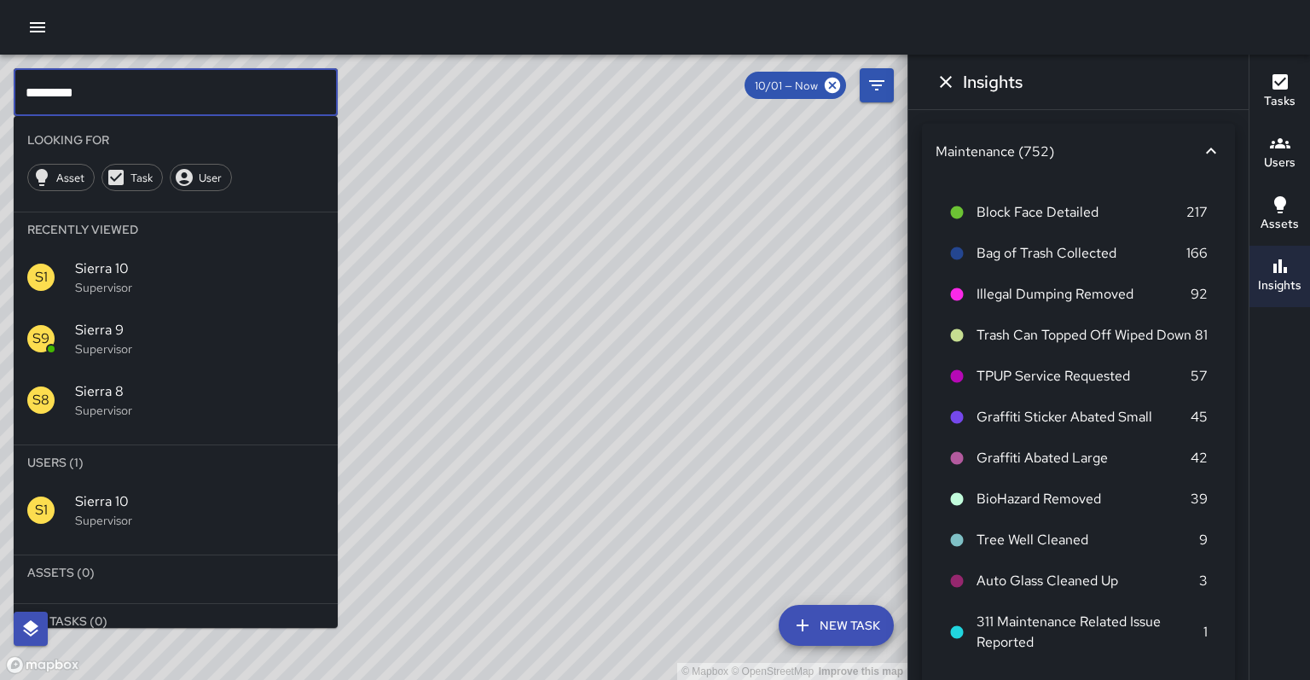
click at [139, 96] on input "*********" at bounding box center [176, 92] width 324 height 48
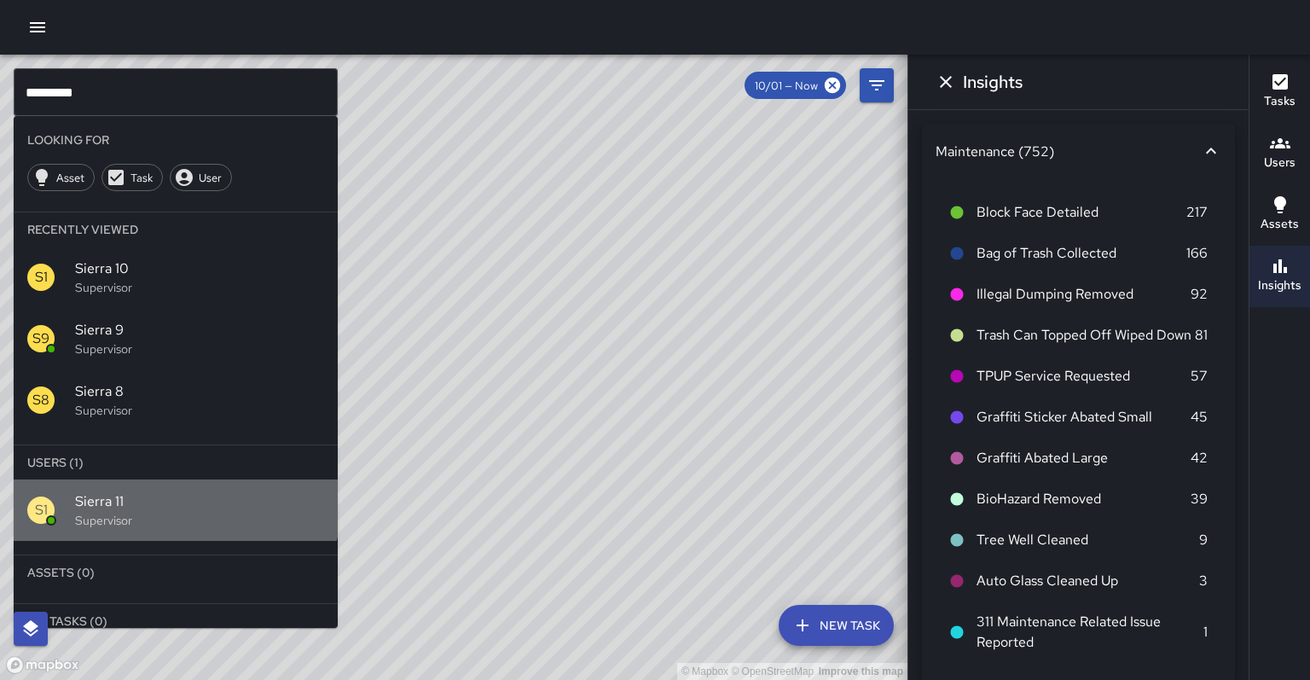
click at [166, 491] on span "Sierra 11" at bounding box center [199, 501] width 249 height 20
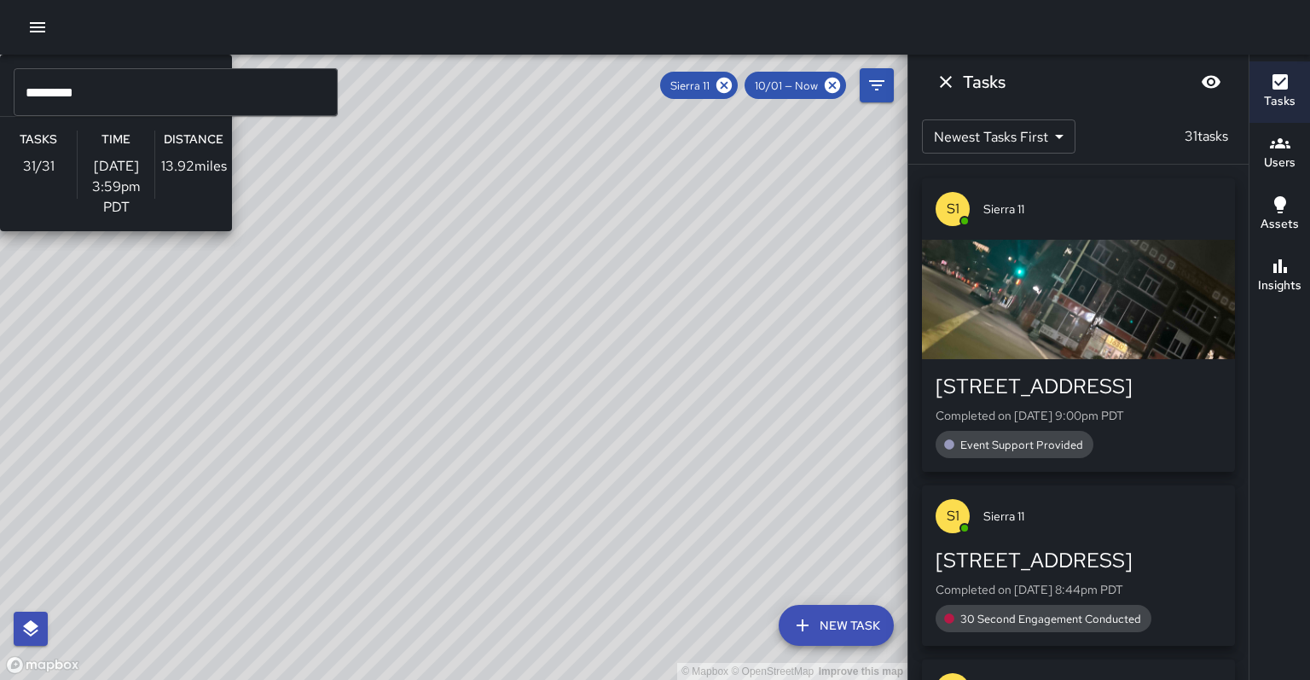
click at [437, 382] on div "© Mapbox © OpenStreetMap Improve this map S1 Sierra 11 Supervisor Tasks 31 / 31…" at bounding box center [453, 367] width 907 height 625
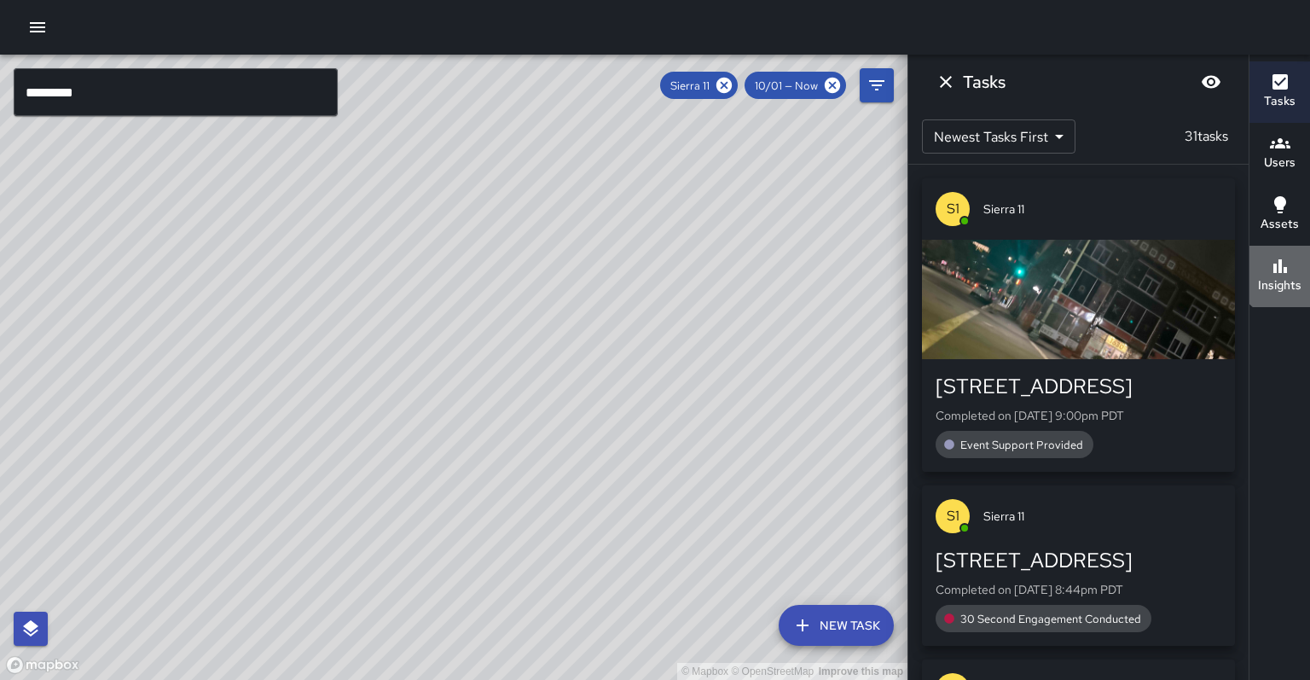
click at [1091, 256] on div "Insights" at bounding box center [1279, 275] width 43 height 39
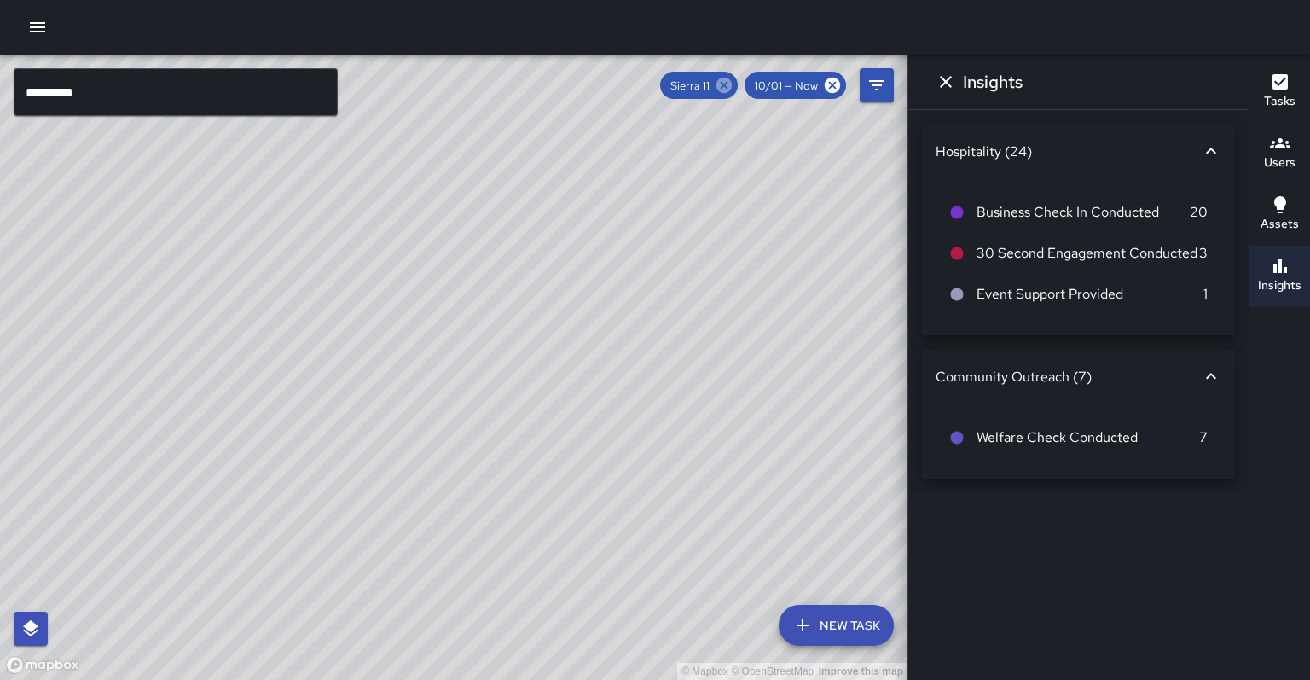
click at [732, 82] on icon at bounding box center [723, 85] width 15 height 15
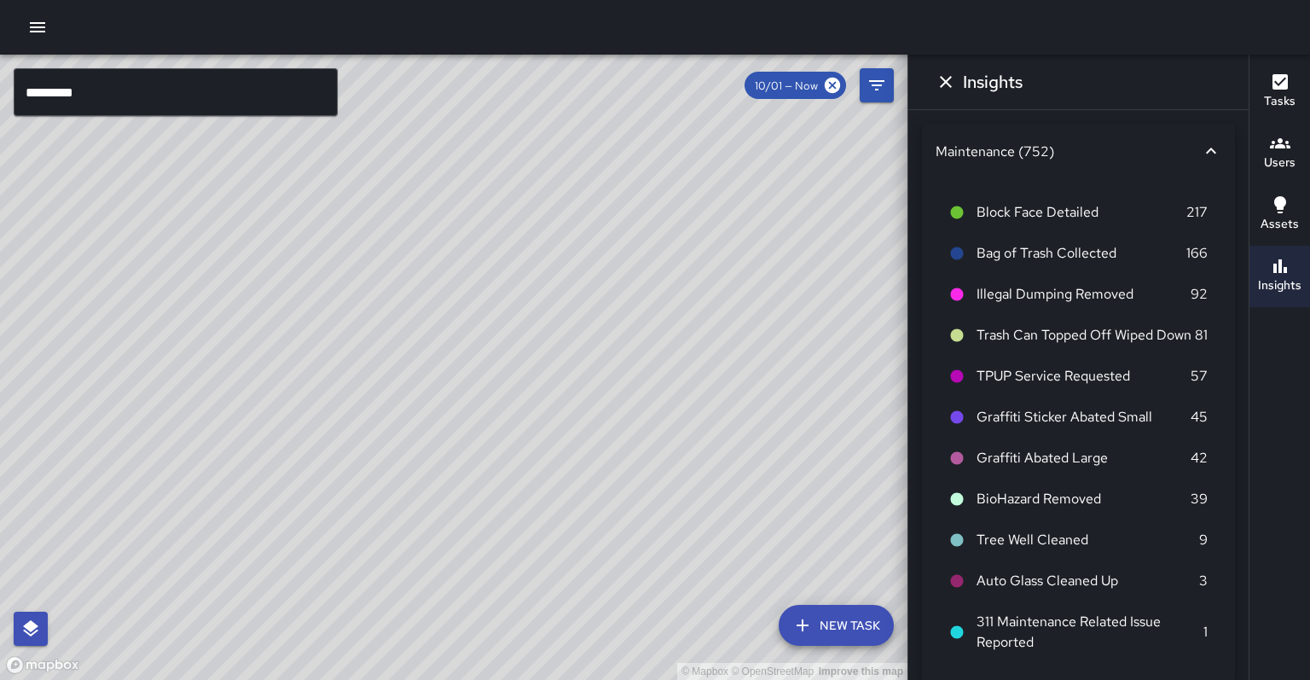
click at [122, 82] on input "*********" at bounding box center [176, 92] width 324 height 48
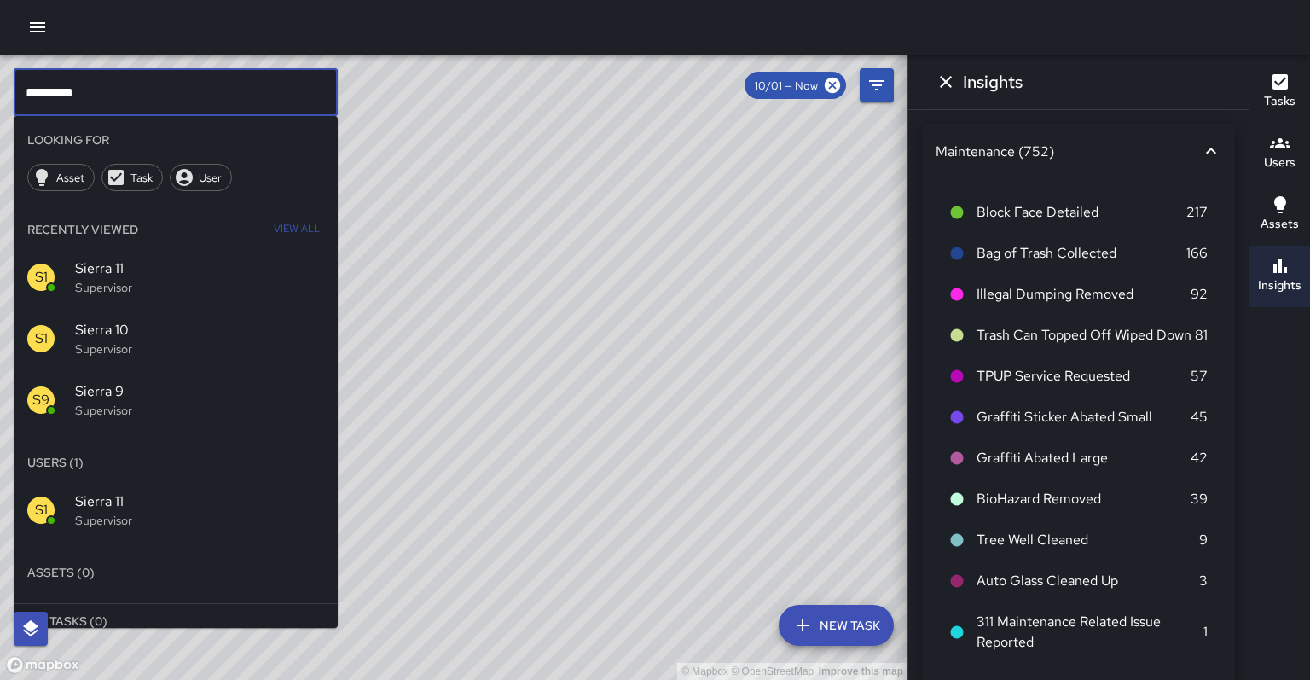
click at [117, 88] on input "*********" at bounding box center [176, 92] width 324 height 48
click at [160, 512] on p "Supervisor" at bounding box center [199, 520] width 249 height 17
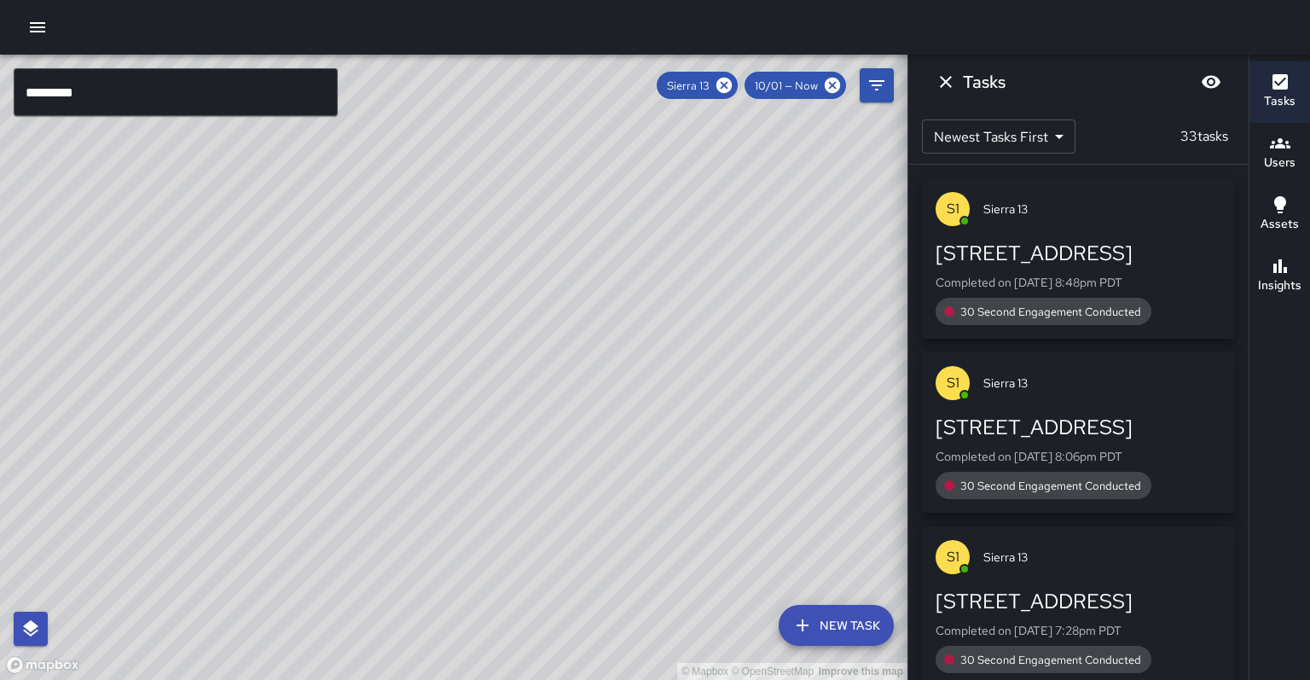
click at [545, 375] on div "© Mapbox © OpenStreetMap Improve this map" at bounding box center [453, 367] width 907 height 625
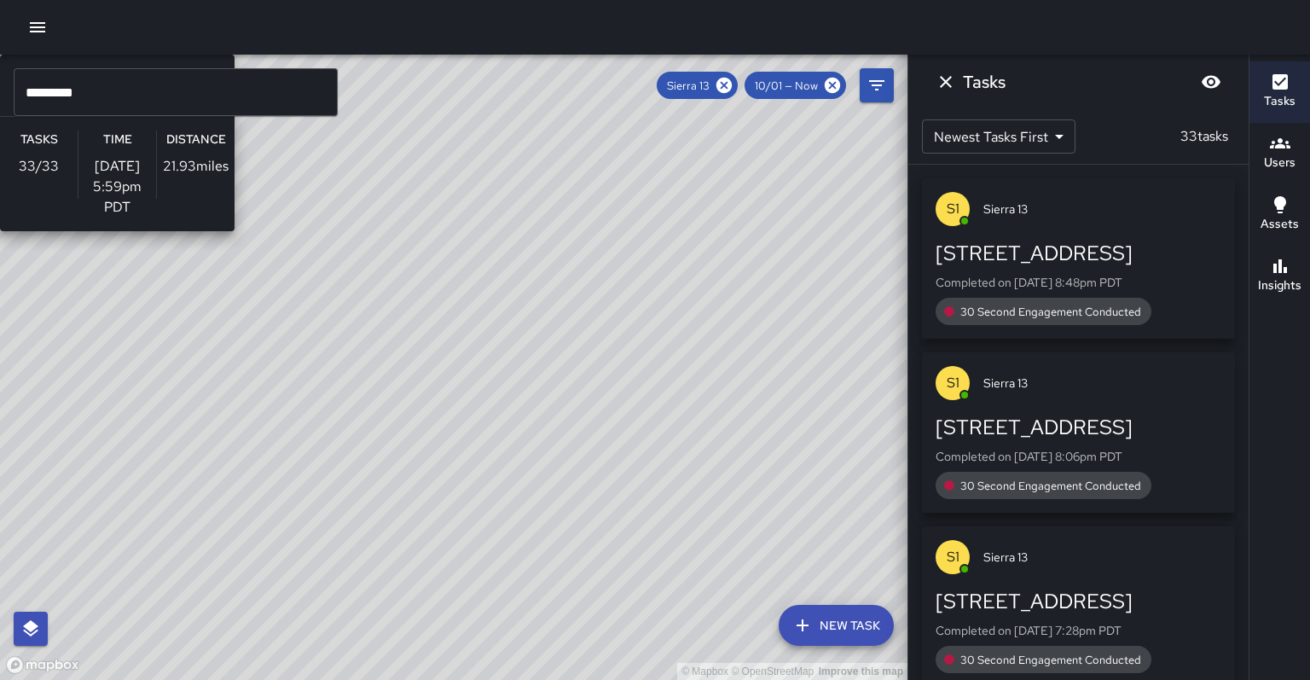
drag, startPoint x: 436, startPoint y: 398, endPoint x: 640, endPoint y: 331, distance: 215.5
click at [435, 398] on div "© Mapbox © OpenStreetMap Improve this map S1 Sierra 13 Supervisor Tasks 33 / 33…" at bounding box center [453, 367] width 907 height 625
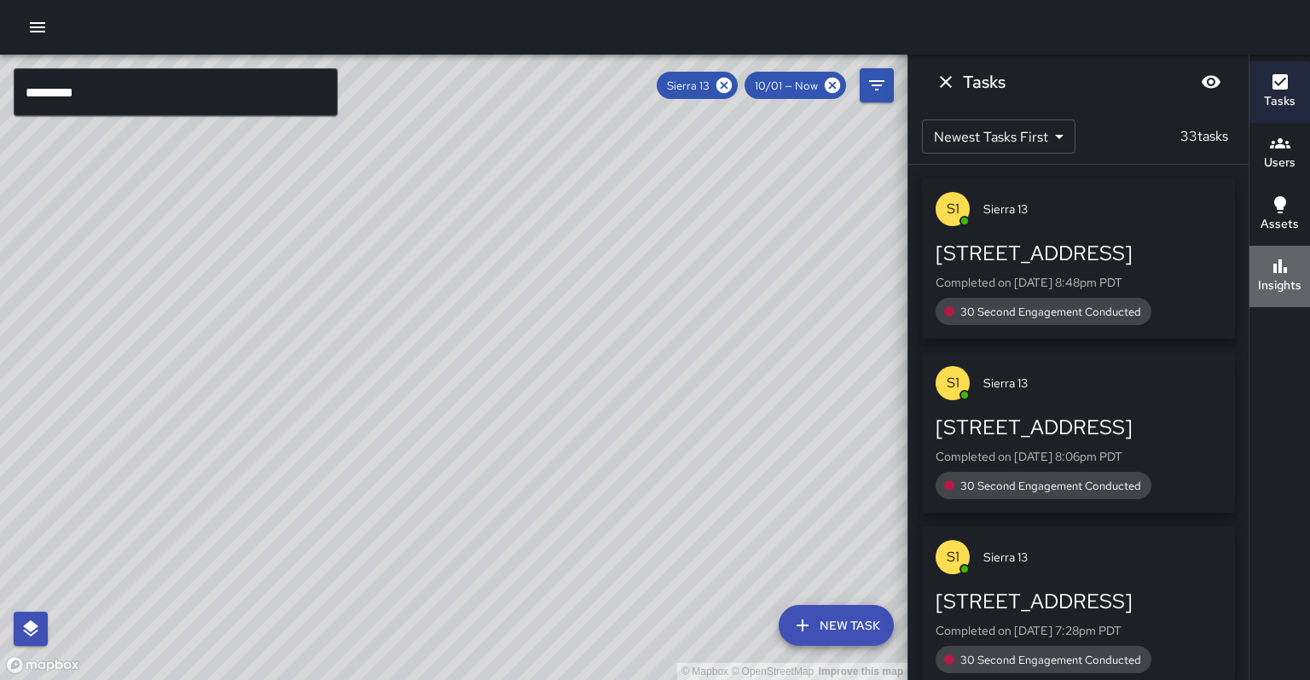
click at [1091, 276] on h6 "Insights" at bounding box center [1279, 285] width 43 height 19
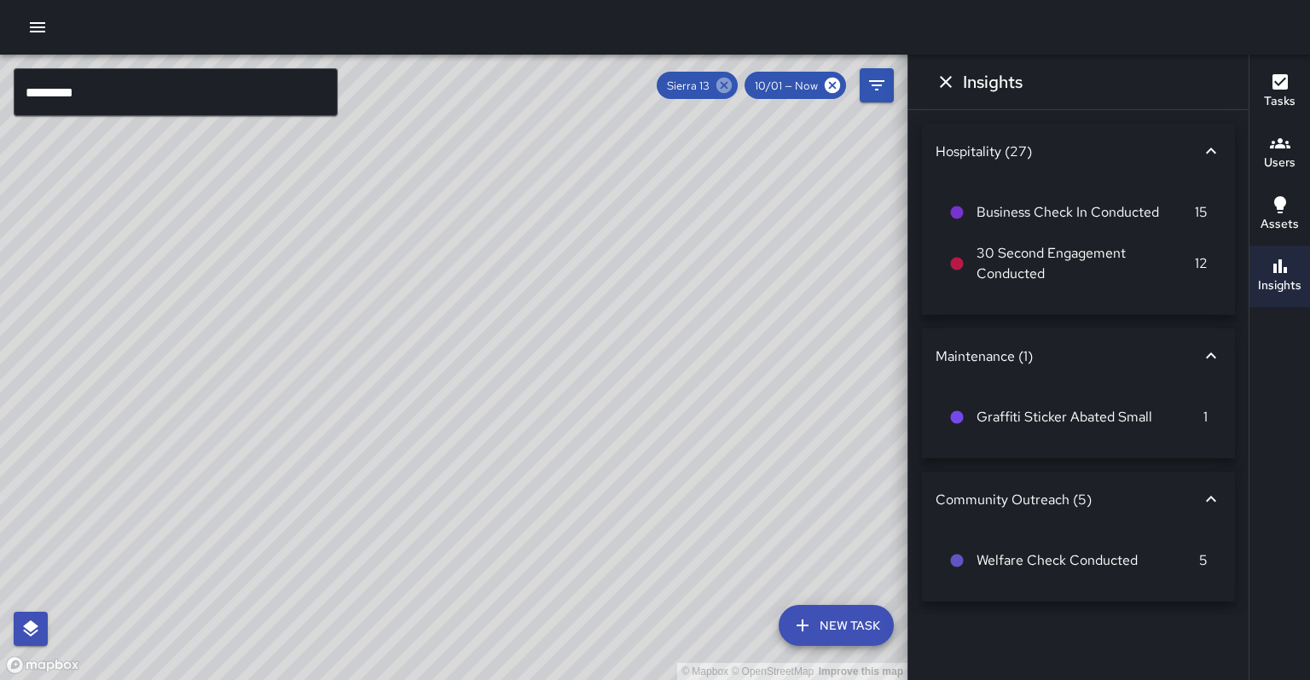
click at [733, 82] on icon at bounding box center [724, 85] width 19 height 19
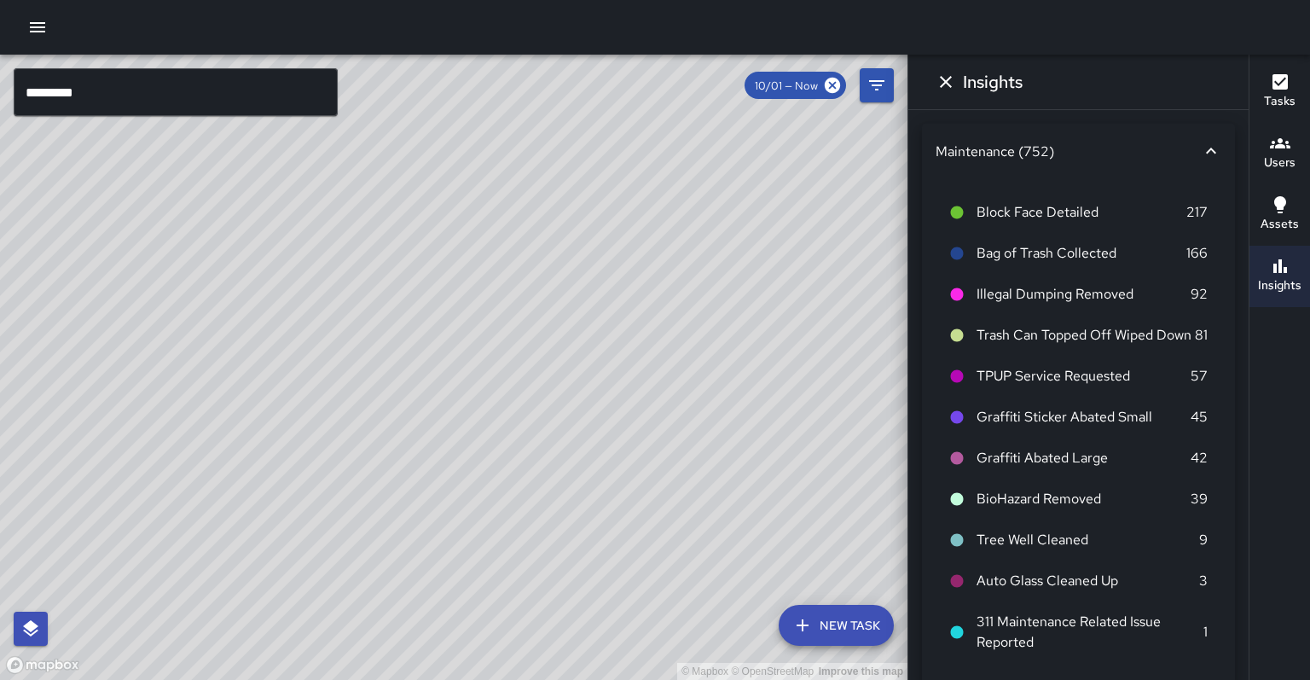
click at [205, 84] on input "*********" at bounding box center [176, 92] width 324 height 48
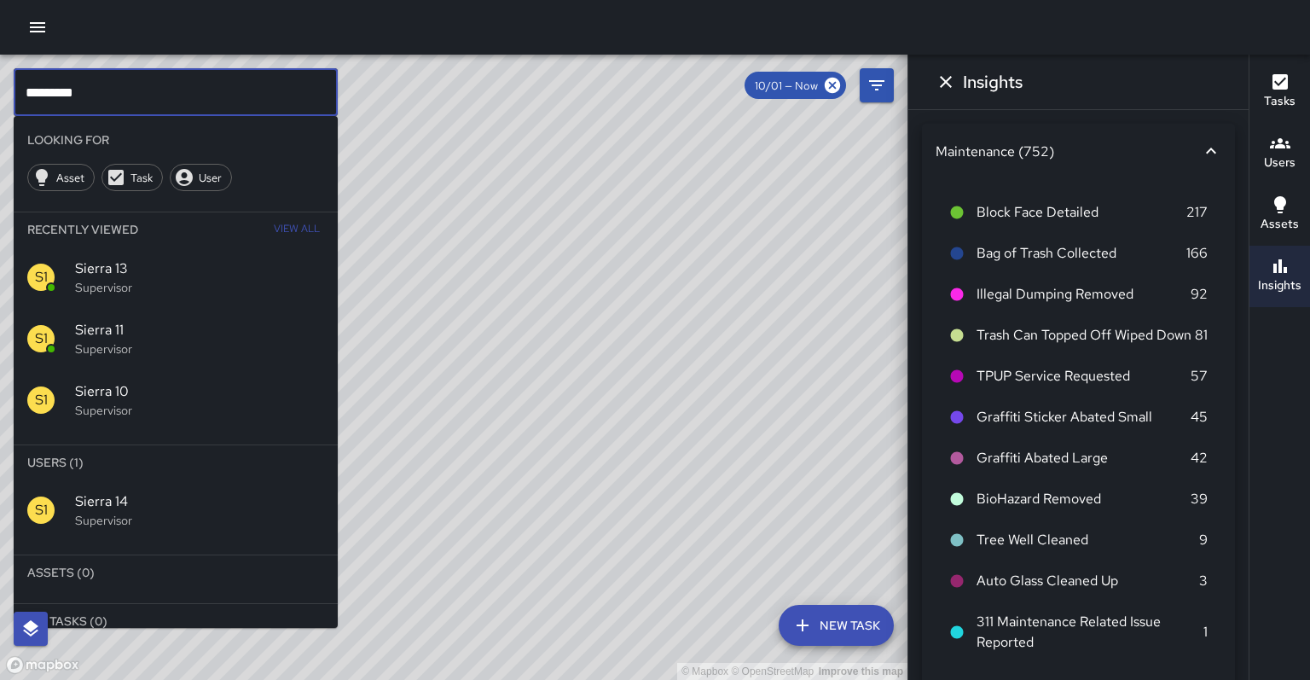
type input "*********"
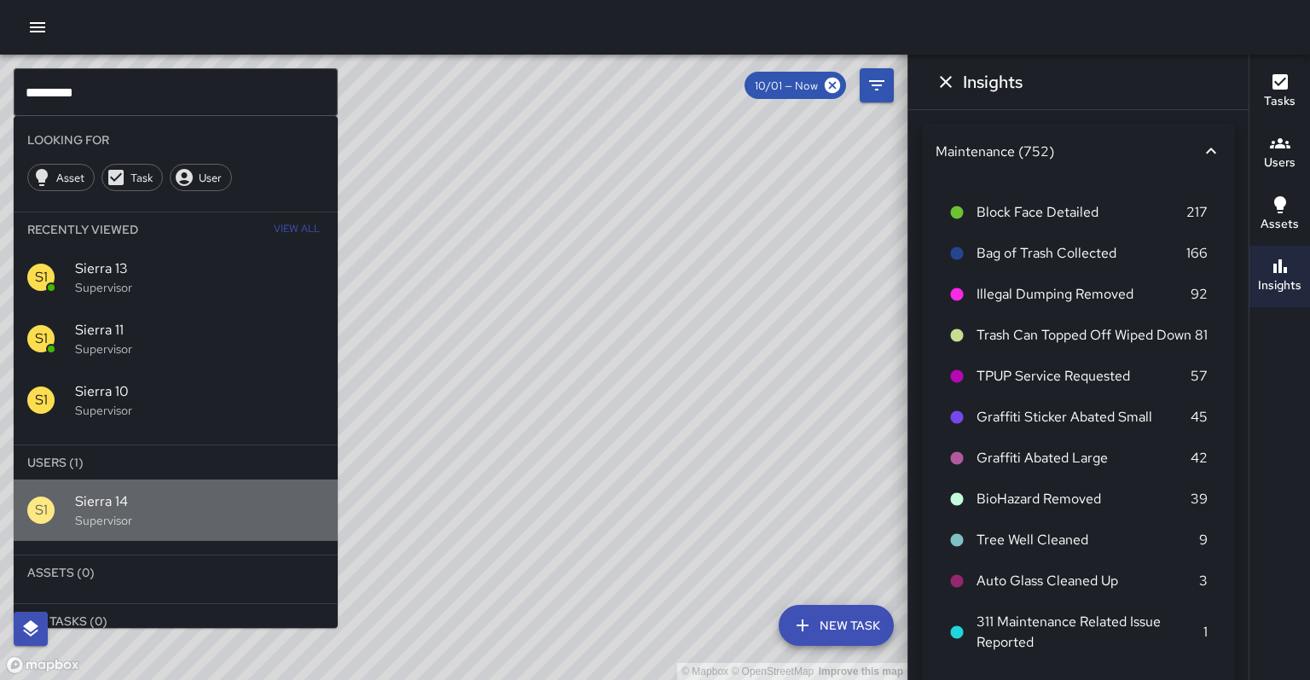
click at [249, 512] on p "Supervisor" at bounding box center [199, 520] width 249 height 17
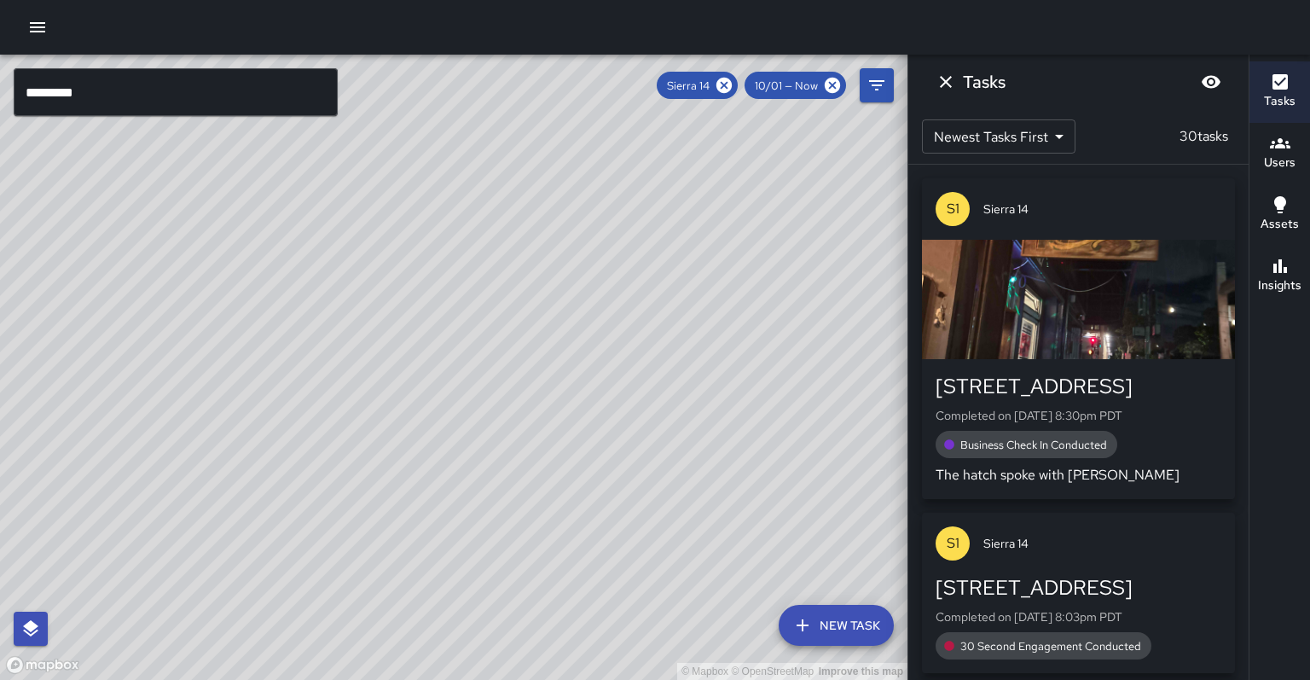
click at [1091, 276] on h6 "Insights" at bounding box center [1279, 285] width 43 height 19
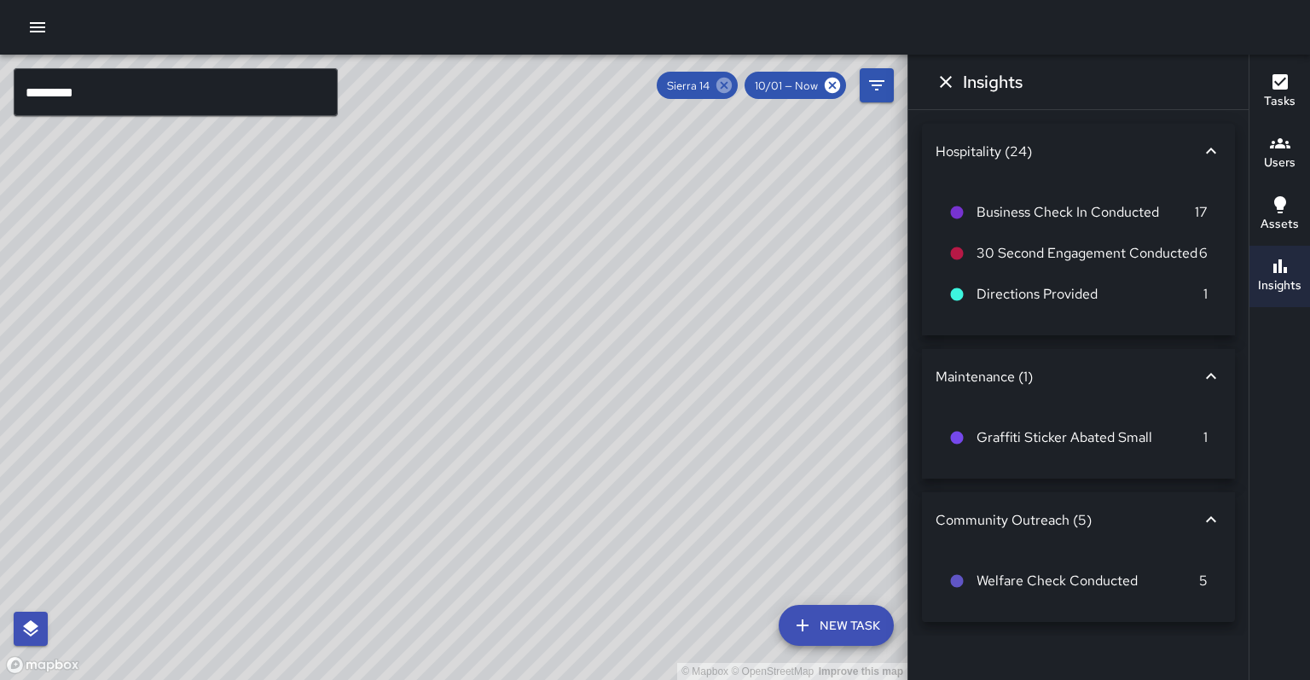
click at [732, 80] on icon at bounding box center [723, 85] width 15 height 15
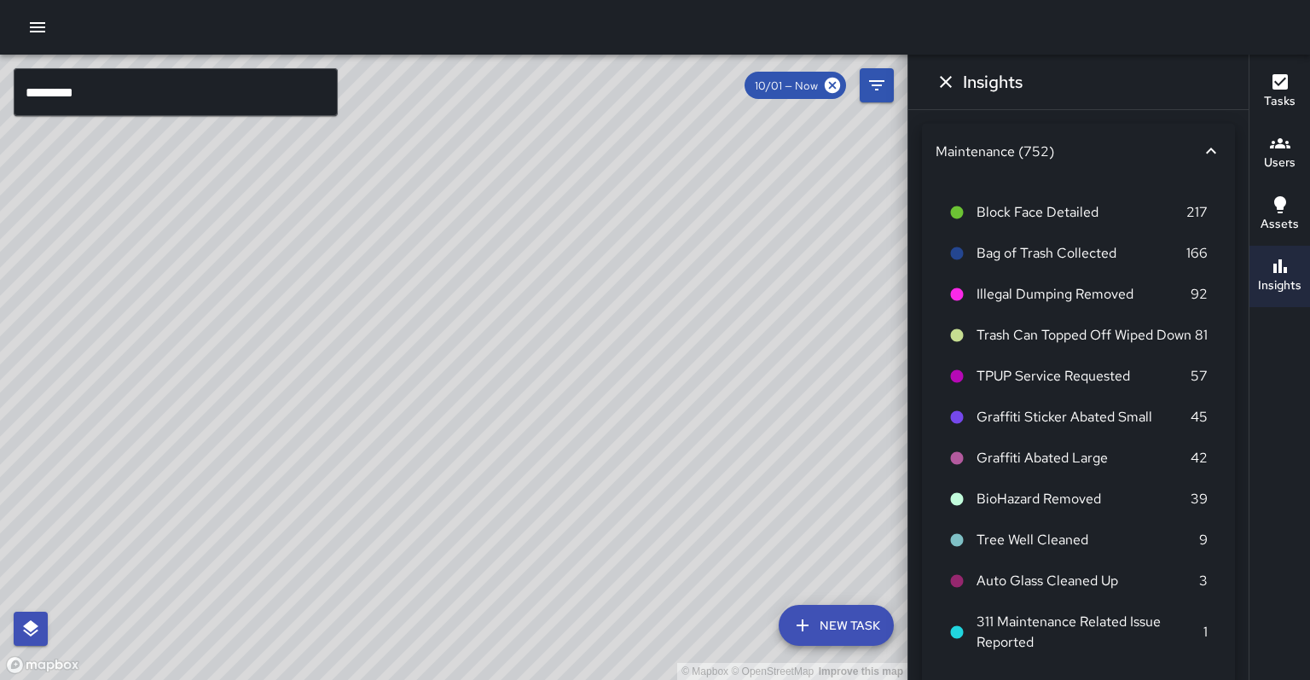
drag, startPoint x: 650, startPoint y: 304, endPoint x: 611, endPoint y: 345, distance: 56.1
click at [611, 345] on div "© Mapbox © OpenStreetMap Improve this map" at bounding box center [453, 367] width 907 height 625
